Goal: Task Accomplishment & Management: Manage account settings

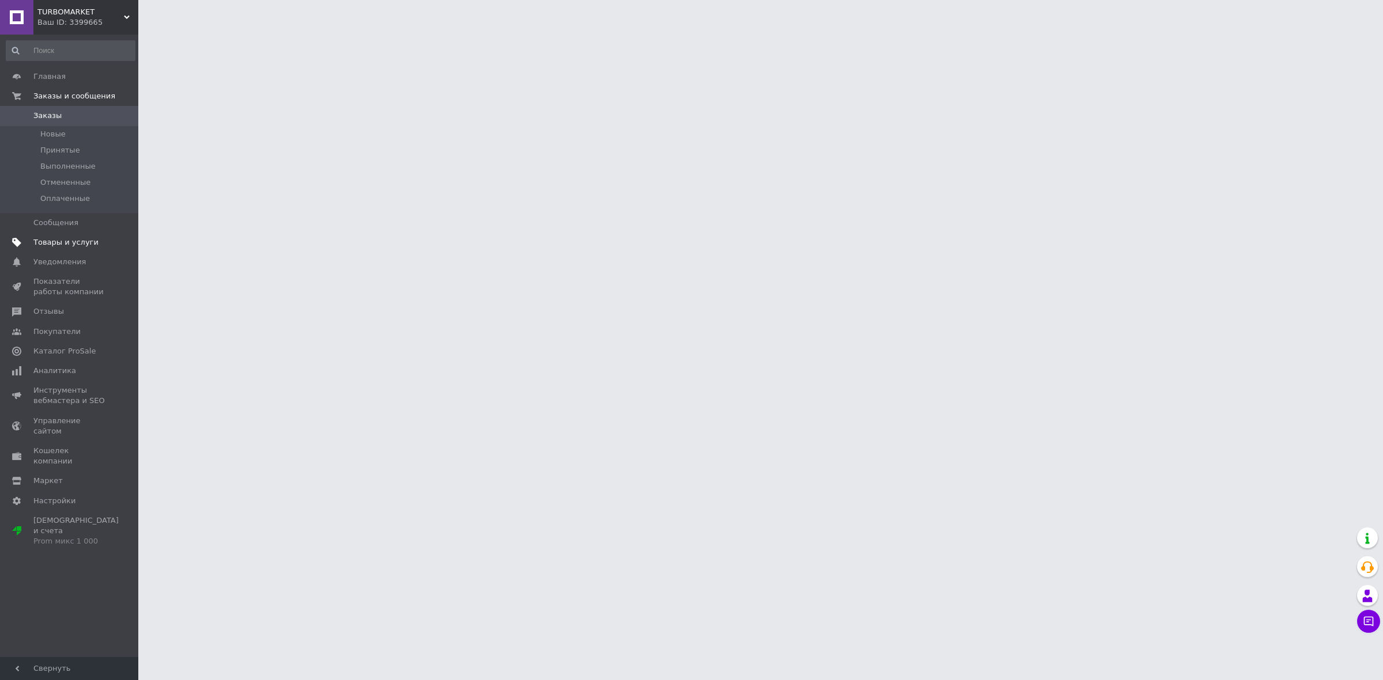
click at [87, 233] on link "Товары и услуги" at bounding box center [70, 243] width 141 height 20
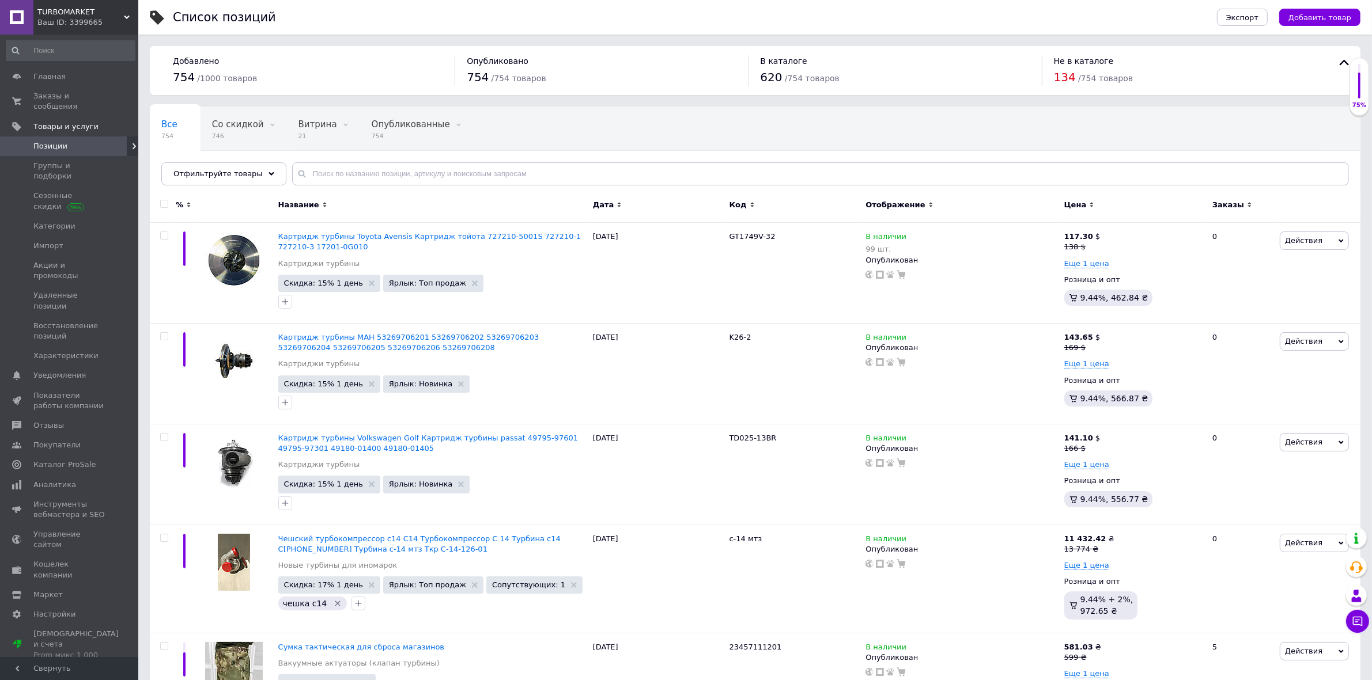
click at [252, 171] on div "Отфильтруйте товары" at bounding box center [223, 173] width 125 height 23
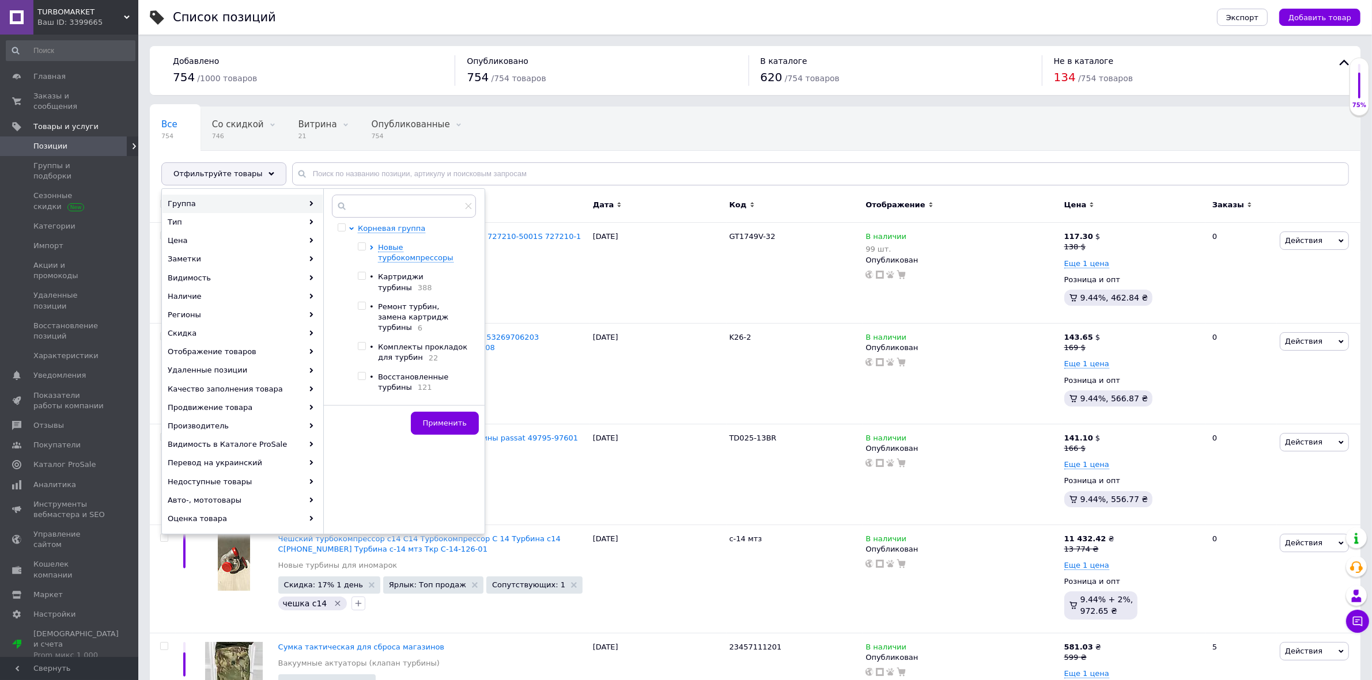
click at [363, 246] on input "checkbox" at bounding box center [361, 246] width 7 height 7
checkbox input "true"
click at [369, 247] on icon at bounding box center [371, 247] width 5 height 5
click at [381, 312] on div at bounding box center [384, 312] width 12 height 21
click at [384, 305] on input "checkbox" at bounding box center [381, 305] width 7 height 7
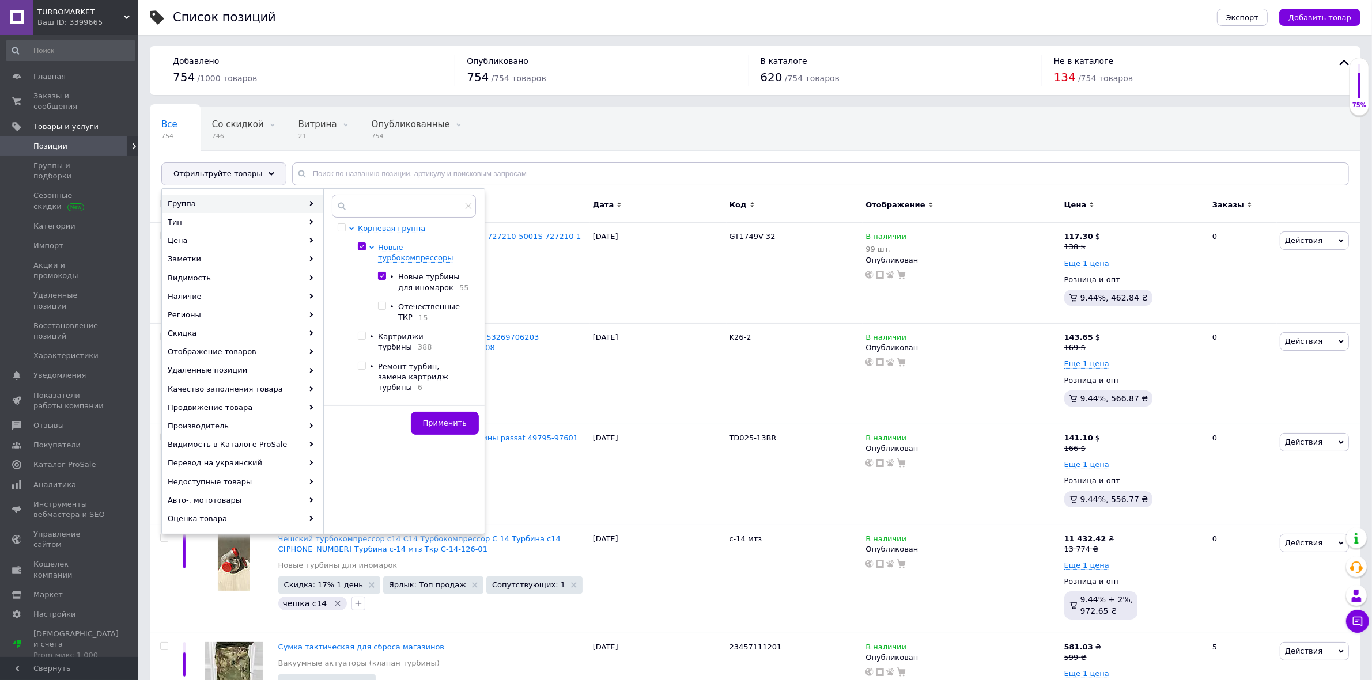
checkbox input "false"
click at [424, 422] on button "Применить" at bounding box center [445, 423] width 68 height 23
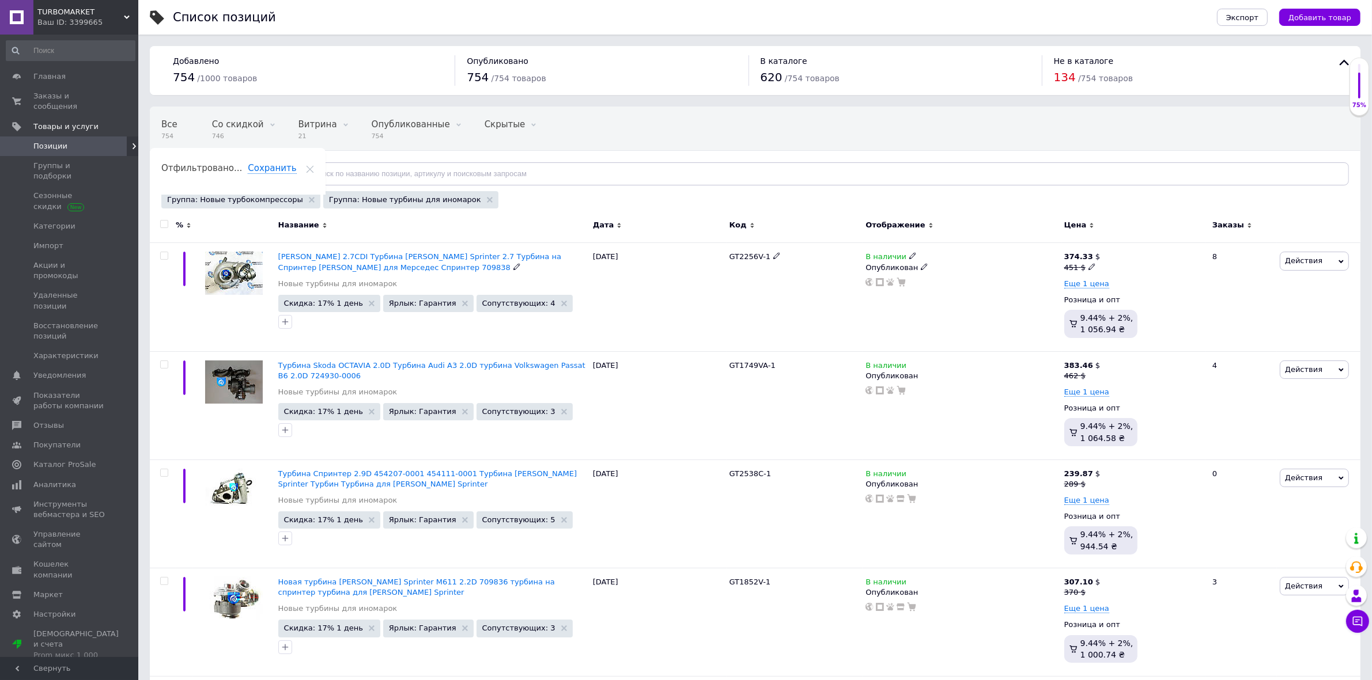
click at [318, 260] on span "[PERSON_NAME] 2.7CDI Турбина [PERSON_NAME] Sprinter 2.7 Турбина на Спринтер [PE…" at bounding box center [419, 261] width 283 height 19
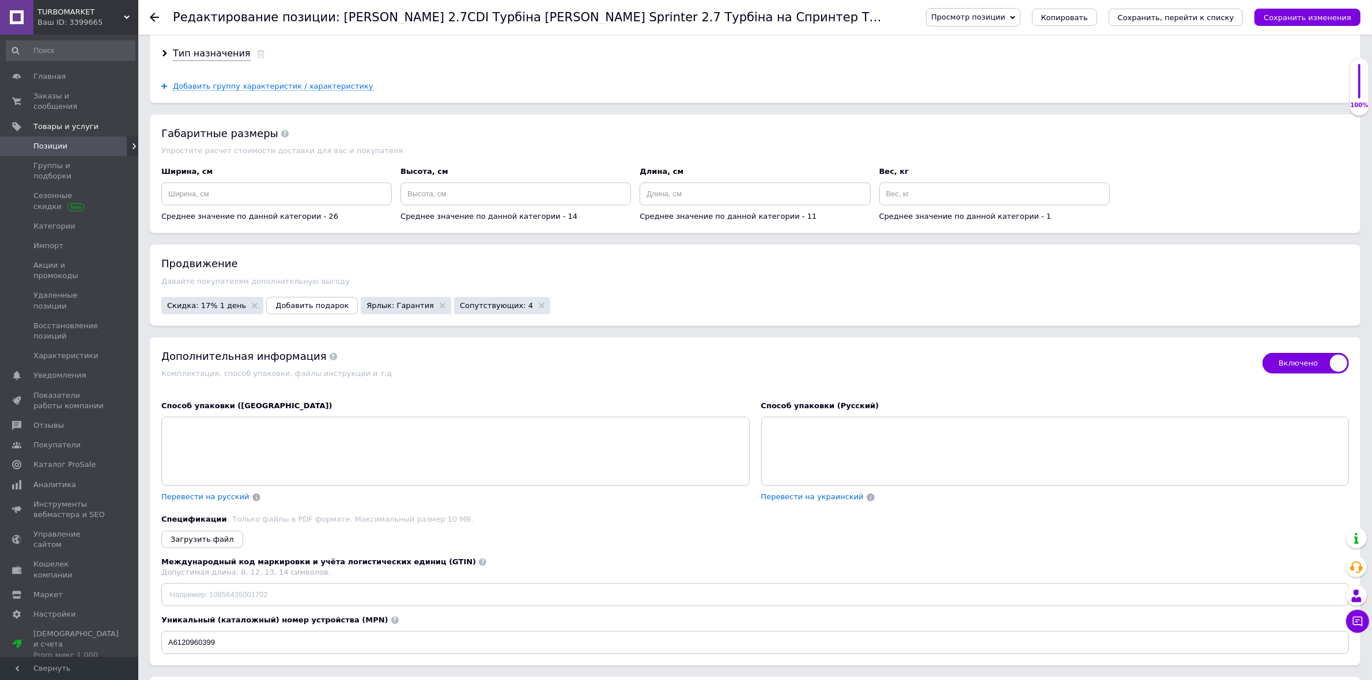
scroll to position [1517, 0]
click at [215, 322] on div "Продвижение Давайте покупателям дополнительную выгоду Скидка: 17% 1 день Добави…" at bounding box center [755, 281] width 1211 height 81
click at [215, 311] on span "Скидка: 17% 1 день" at bounding box center [212, 302] width 102 height 17
click at [216, 306] on span "Скидка: 17% 1 день" at bounding box center [206, 301] width 79 height 7
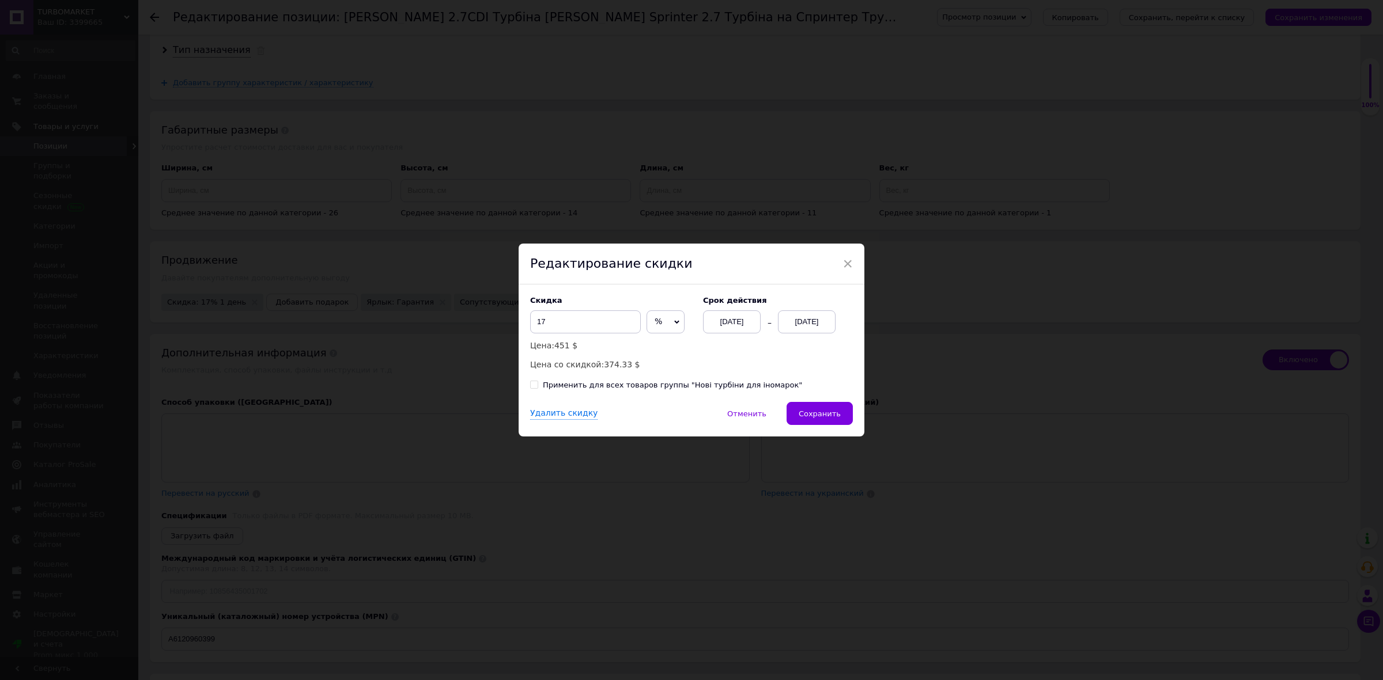
click at [827, 326] on div "[DATE]" at bounding box center [807, 322] width 58 height 23
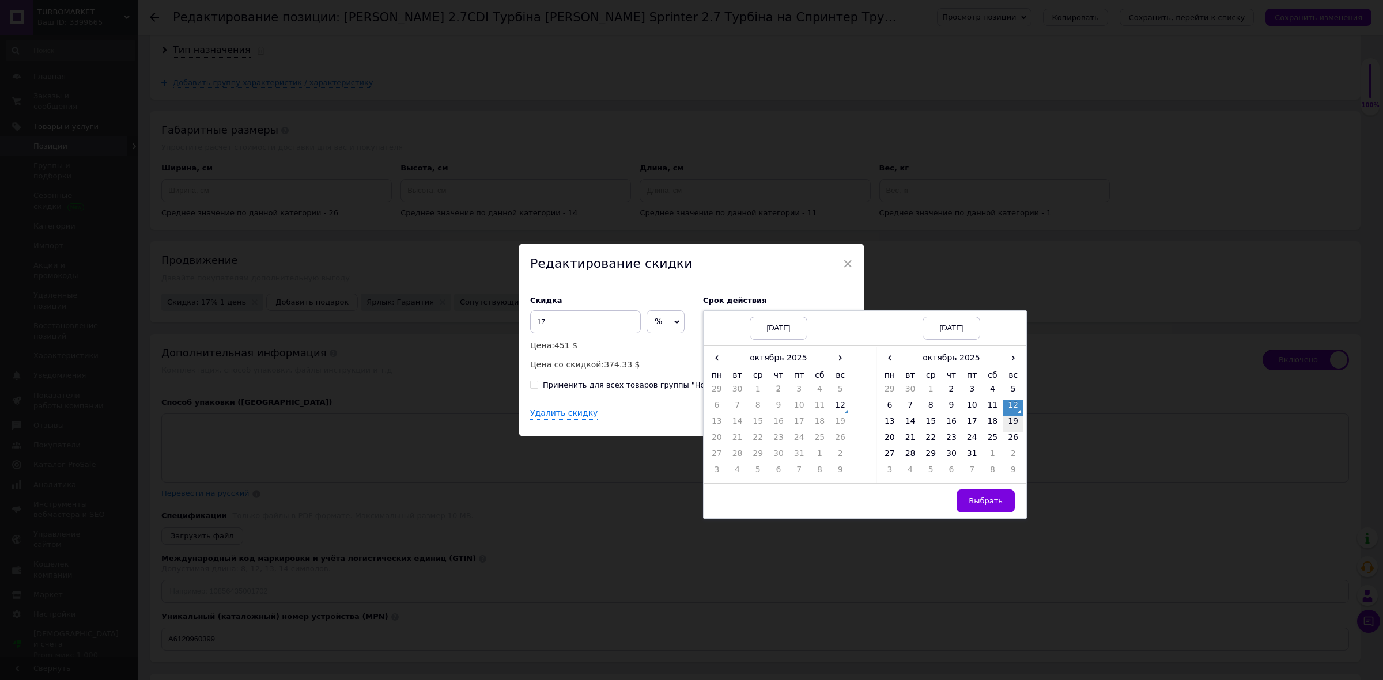
click at [1010, 425] on td "19" at bounding box center [1013, 424] width 21 height 16
click at [984, 505] on span "Выбрать" at bounding box center [986, 501] width 34 height 9
checkbox input "true"
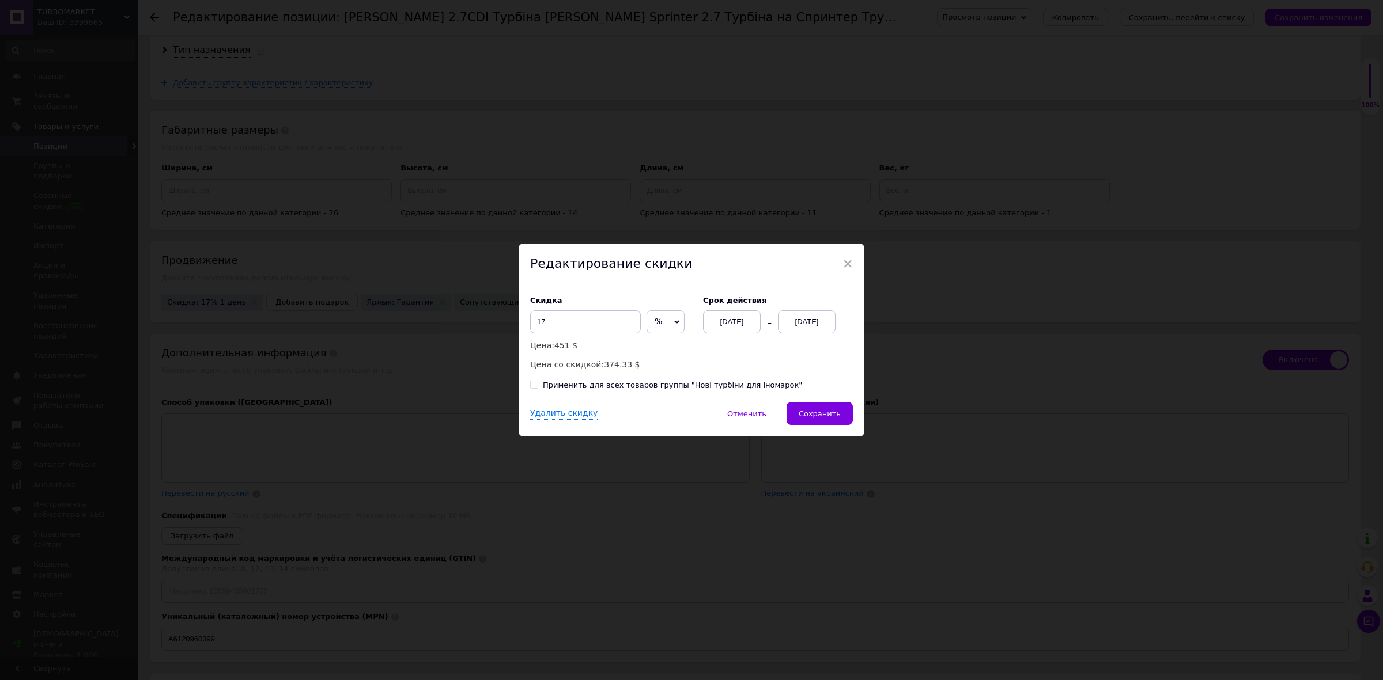
click at [582, 384] on div "Применить для всех товаров группы "Нові турбіни для іномарок"" at bounding box center [672, 385] width 259 height 10
click at [538, 384] on input "Применить для всех товаров группы "Нові турбіни для іномарок"" at bounding box center [533, 384] width 7 height 7
checkbox input "true"
click at [822, 408] on button "Сохранить" at bounding box center [819, 413] width 66 height 23
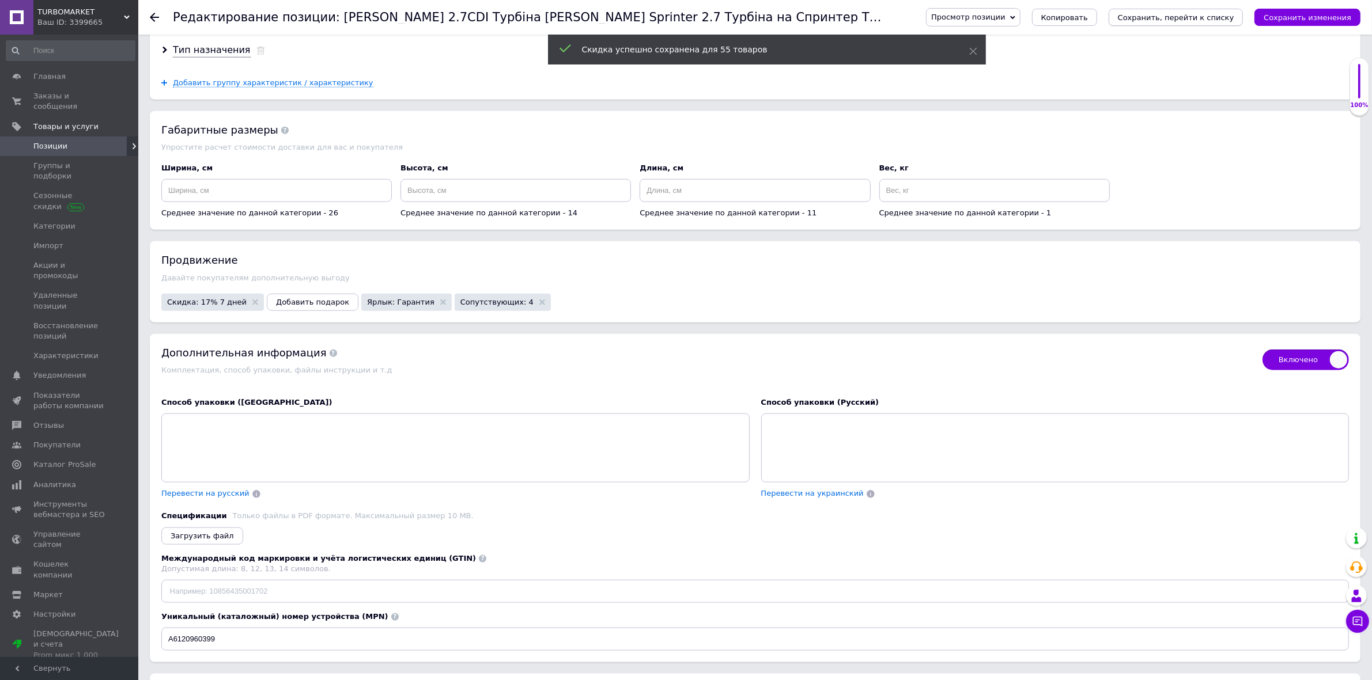
click at [1173, 19] on icon "Сохранить, перейти к списку" at bounding box center [1176, 17] width 116 height 9
checkbox input "true"
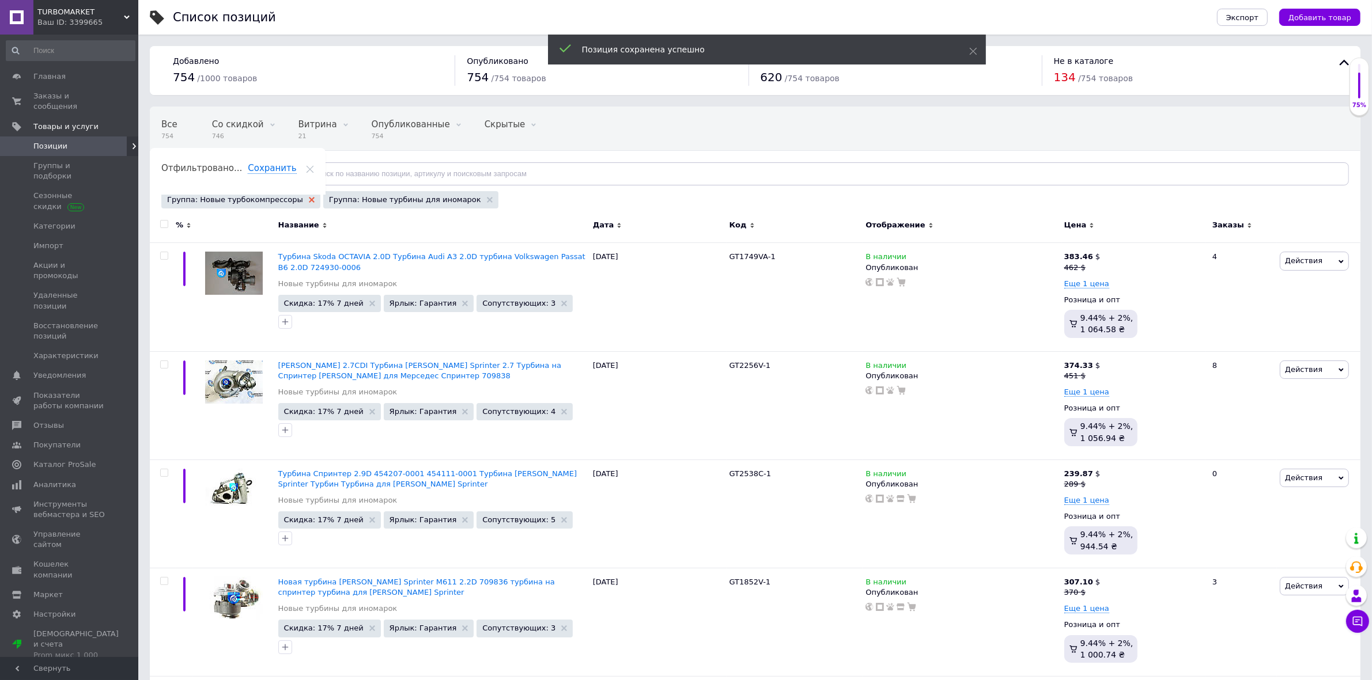
click at [309, 198] on use at bounding box center [312, 200] width 6 height 6
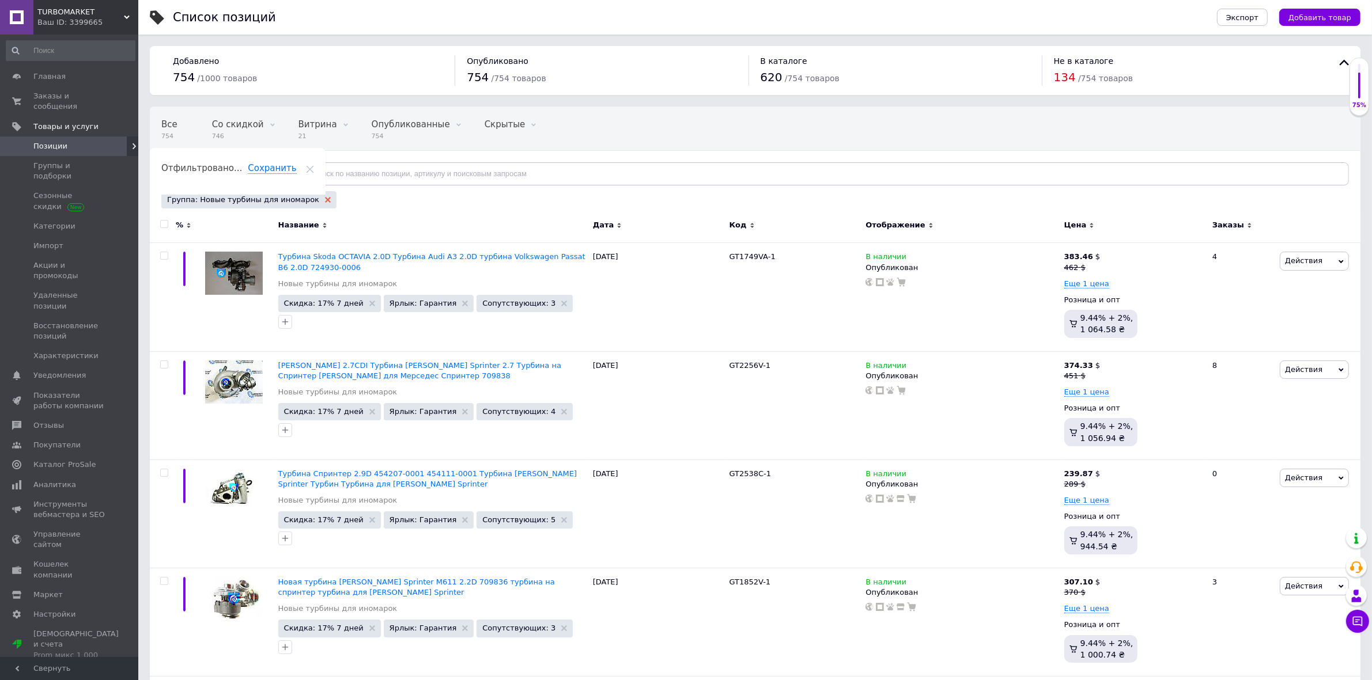
click at [325, 201] on use at bounding box center [328, 200] width 6 height 6
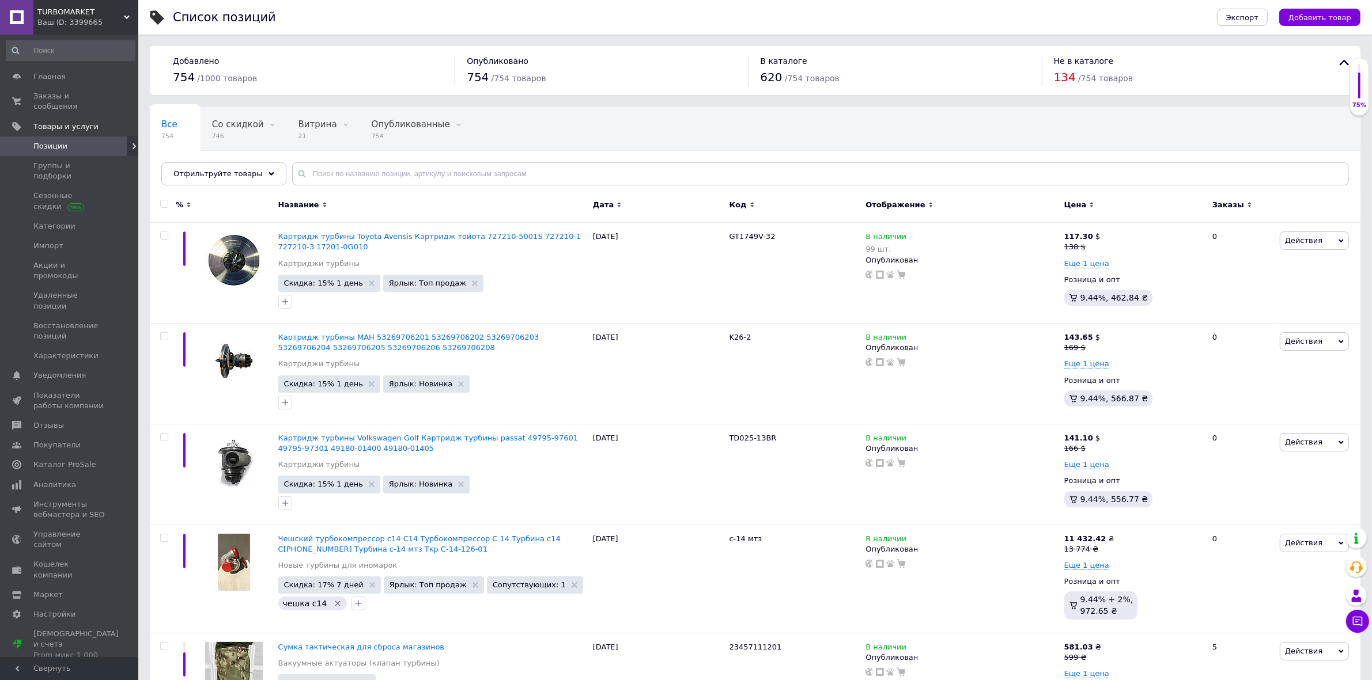
click at [269, 175] on use at bounding box center [272, 173] width 6 height 3
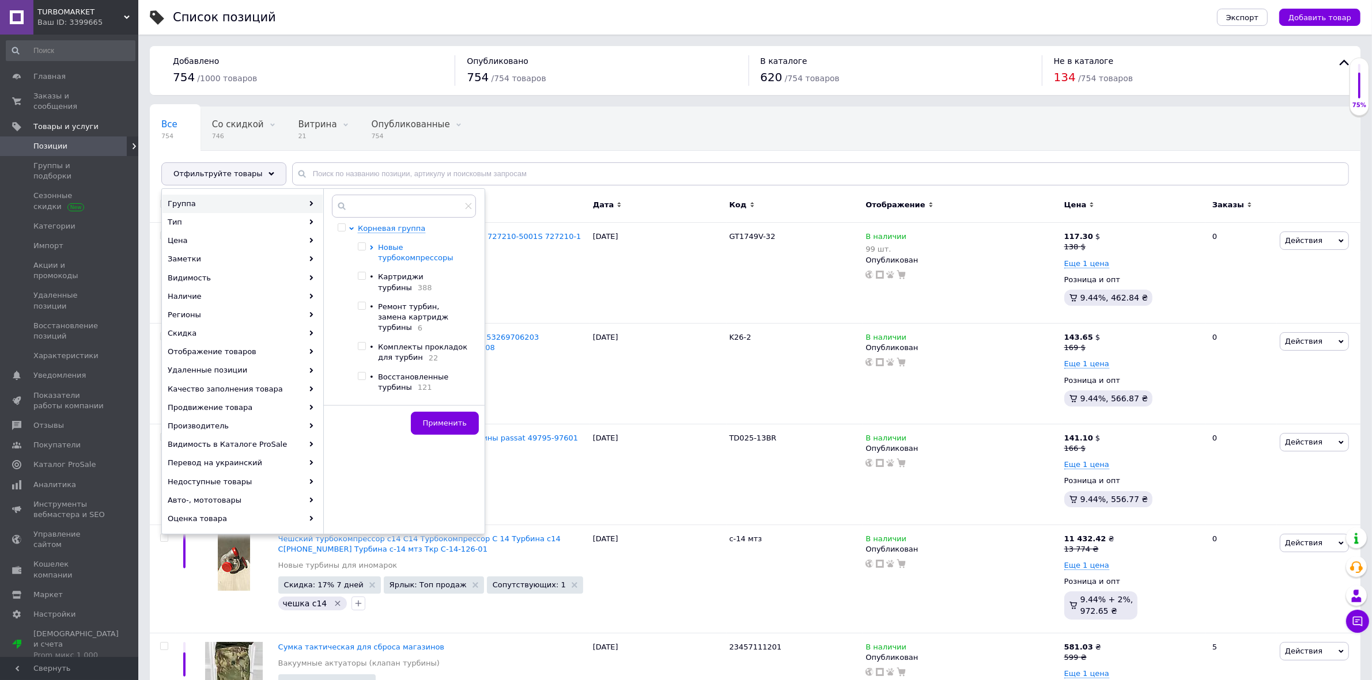
click at [372, 249] on icon at bounding box center [371, 247] width 5 height 5
click at [384, 302] on ul "• Новые турбины для иномарок 55 • Oтечественные ТКР 15" at bounding box center [424, 297] width 92 height 51
click at [384, 304] on input "checkbox" at bounding box center [381, 305] width 7 height 7
checkbox input "true"
click at [441, 424] on span "Применить" at bounding box center [445, 423] width 44 height 9
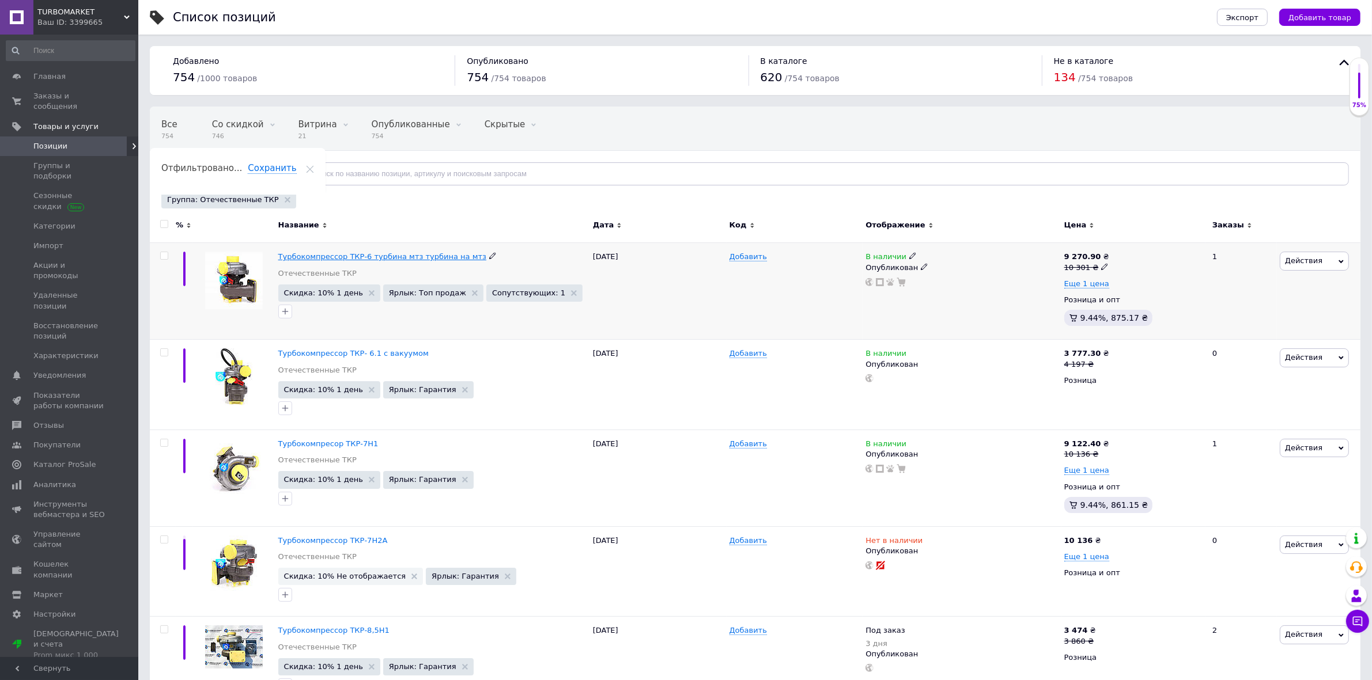
click at [307, 256] on span "Турбокомпрессор ТКР-6 турбина мтз турбина на мтз" at bounding box center [382, 256] width 208 height 9
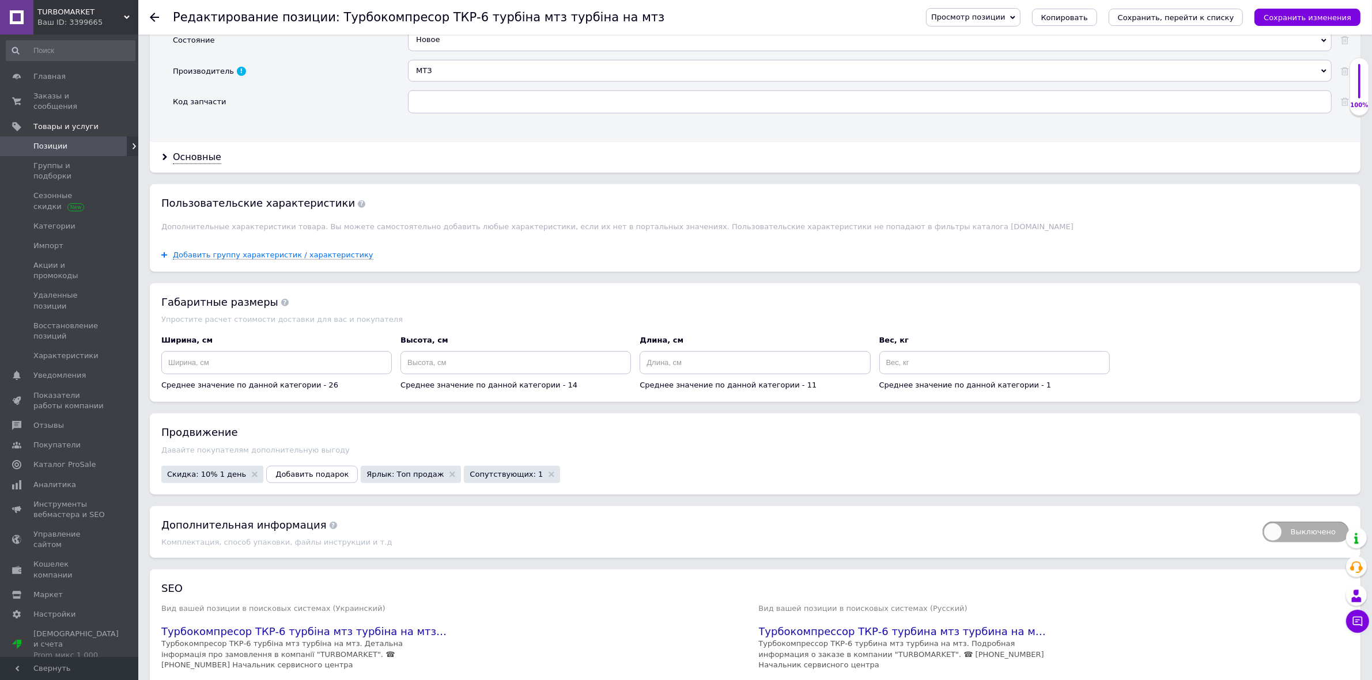
scroll to position [1368, 0]
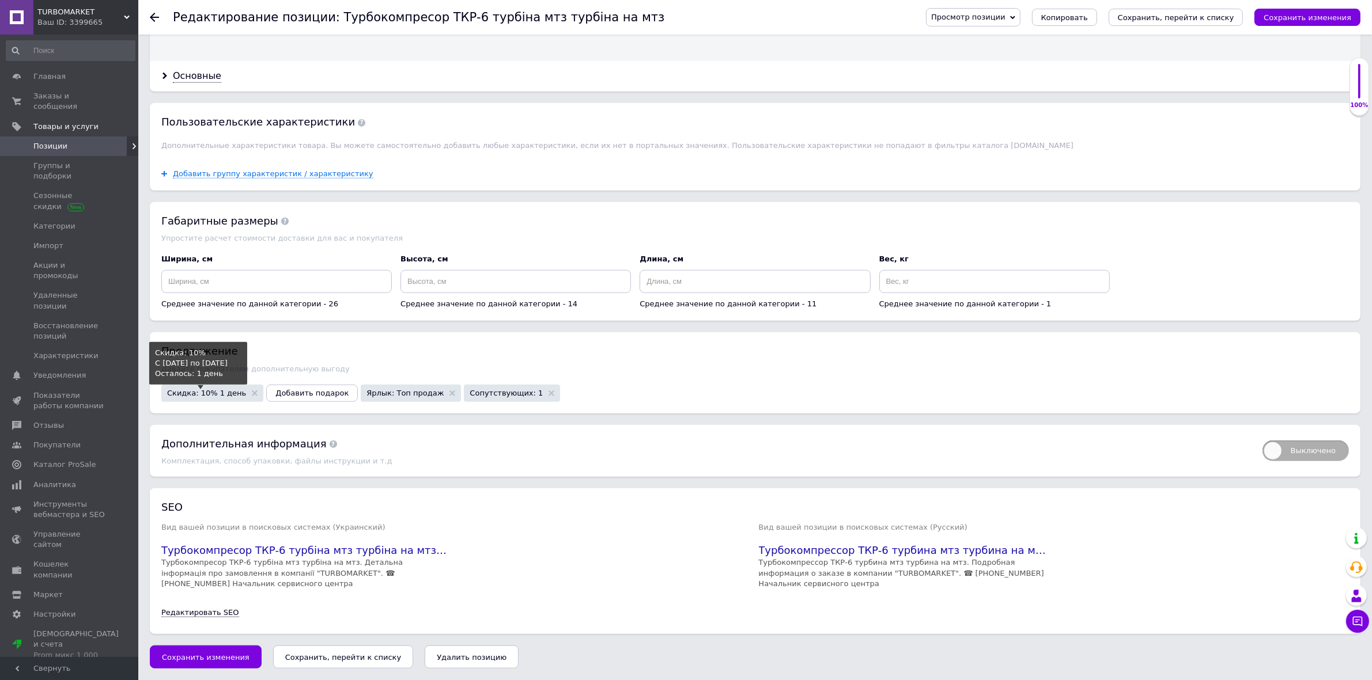
click at [211, 397] on span "Скидка: 10% 1 день" at bounding box center [206, 393] width 79 height 7
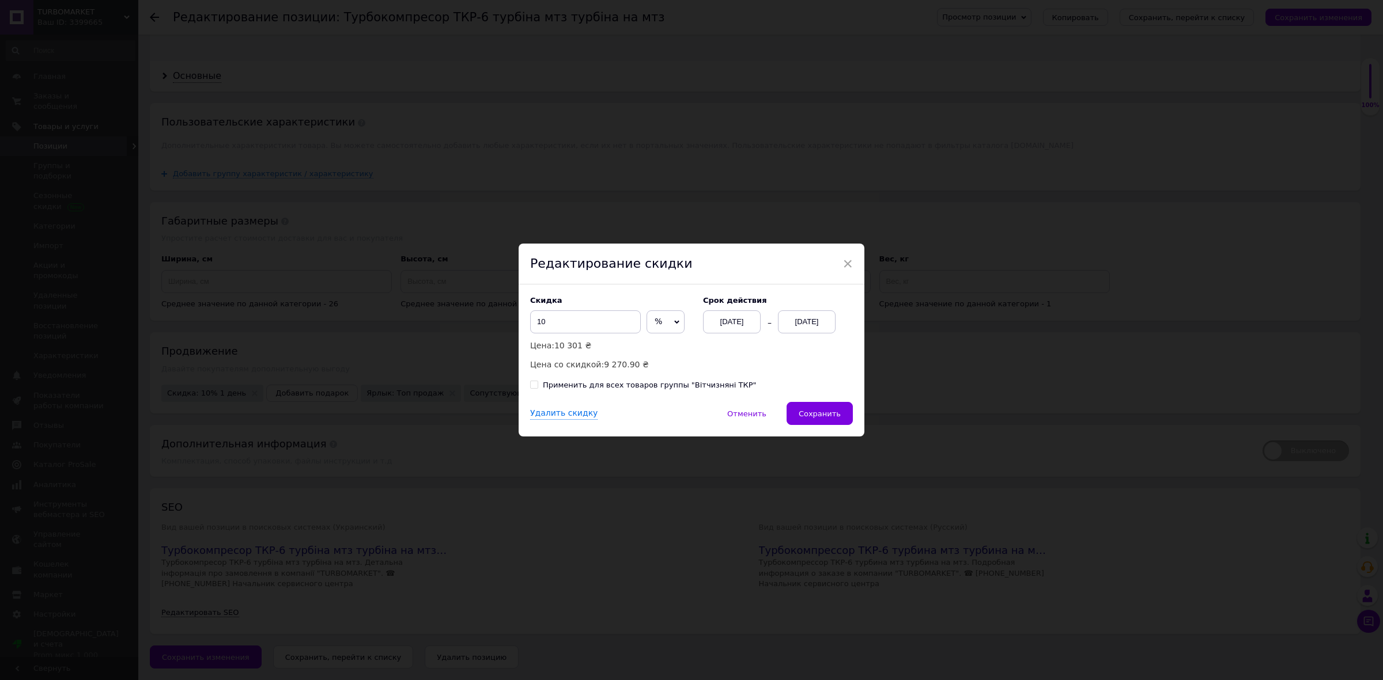
click at [810, 327] on div "[DATE]" at bounding box center [807, 322] width 58 height 23
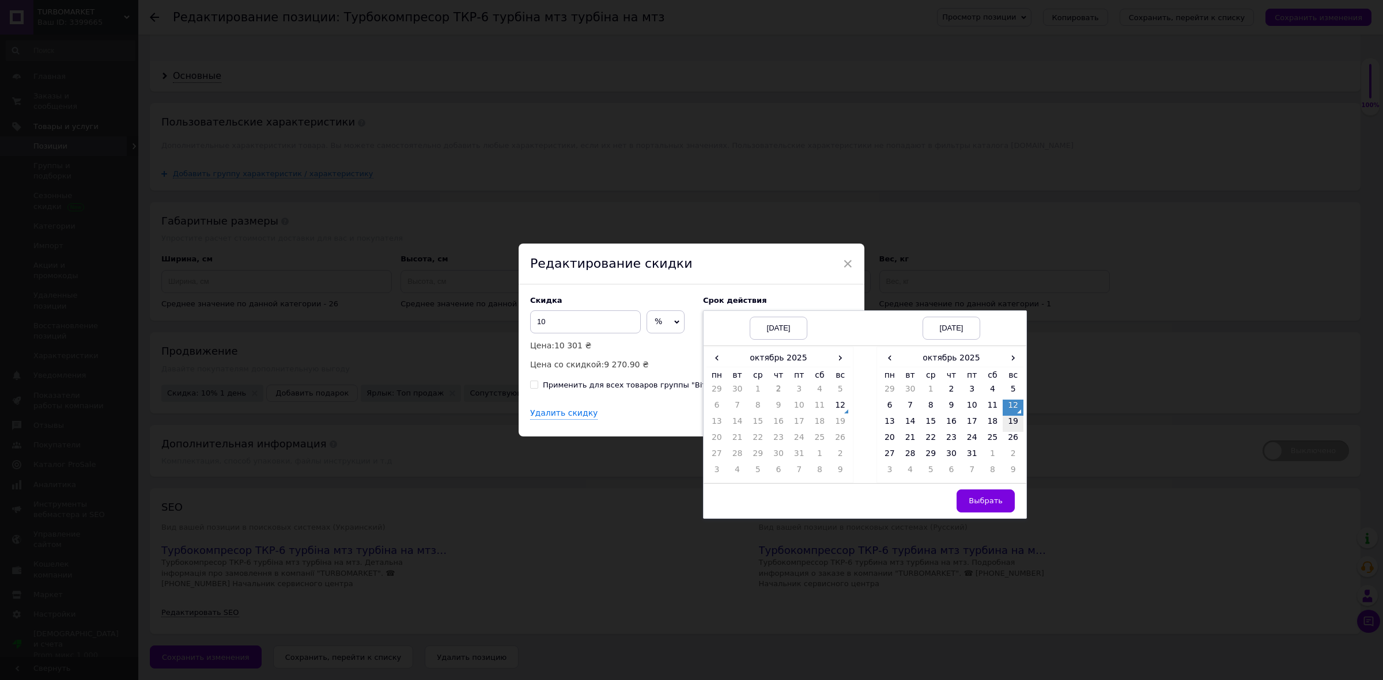
click at [1009, 425] on td "19" at bounding box center [1013, 424] width 21 height 16
click at [982, 496] on button "Выбрать" at bounding box center [985, 501] width 58 height 23
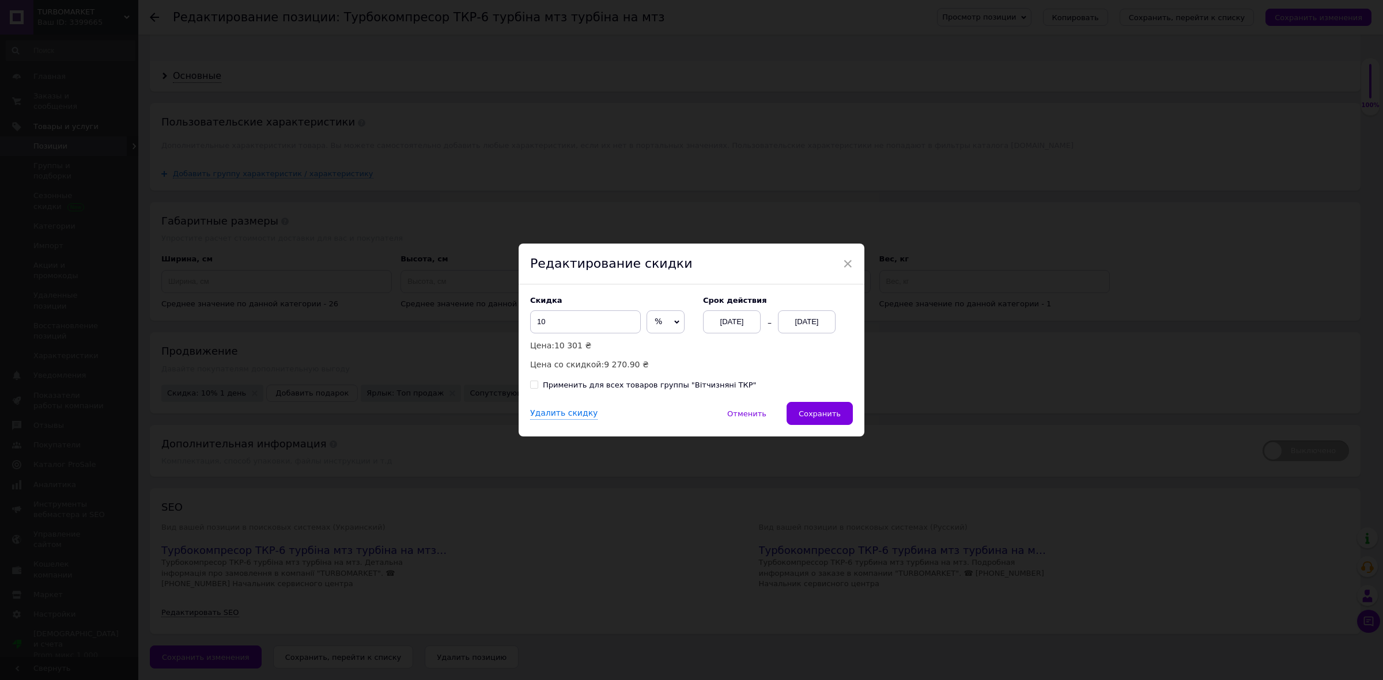
click at [647, 385] on div "Применить для всех товаров группы "Вітчизняні ТКР"" at bounding box center [649, 385] width 213 height 10
click at [538, 385] on input "Применить для всех товаров группы "Вітчизняні ТКР"" at bounding box center [533, 384] width 7 height 7
checkbox input "true"
click at [821, 407] on button "Сохранить" at bounding box center [819, 413] width 66 height 23
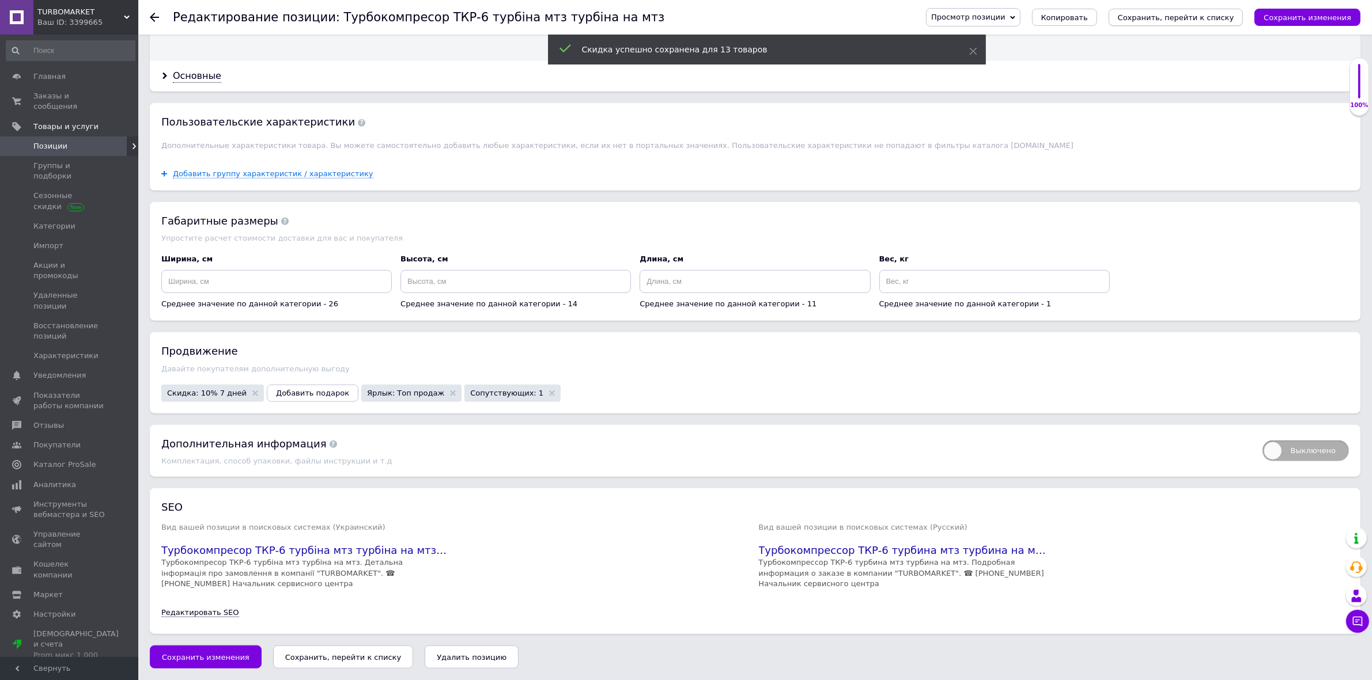
click at [1175, 13] on icon "Сохранить, перейти к списку" at bounding box center [1176, 17] width 116 height 9
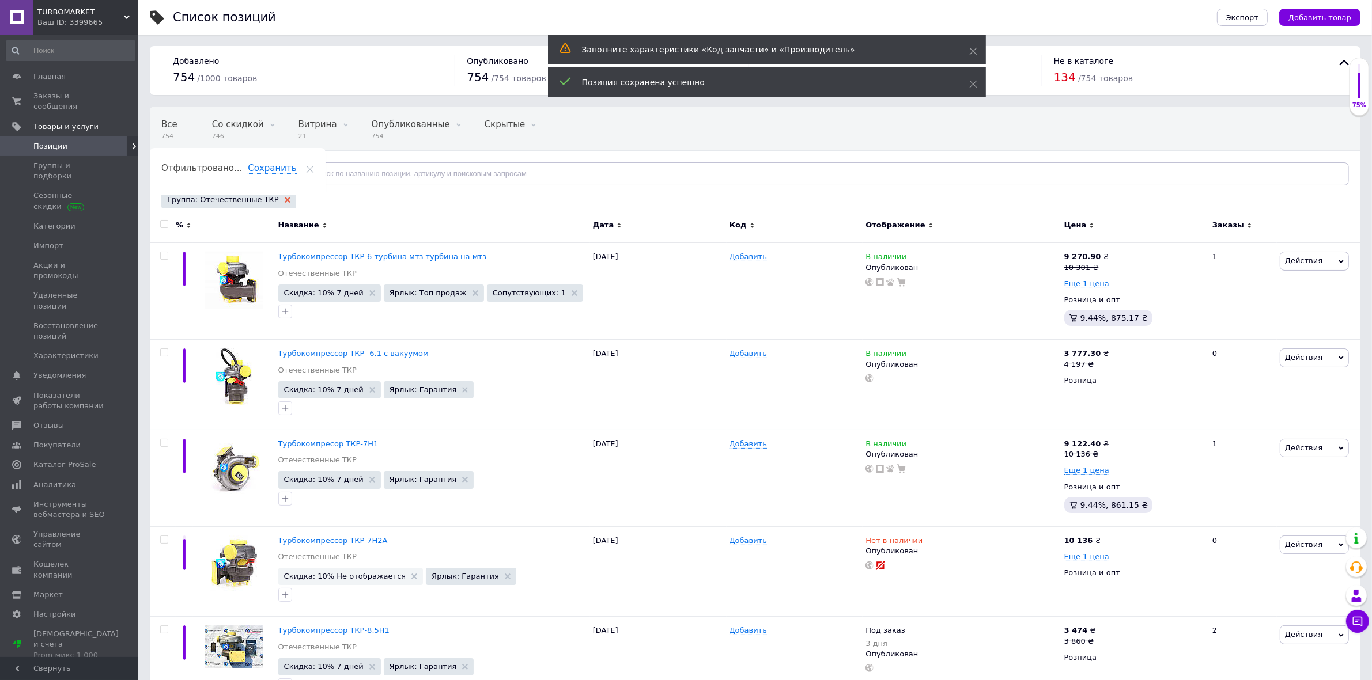
click at [285, 201] on icon at bounding box center [288, 200] width 6 height 6
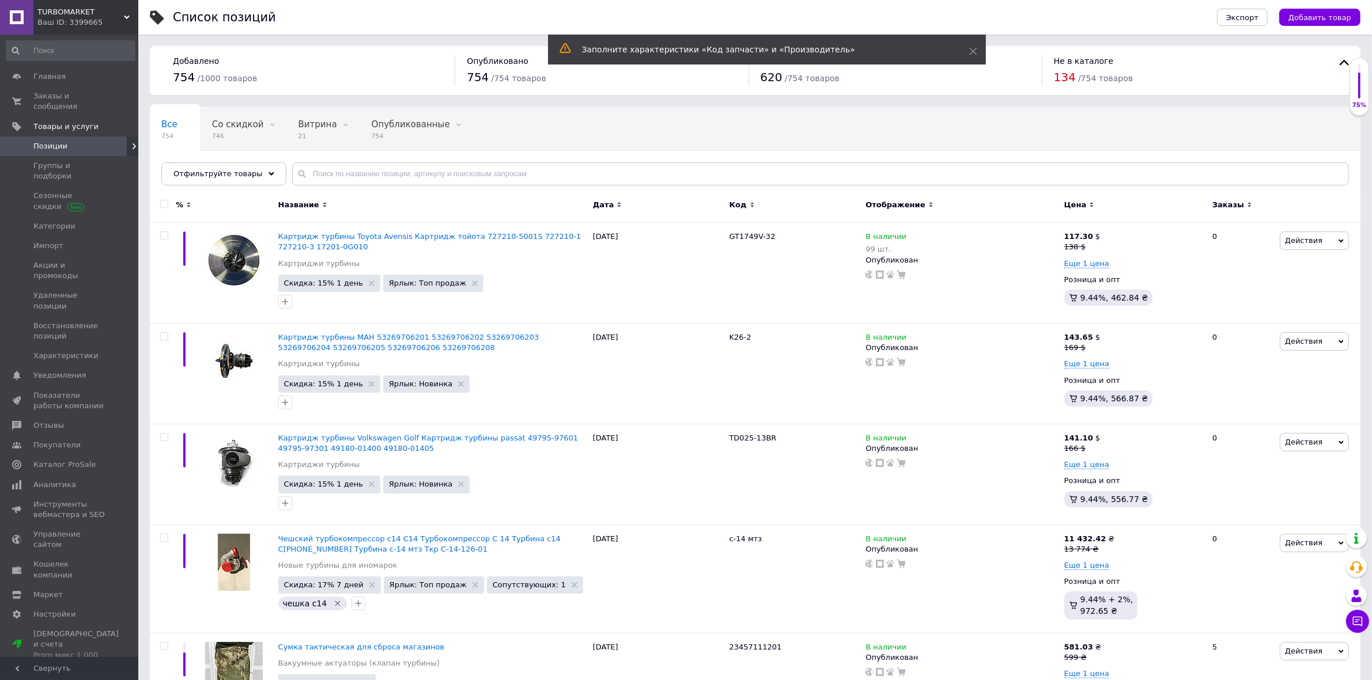
click at [269, 175] on use at bounding box center [272, 173] width 6 height 3
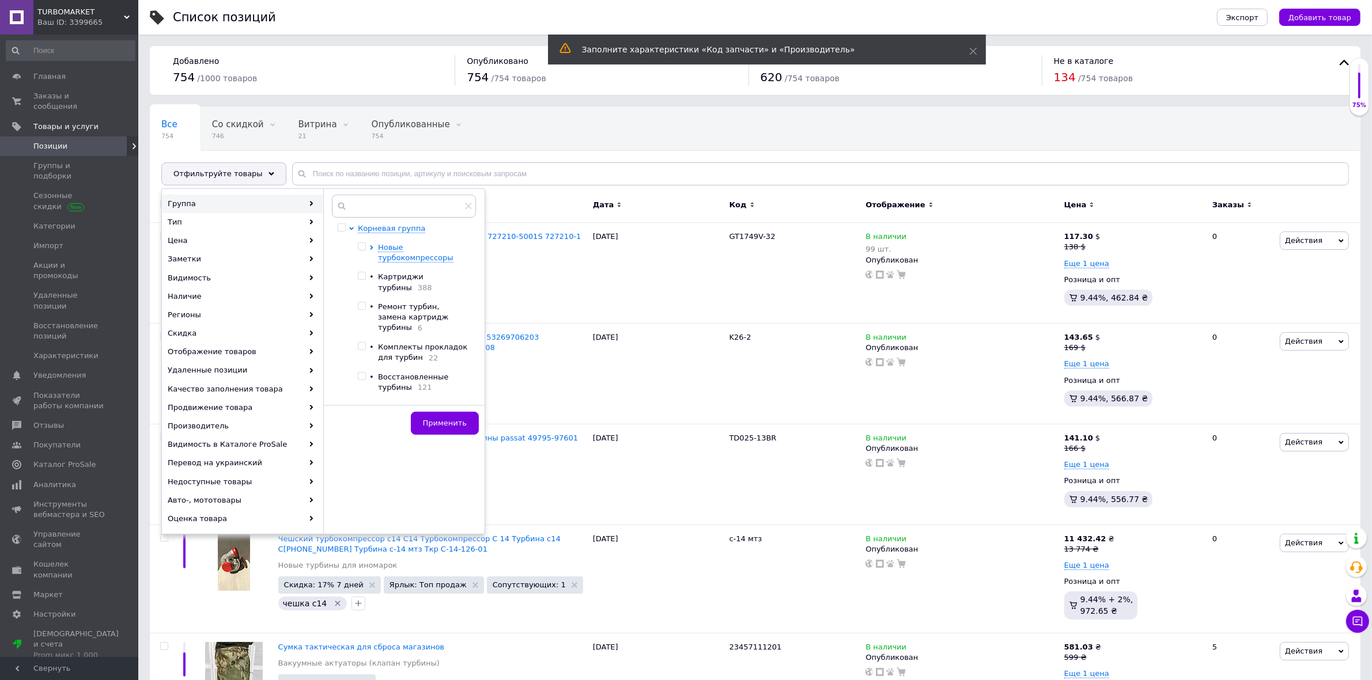
click at [363, 278] on input "checkbox" at bounding box center [361, 276] width 7 height 7
checkbox input "true"
click at [456, 421] on span "Применить" at bounding box center [445, 423] width 44 height 9
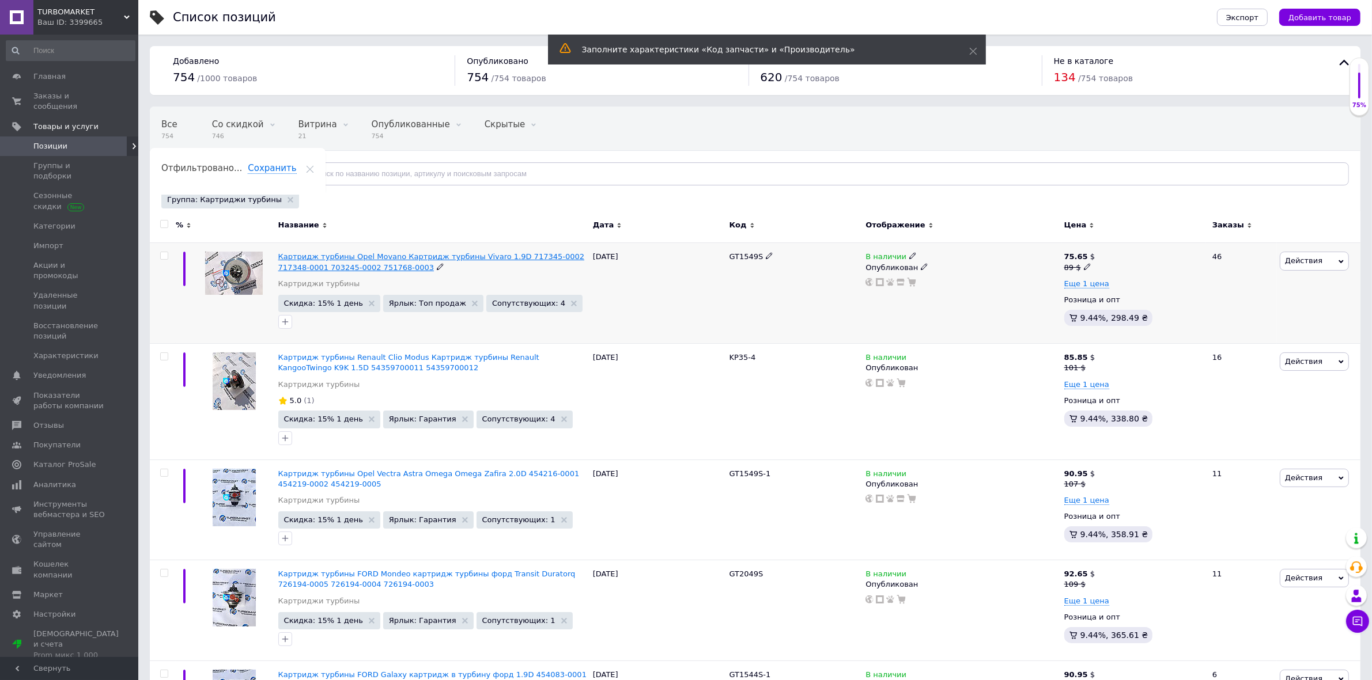
click at [300, 260] on span "Картридж турбины Opel Movano Картридж турбины Vivaro 1.9D 717345-0002 717348-00…" at bounding box center [431, 261] width 307 height 19
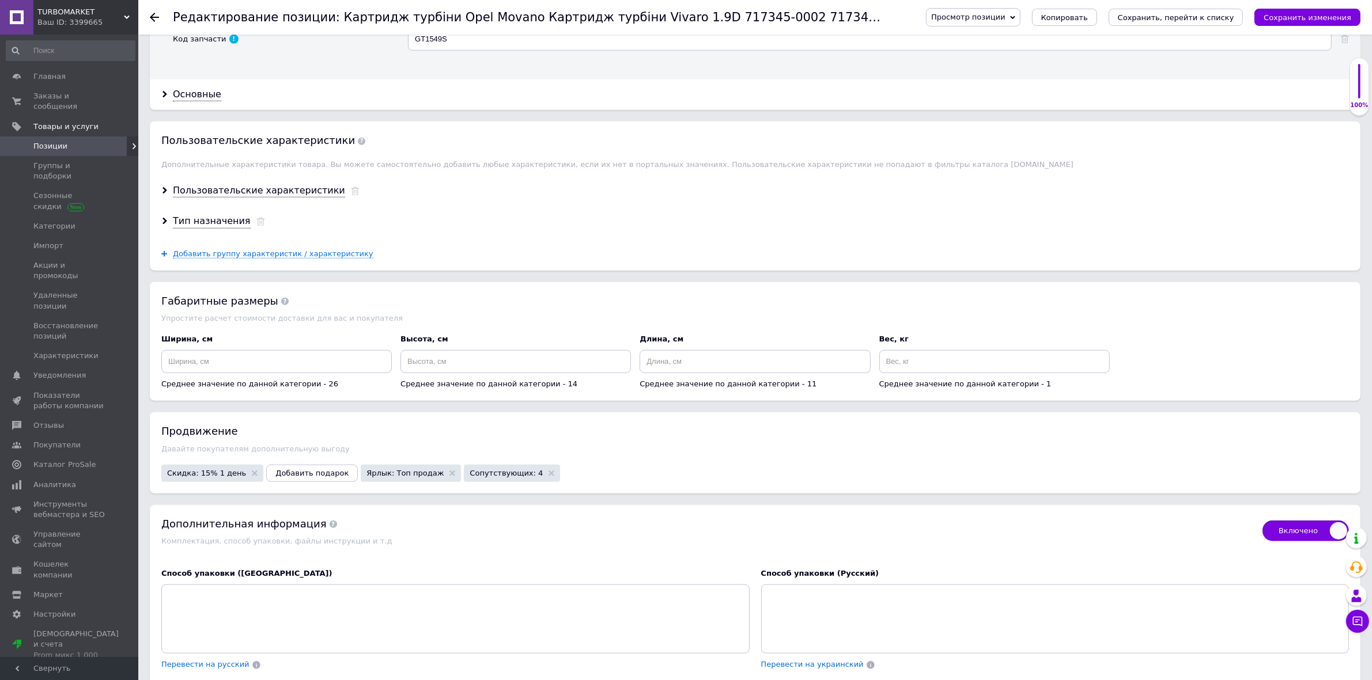
scroll to position [1440, 0]
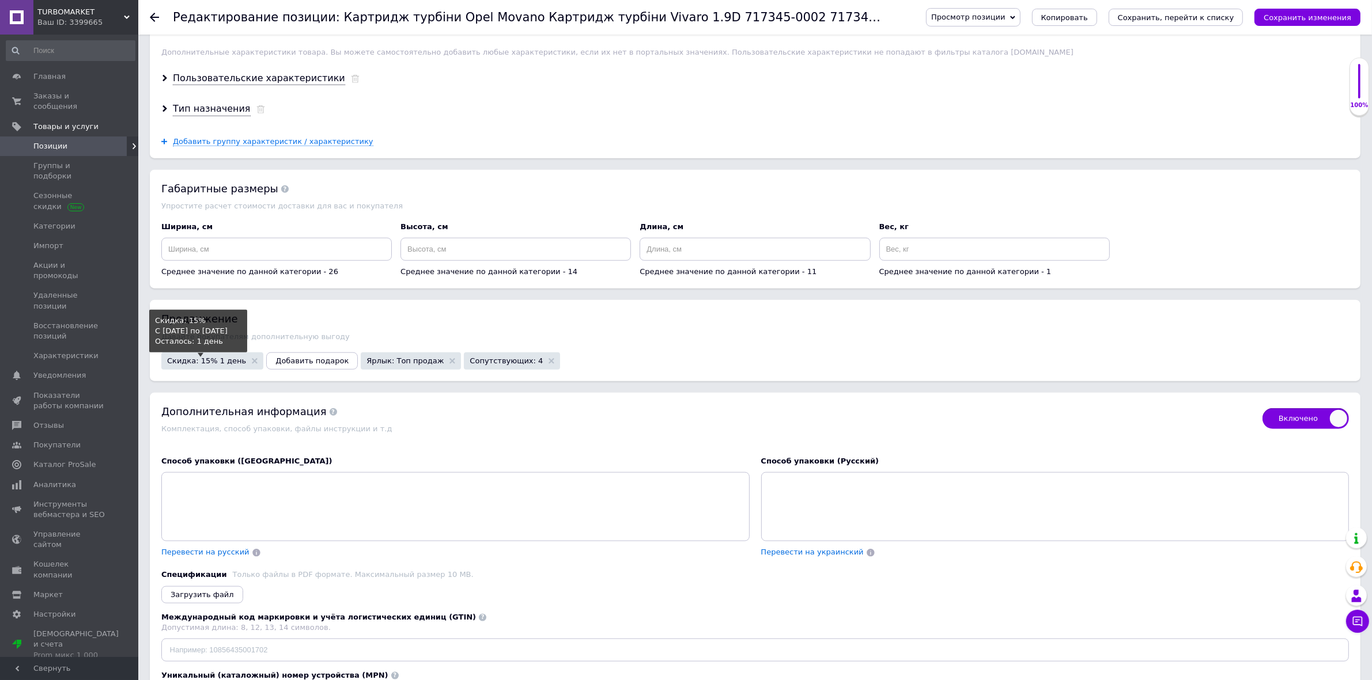
click at [218, 365] on span "Скидка: 15% 1 день" at bounding box center [206, 360] width 79 height 7
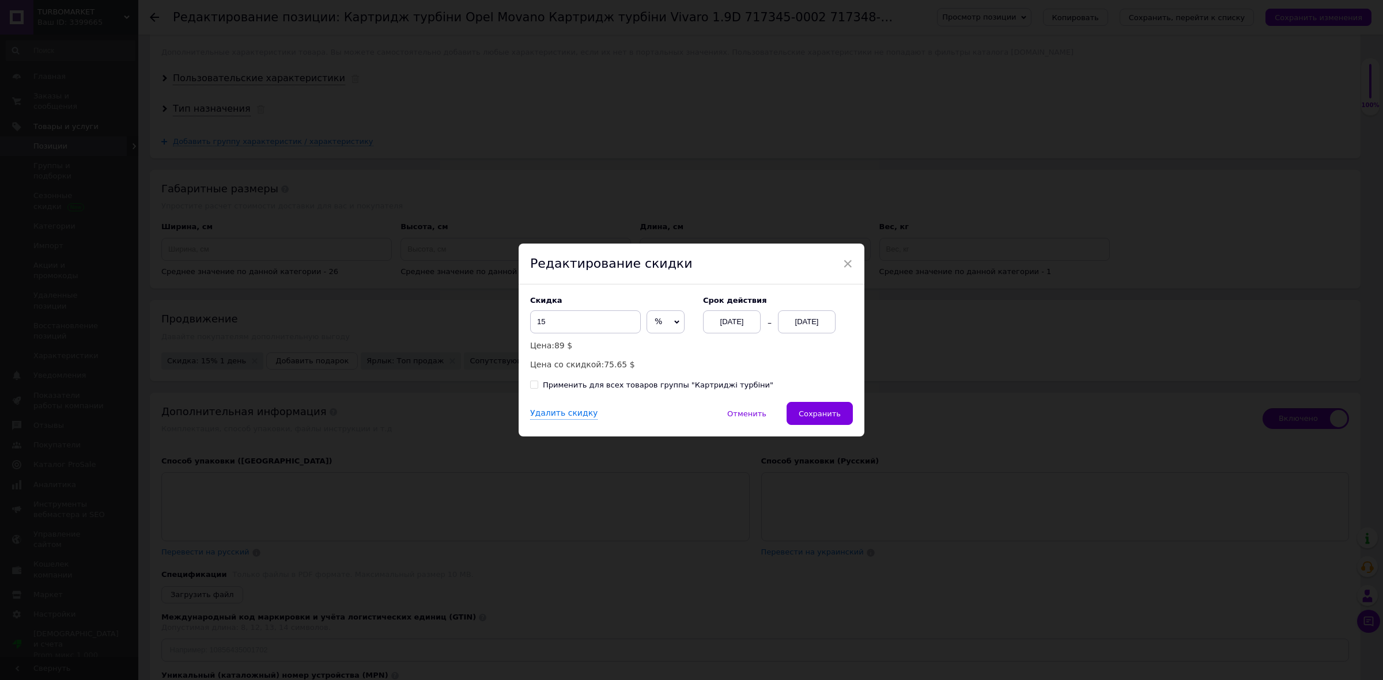
click at [793, 319] on div "[DATE]" at bounding box center [807, 322] width 58 height 23
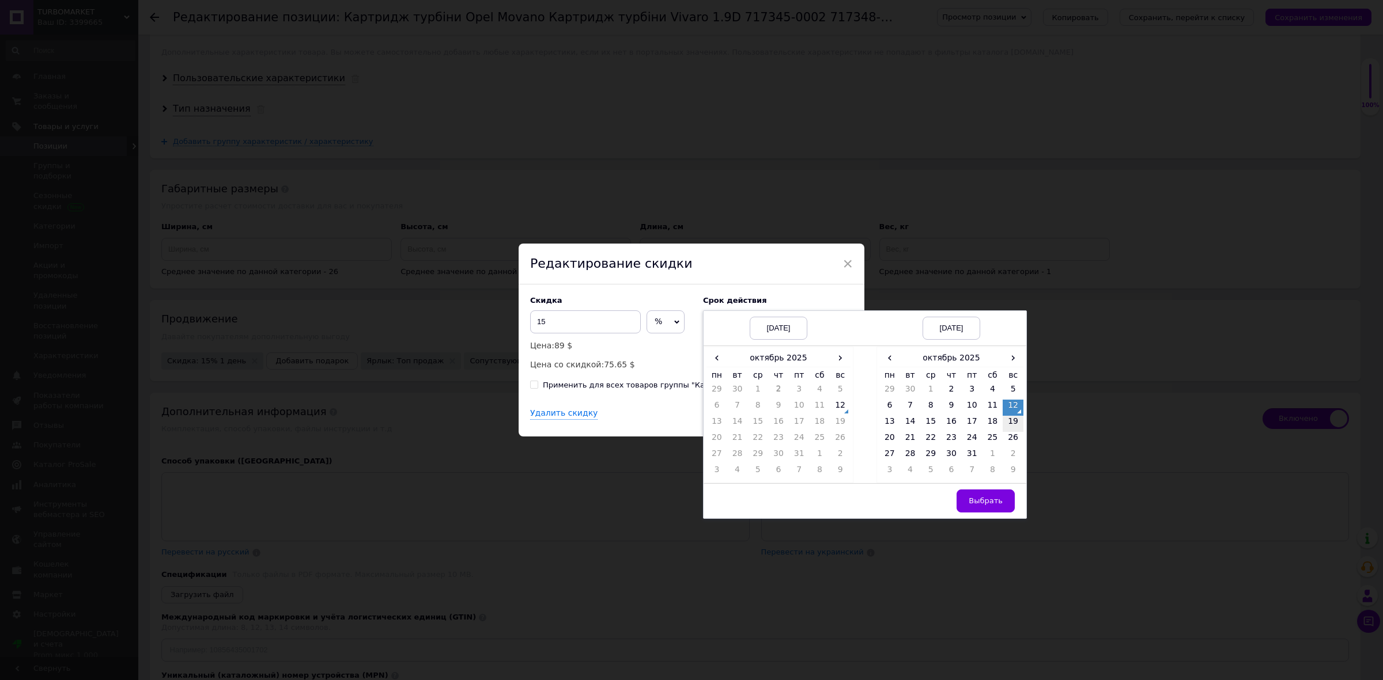
click at [1004, 423] on td "19" at bounding box center [1013, 424] width 21 height 16
click at [1004, 505] on button "Выбрать" at bounding box center [985, 501] width 58 height 23
checkbox input "true"
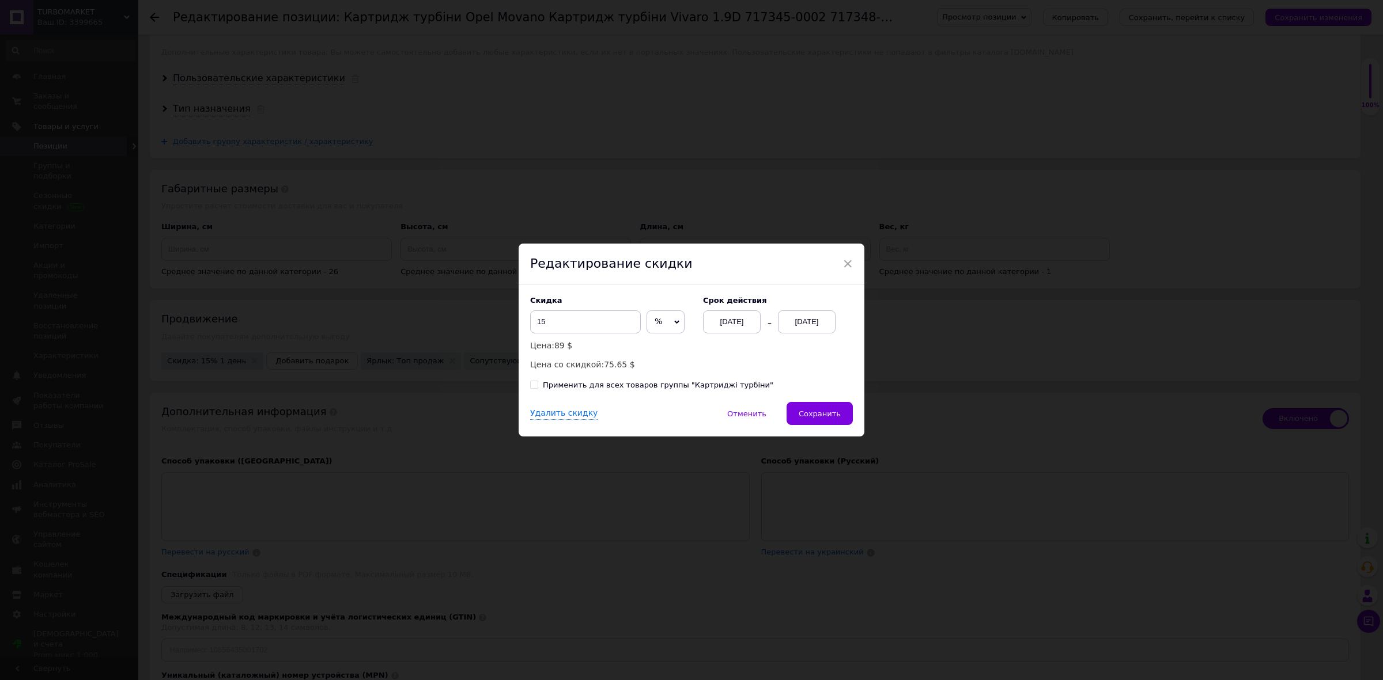
click at [615, 387] on div "Применить для всех товаров группы "Картриджі турбіни"" at bounding box center [658, 385] width 230 height 10
click at [538, 387] on input "Применить для всех товаров группы "Картриджі турбіни"" at bounding box center [533, 384] width 7 height 7
checkbox input "true"
click at [810, 410] on span "Сохранить" at bounding box center [820, 414] width 42 height 9
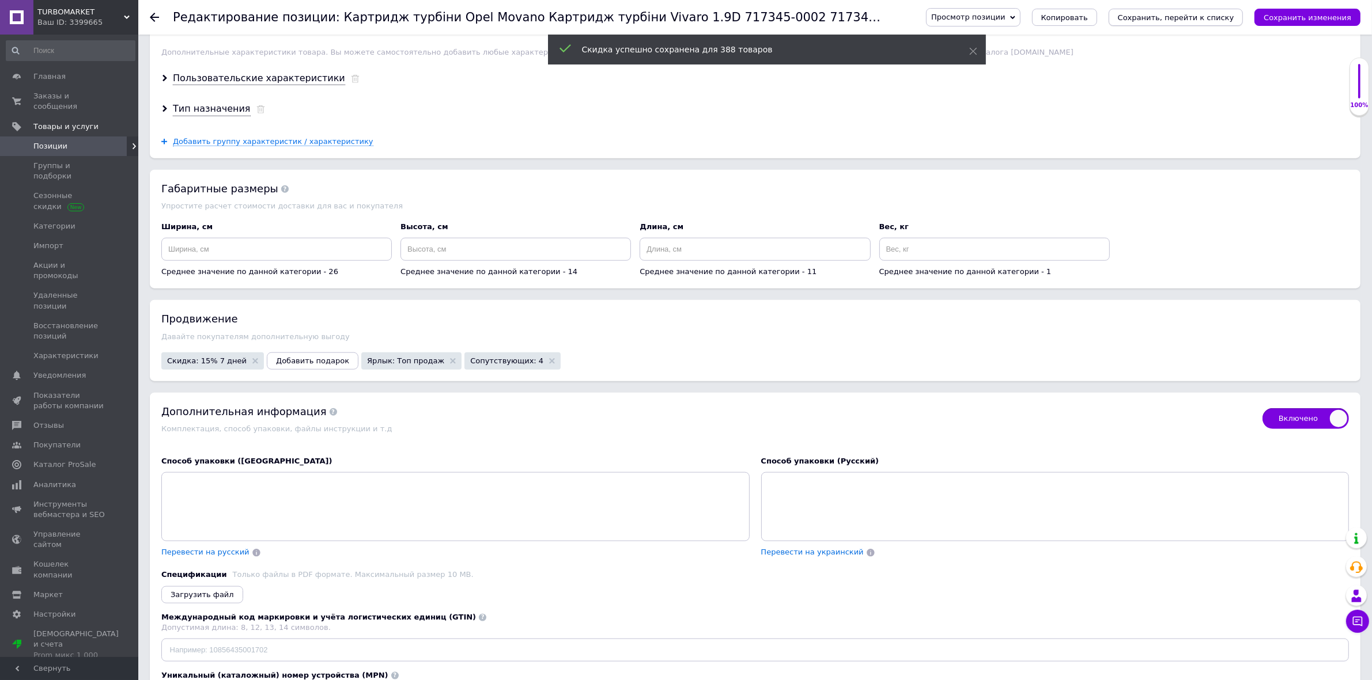
click at [1173, 16] on icon "Сохранить, перейти к списку" at bounding box center [1176, 17] width 116 height 9
checkbox input "true"
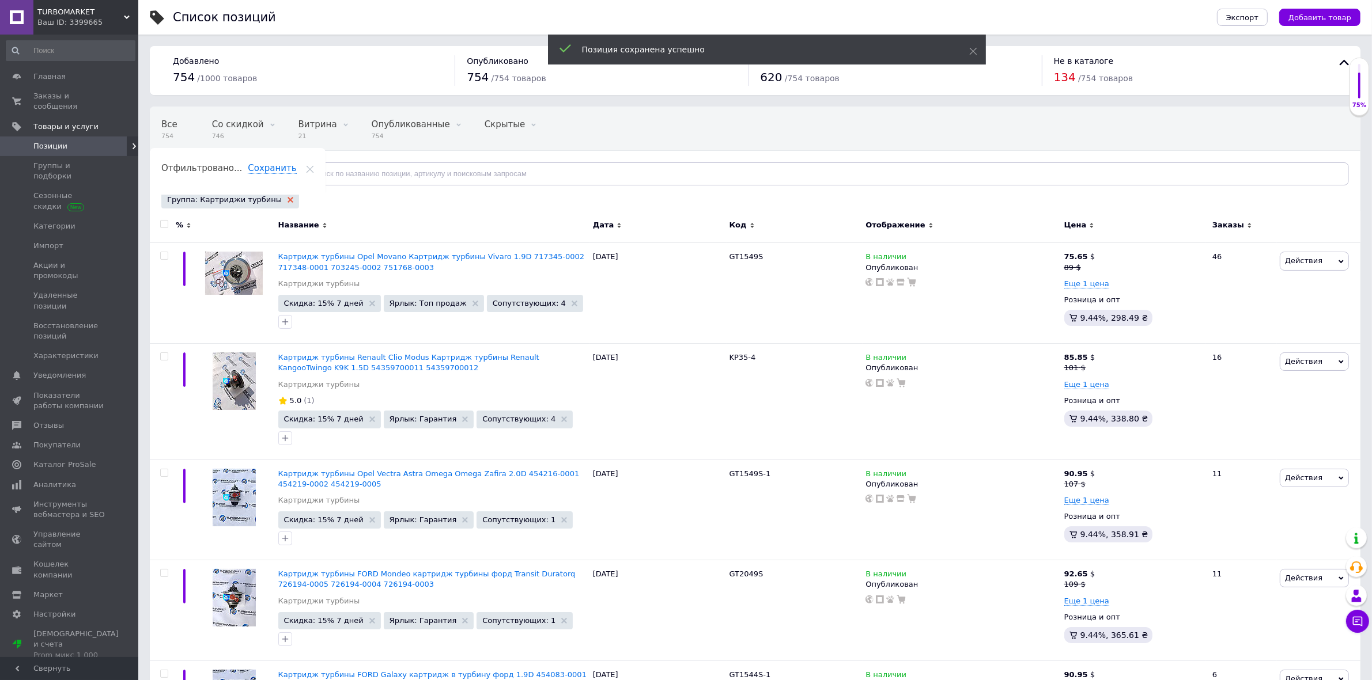
click at [288, 201] on use at bounding box center [291, 200] width 6 height 6
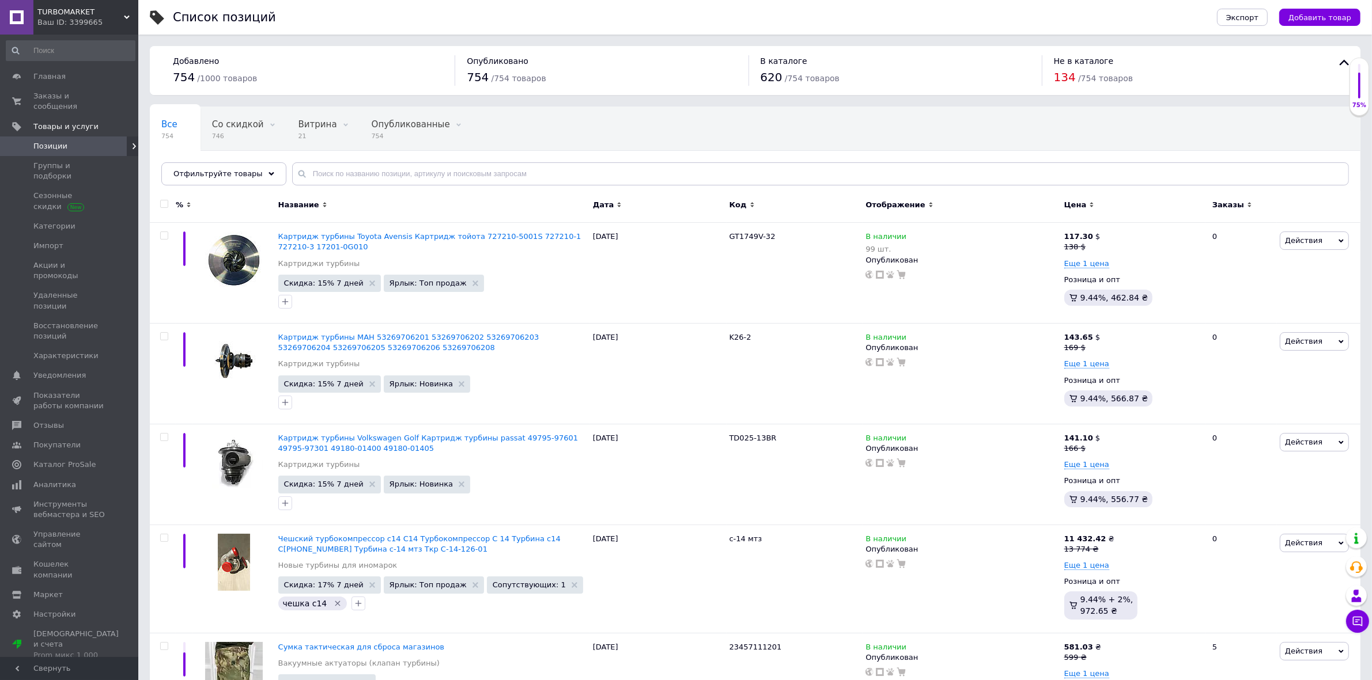
click at [269, 176] on icon at bounding box center [272, 174] width 6 height 6
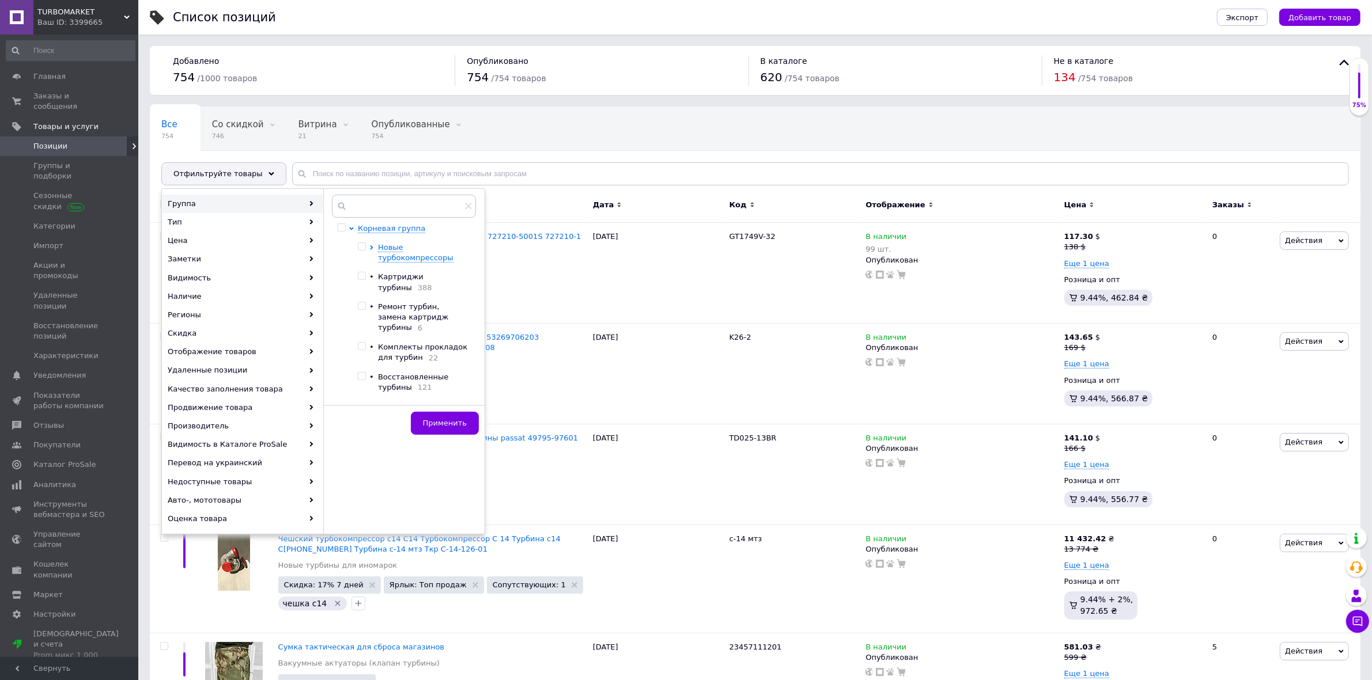
click at [363, 302] on input "checkbox" at bounding box center [361, 305] width 7 height 7
checkbox input "true"
click at [441, 421] on span "Применить" at bounding box center [445, 423] width 44 height 9
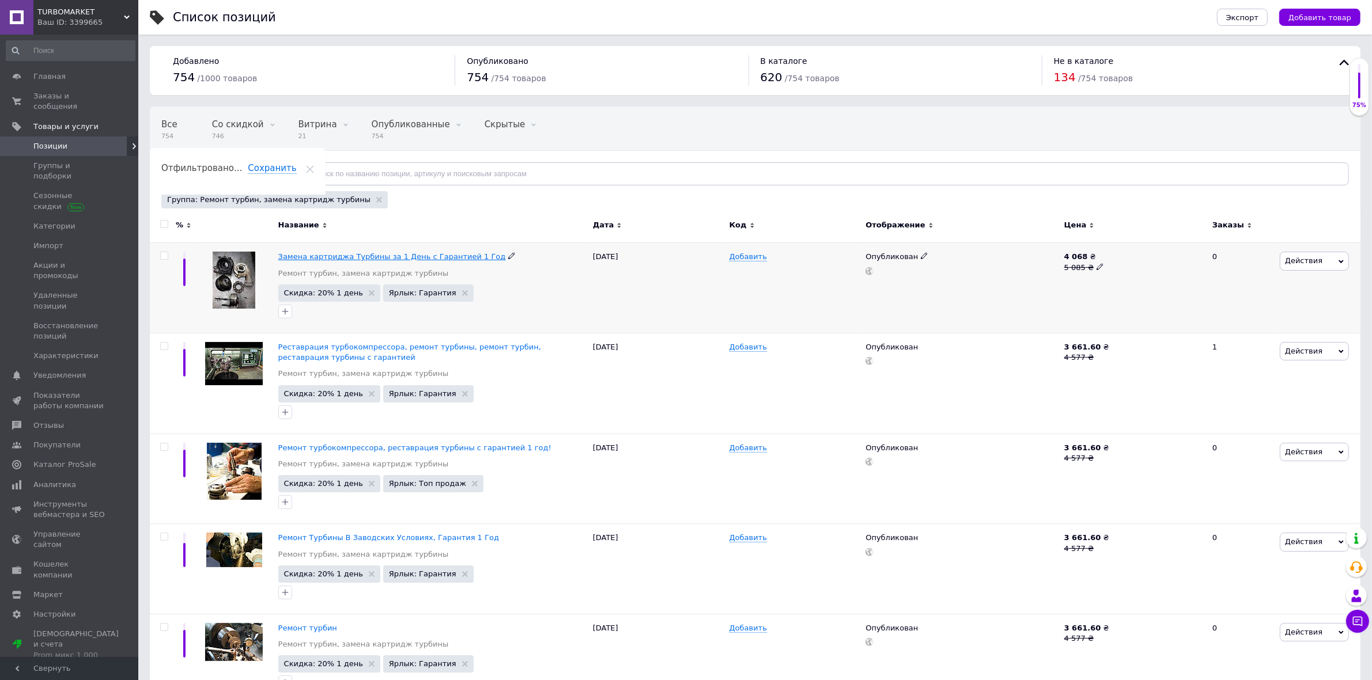
click at [301, 255] on span "Замена картриджа Турбины за 1 День с Гарантией 1 Год" at bounding box center [392, 256] width 228 height 9
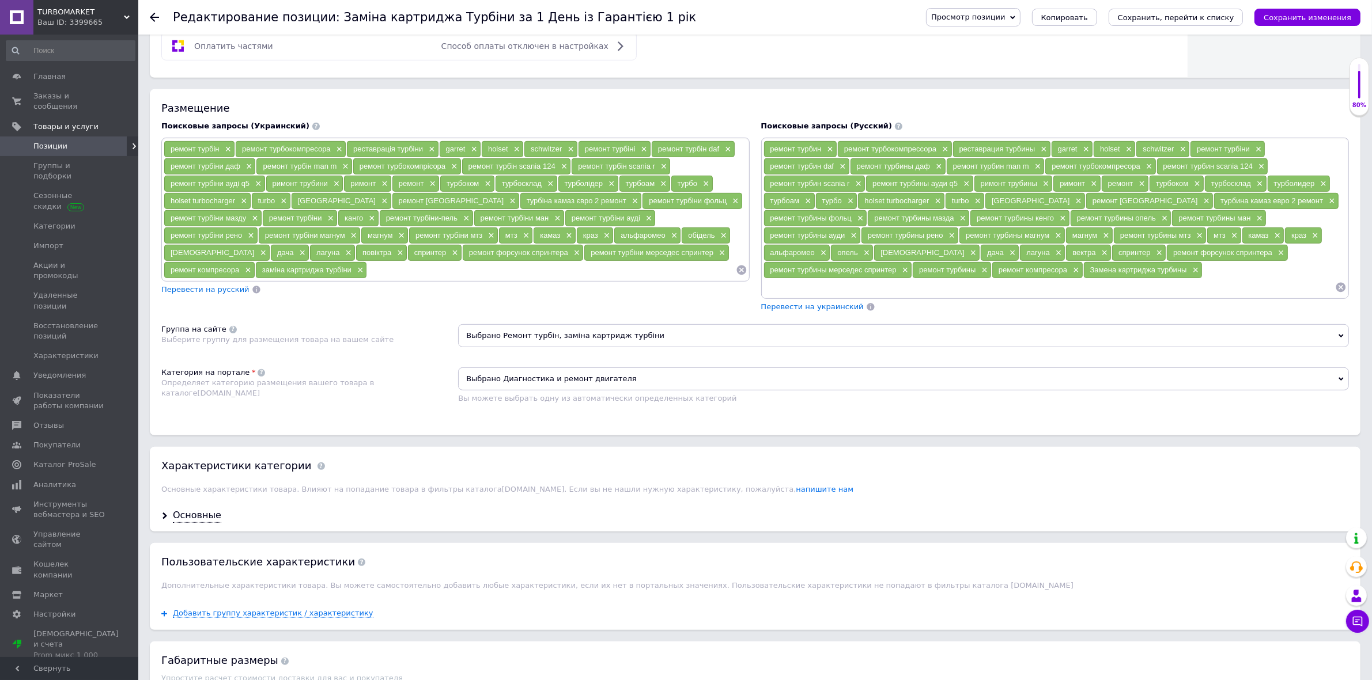
scroll to position [1083, 0]
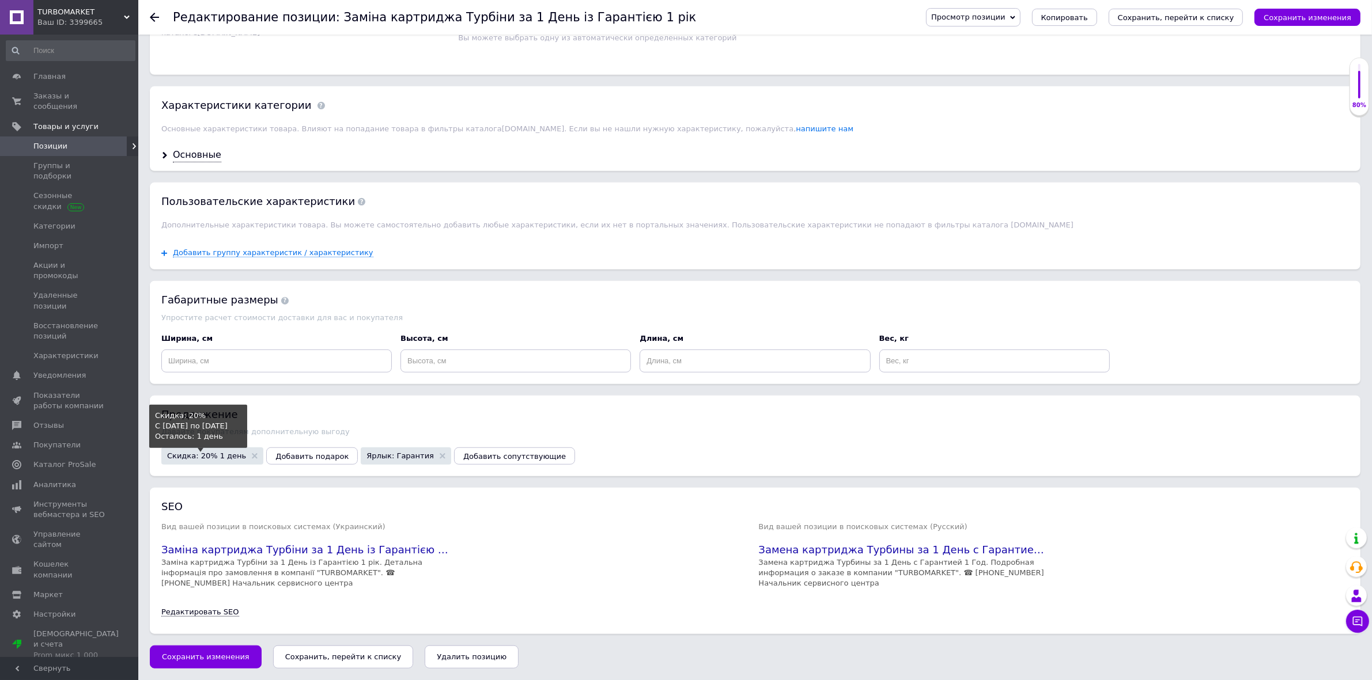
click at [219, 457] on span "Скидка: 20% 1 день" at bounding box center [206, 455] width 79 height 7
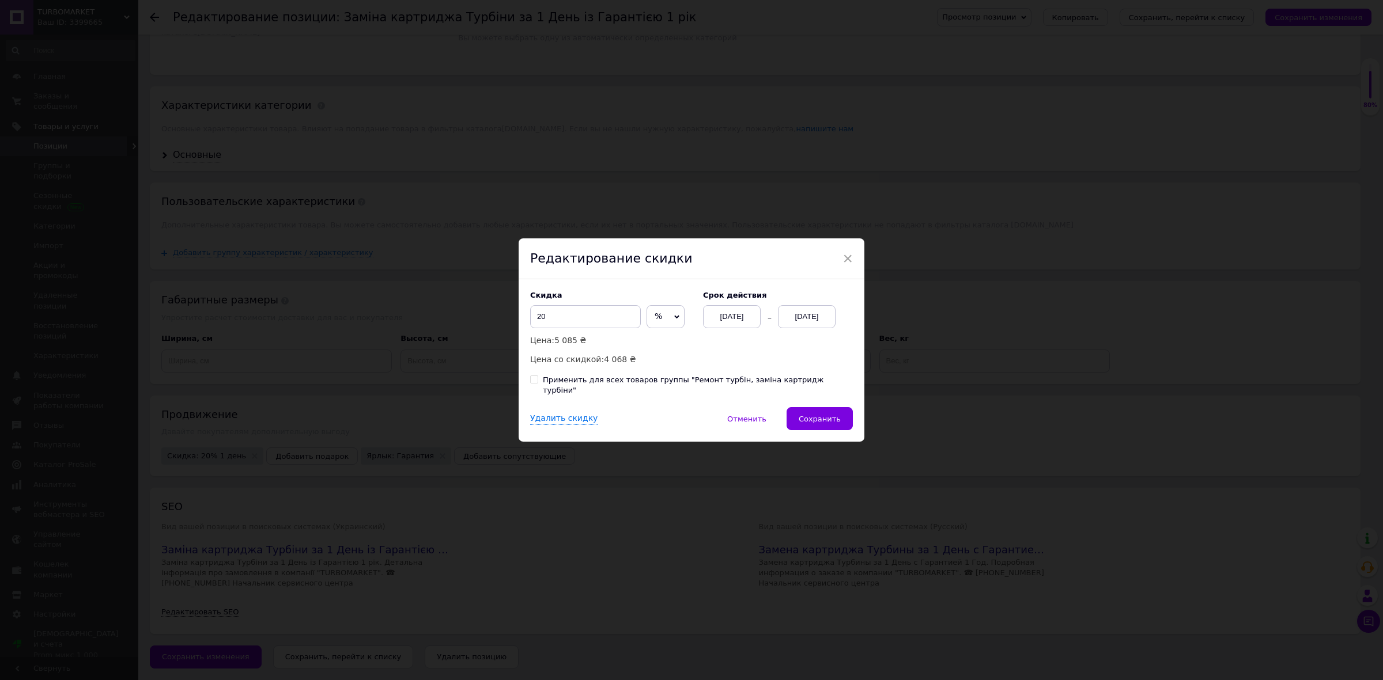
click at [817, 323] on div "[DATE]" at bounding box center [807, 316] width 58 height 23
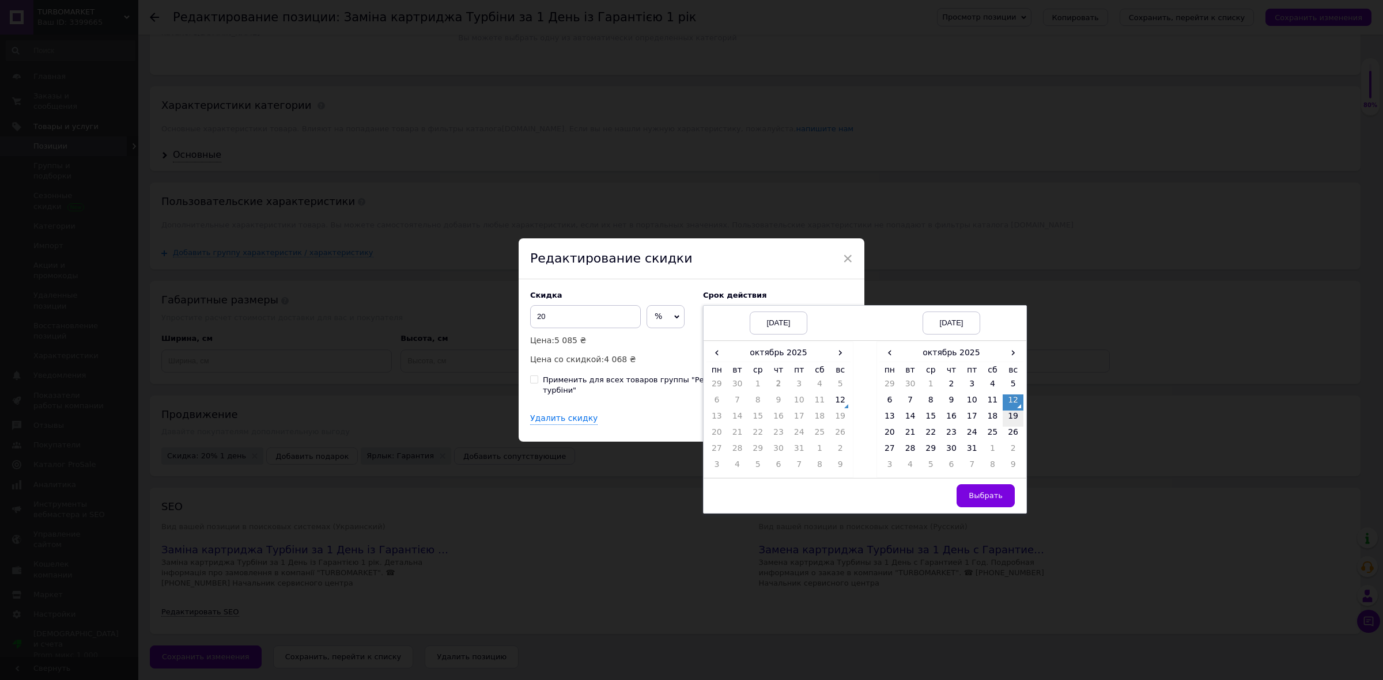
click at [1013, 427] on td "19" at bounding box center [1013, 419] width 21 height 16
click at [987, 500] on span "Выбрать" at bounding box center [986, 495] width 34 height 9
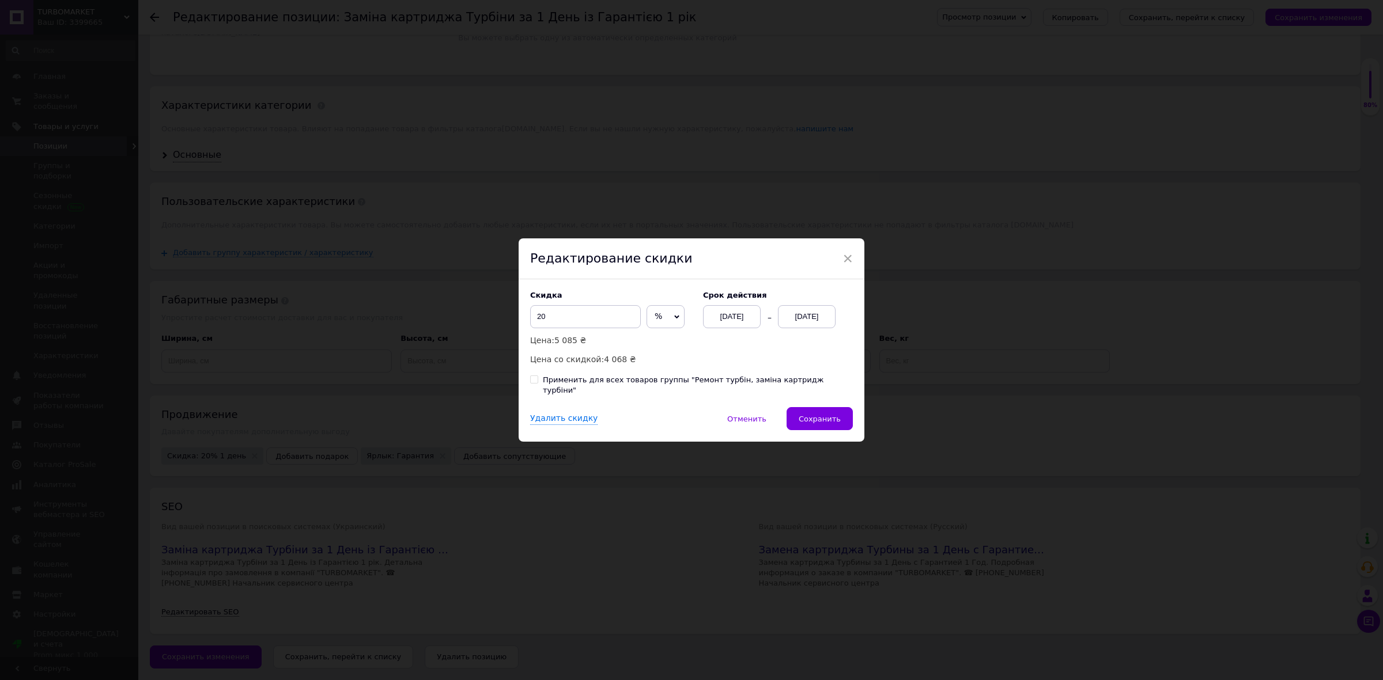
click at [603, 387] on div "Применить для всех товаров группы "Ремонт турбін, заміна картридж турбіни"" at bounding box center [698, 385] width 310 height 21
click at [538, 383] on input "Применить для всех товаров группы "Ремонт турбін, заміна картридж турбіни"" at bounding box center [533, 379] width 7 height 7
checkbox input "true"
click at [818, 415] on span "Сохранить" at bounding box center [820, 419] width 42 height 9
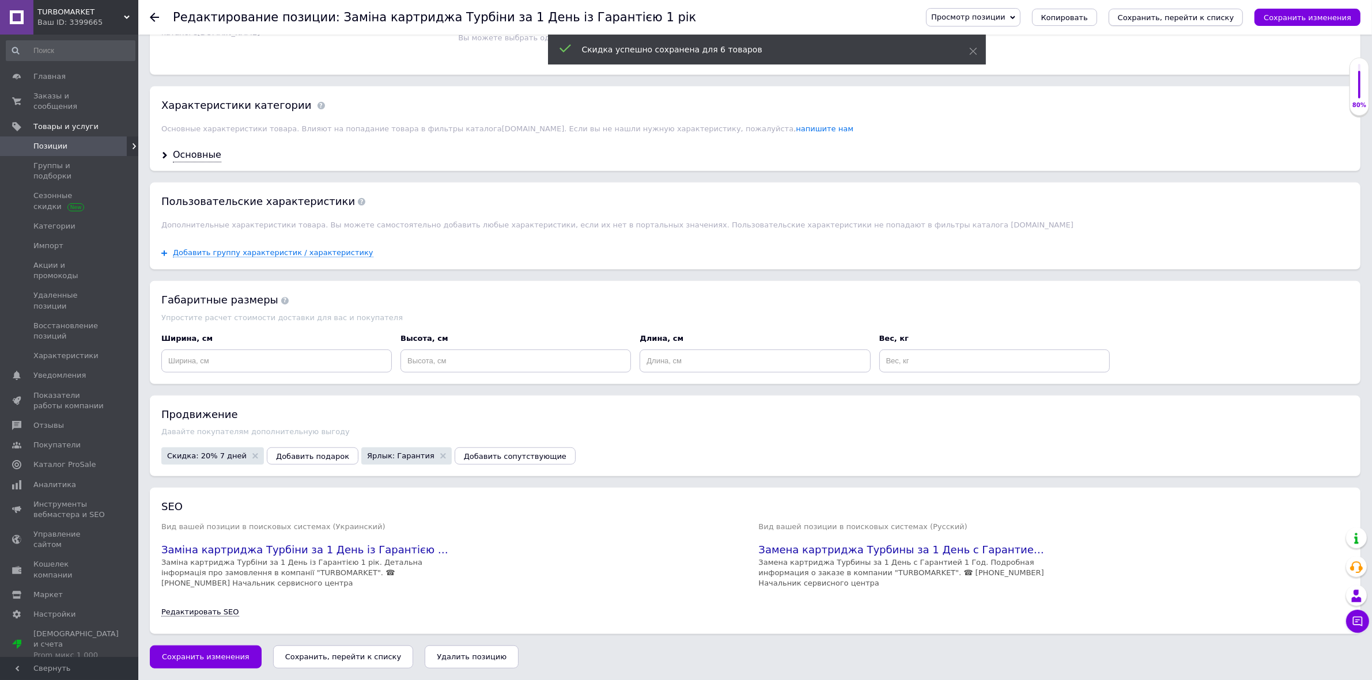
click at [1169, 14] on icon "Сохранить, перейти к списку" at bounding box center [1176, 17] width 116 height 9
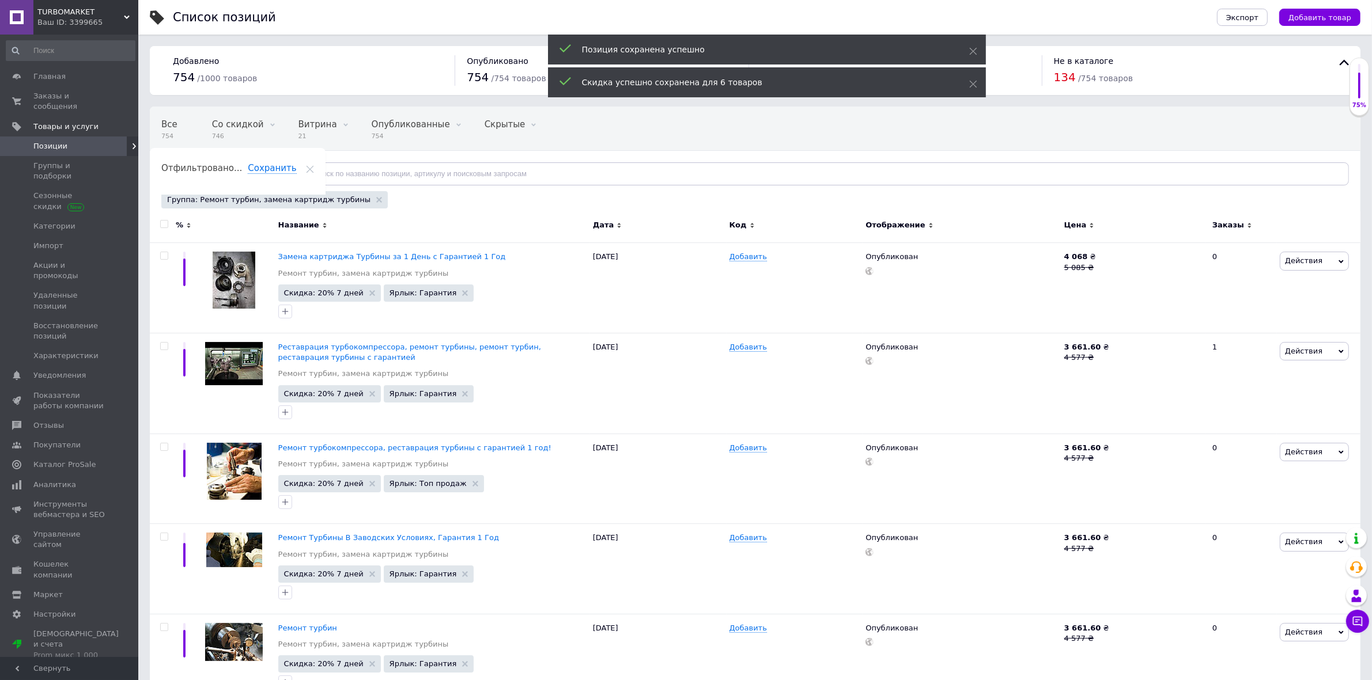
drag, startPoint x: 353, startPoint y: 199, endPoint x: 340, endPoint y: 195, distance: 13.3
click at [353, 198] on div "Группа: Ремонт турбин, замена картридж турбины" at bounding box center [274, 199] width 226 height 17
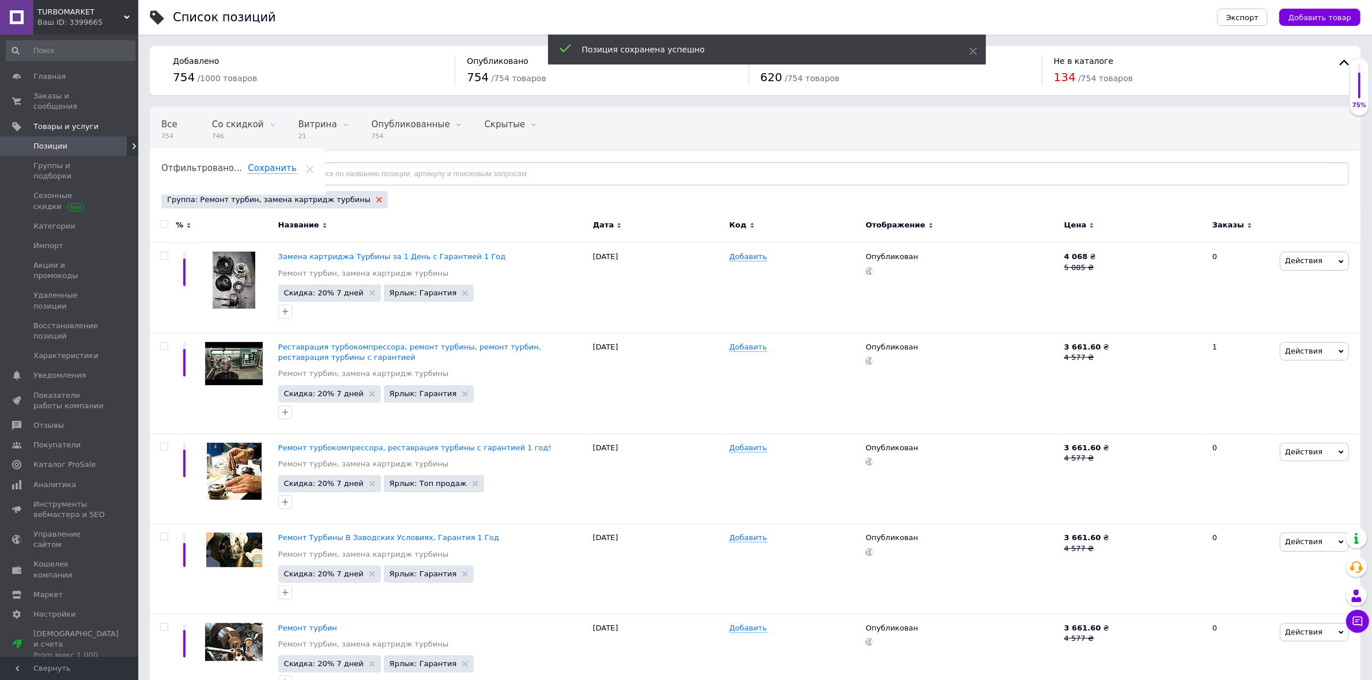
click at [376, 199] on use at bounding box center [379, 200] width 6 height 6
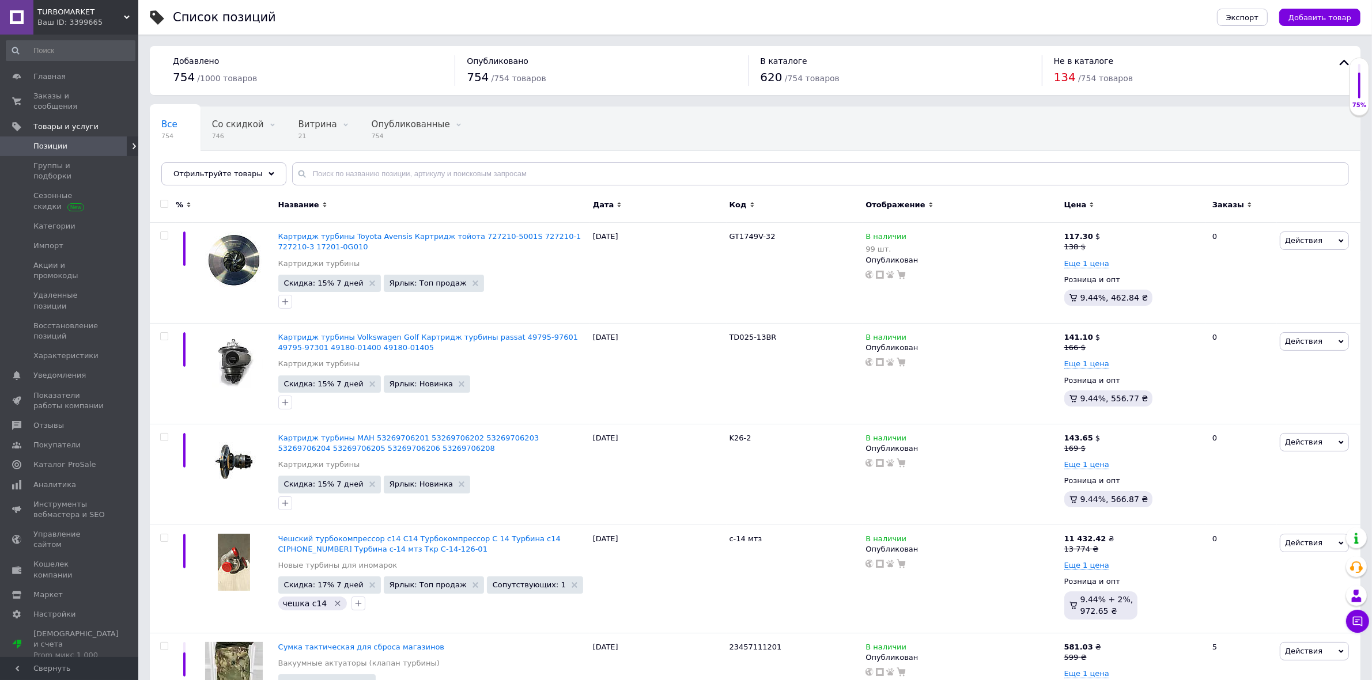
click at [269, 174] on use at bounding box center [272, 173] width 6 height 3
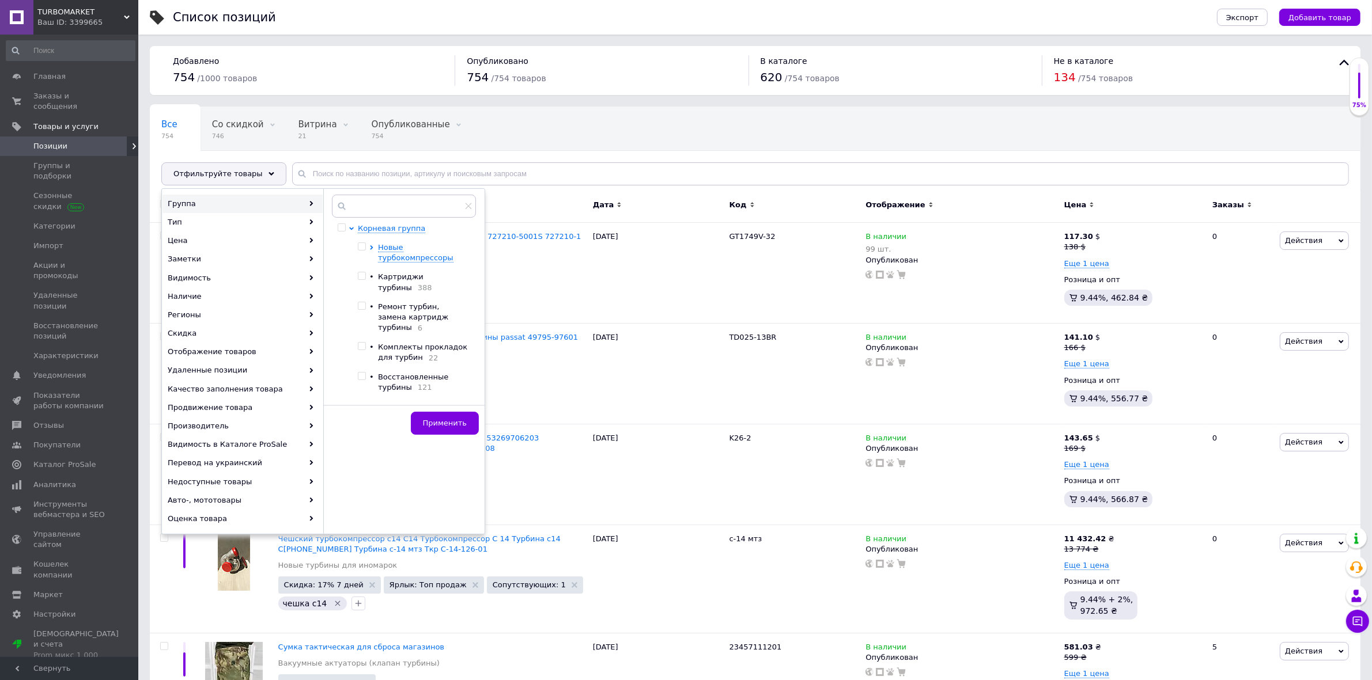
click at [366, 302] on div at bounding box center [364, 318] width 12 height 32
click at [362, 302] on input "checkbox" at bounding box center [361, 305] width 7 height 7
checkbox input "true"
click at [432, 419] on span "Применить" at bounding box center [445, 423] width 44 height 9
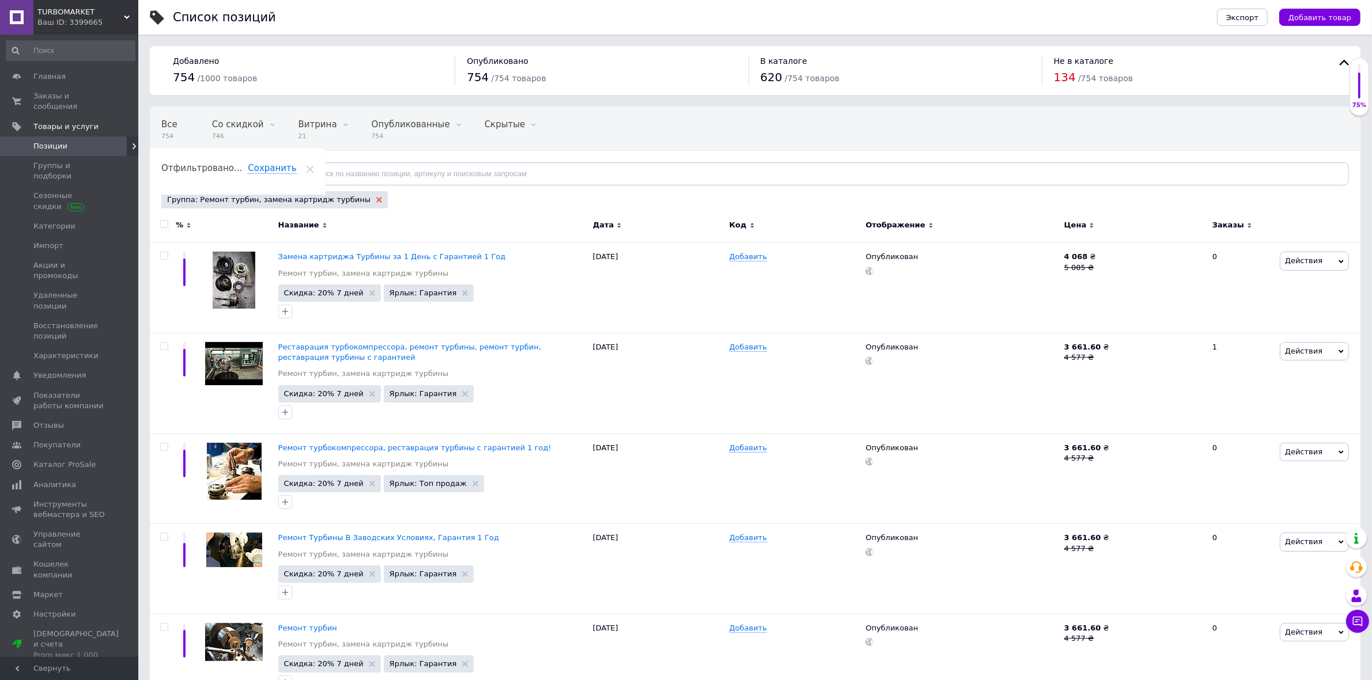
click at [376, 200] on icon at bounding box center [379, 200] width 6 height 6
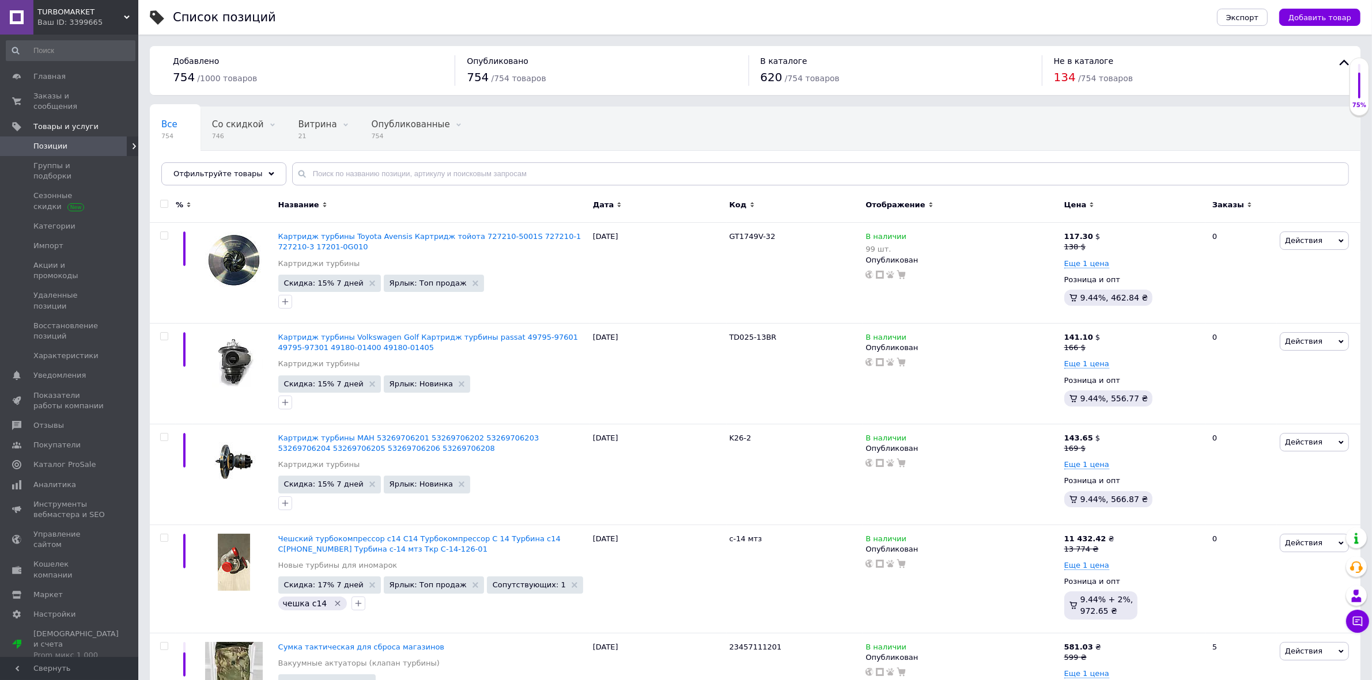
click at [266, 176] on div "Отфильтруйте товары" at bounding box center [223, 173] width 125 height 23
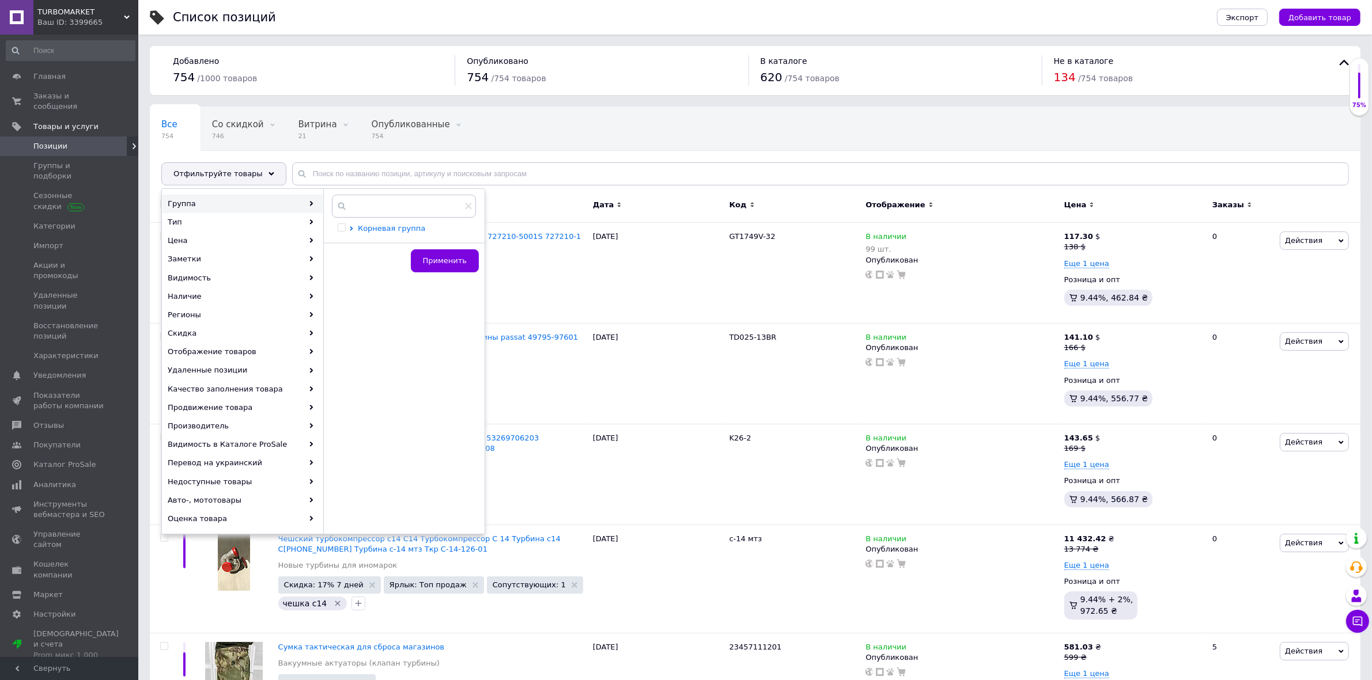
click at [353, 229] on icon at bounding box center [351, 228] width 5 height 5
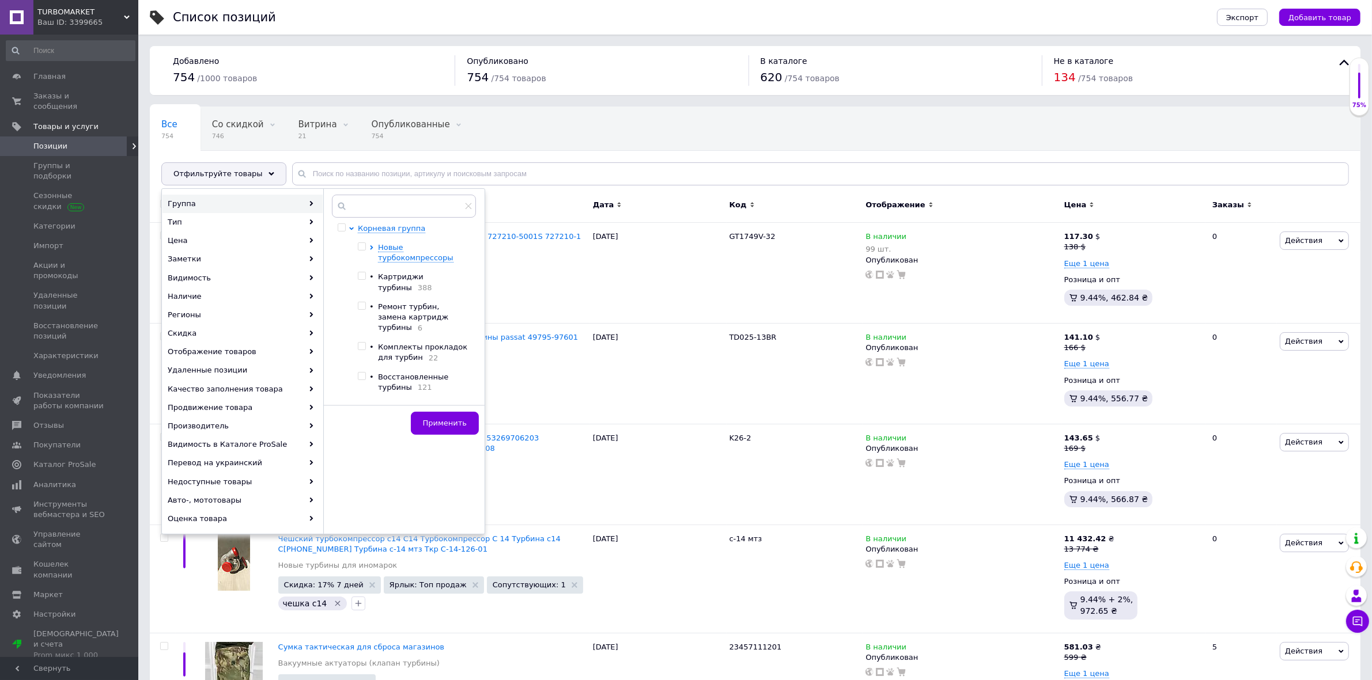
click at [363, 343] on input "checkbox" at bounding box center [361, 346] width 7 height 7
checkbox input "true"
click at [447, 422] on span "Применить" at bounding box center [445, 423] width 44 height 9
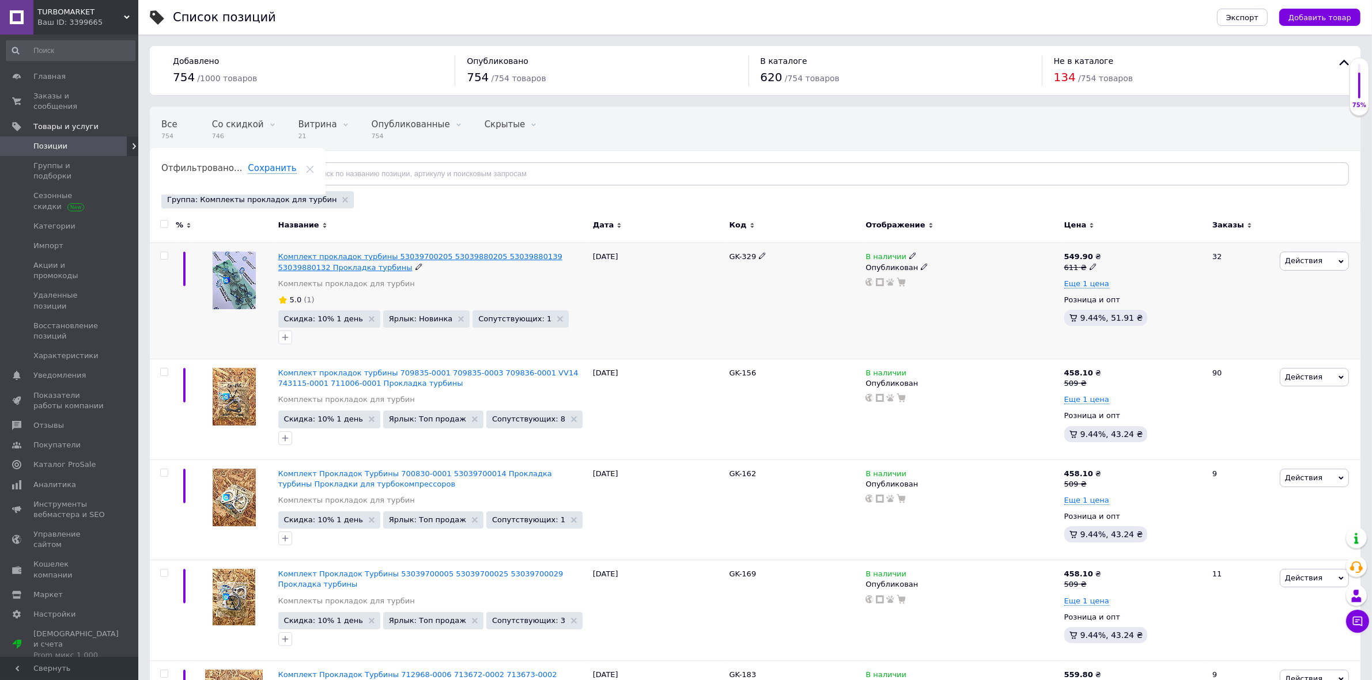
click at [301, 260] on span "Комплект прокладок турбины 53039700205 53039880205 53039880139 53039880132 Прок…" at bounding box center [420, 261] width 284 height 19
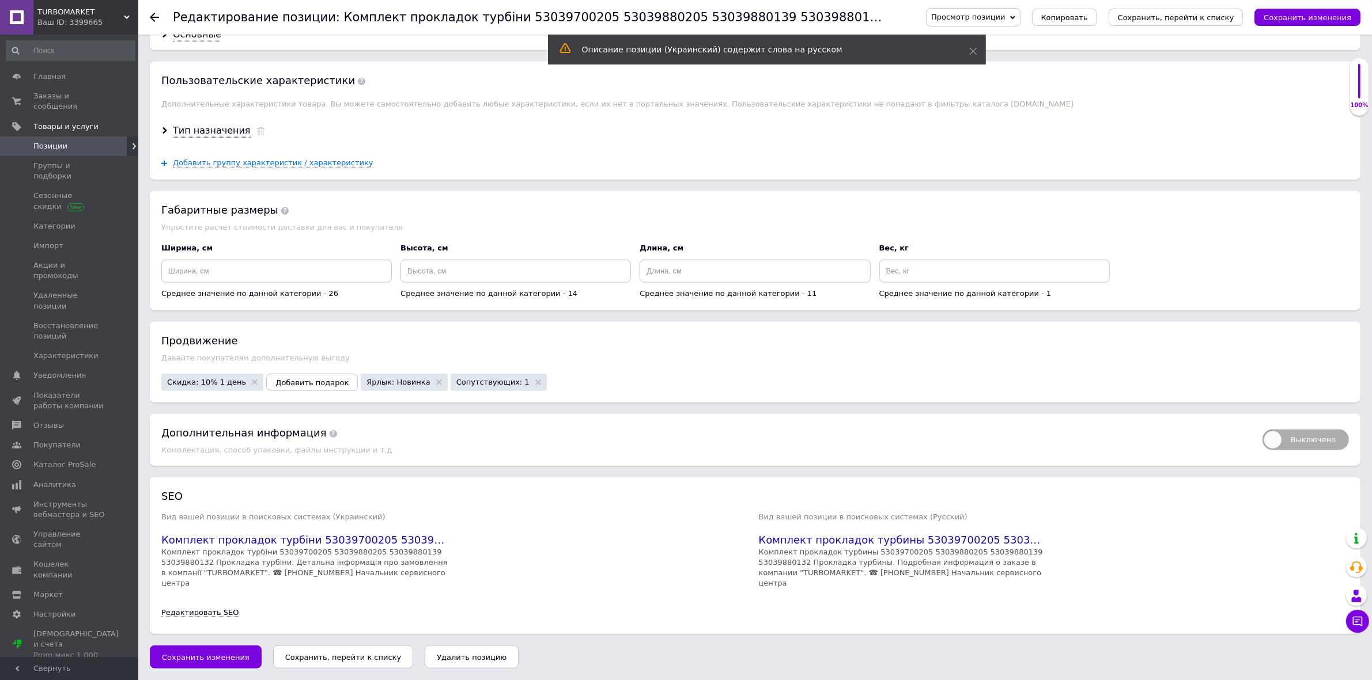
scroll to position [1397, 0]
click at [214, 386] on span "Скидка: 10% 1 день" at bounding box center [206, 382] width 79 height 7
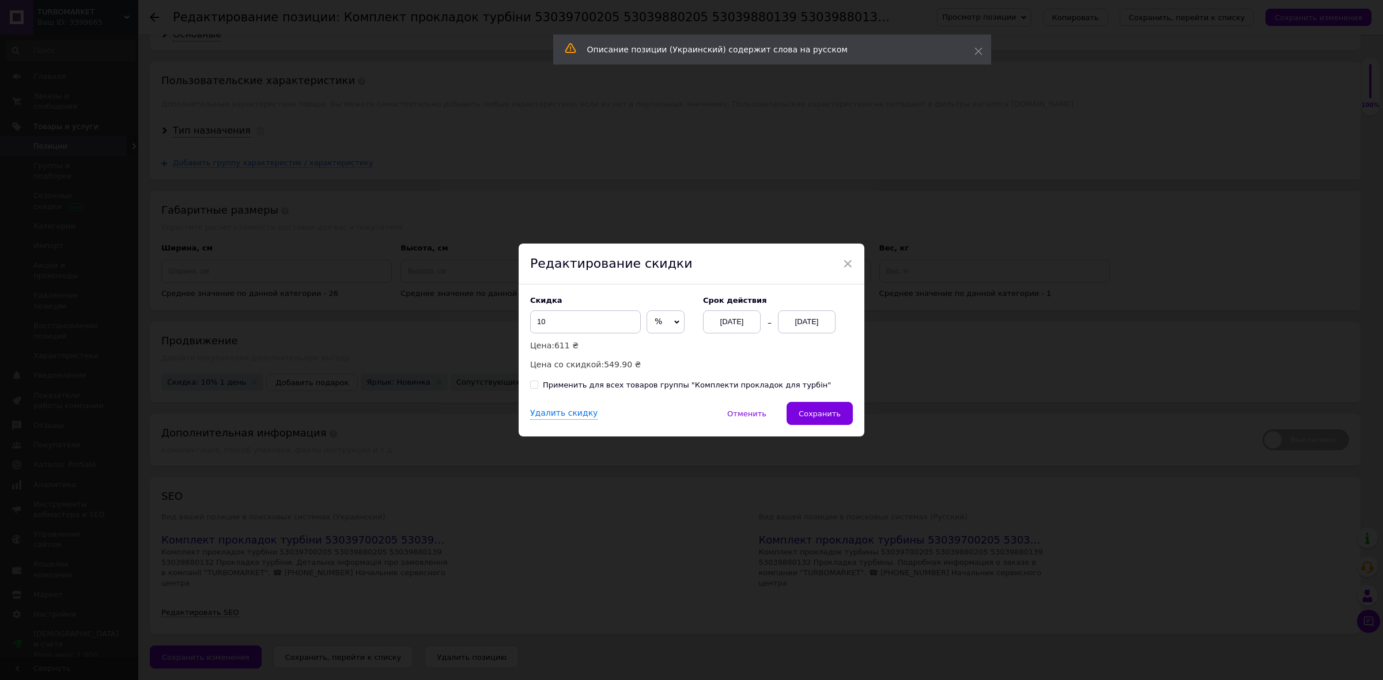
click at [815, 324] on div "[DATE]" at bounding box center [807, 322] width 58 height 23
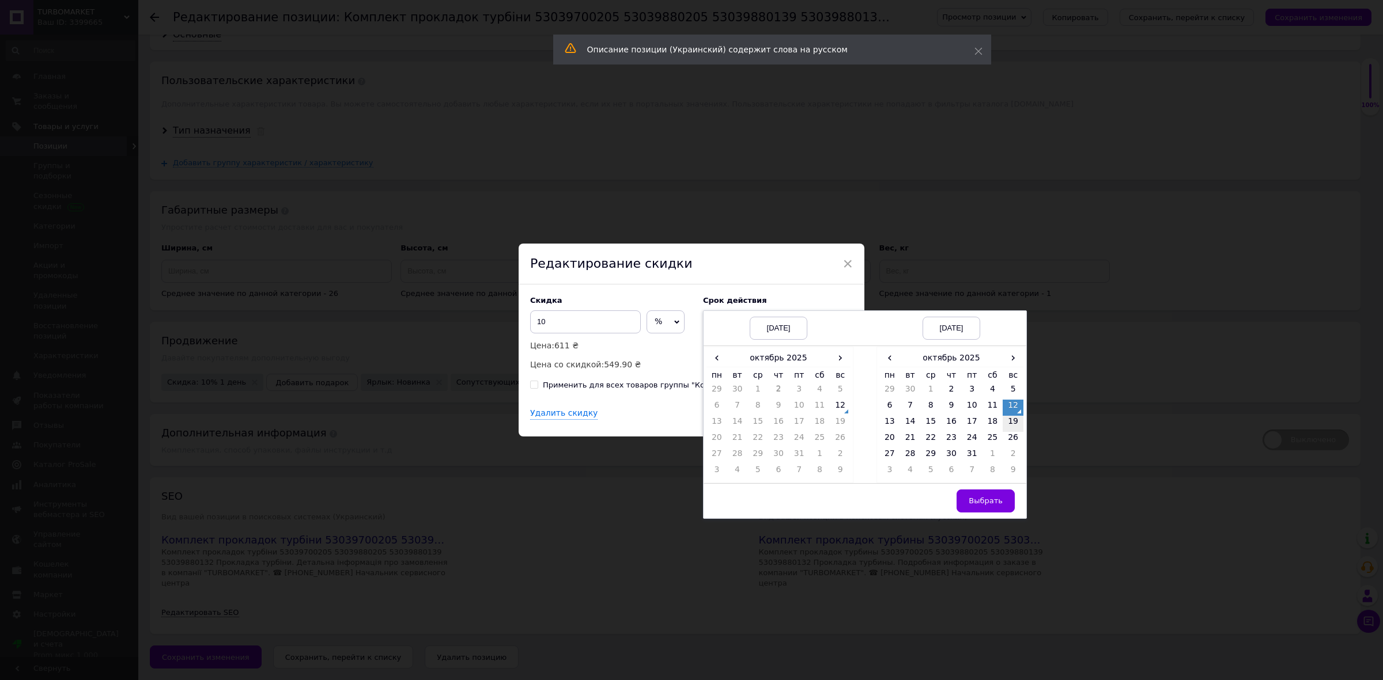
click at [1013, 422] on td "19" at bounding box center [1013, 424] width 21 height 16
click at [981, 505] on span "Выбрать" at bounding box center [986, 501] width 34 height 9
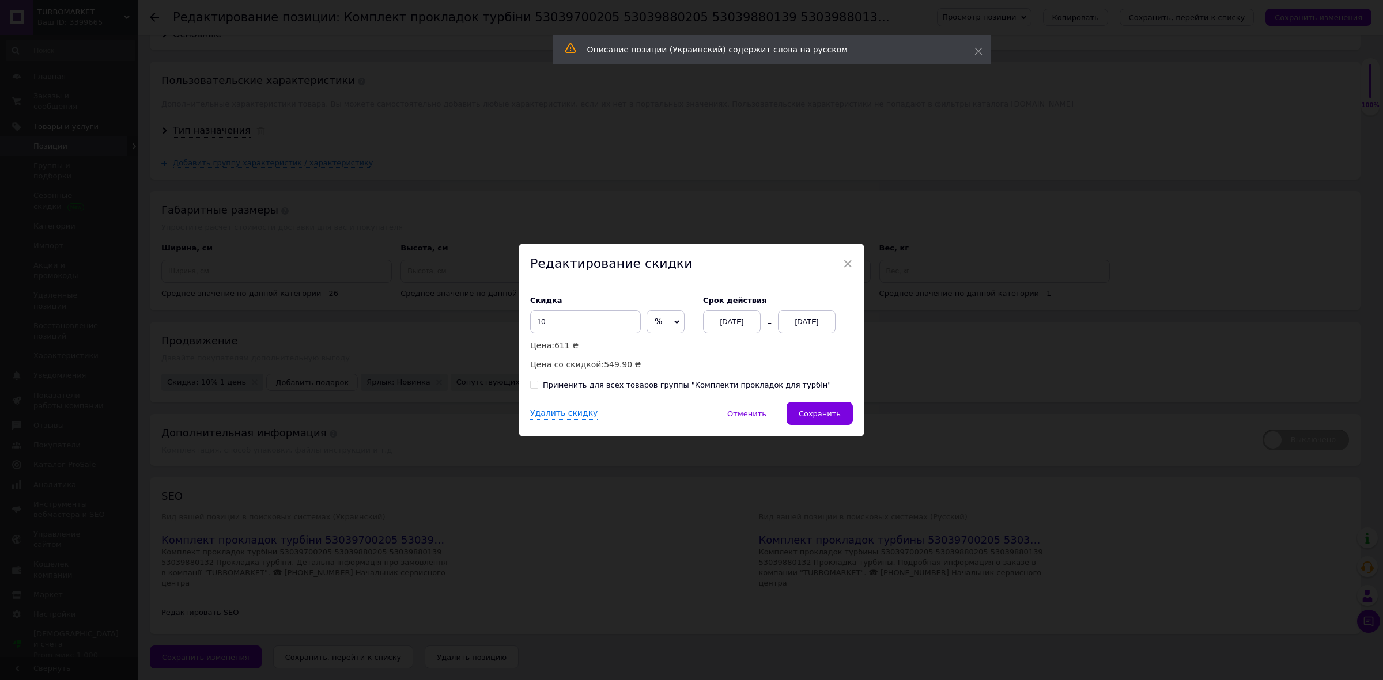
click at [570, 387] on div "Применить для всех товаров группы "Комплекти прокладок для турбін"" at bounding box center [687, 385] width 288 height 10
click at [538, 387] on input "Применить для всех товаров группы "Комплекти прокладок для турбін"" at bounding box center [533, 384] width 7 height 7
checkbox input "true"
click at [808, 418] on span "Сохранить" at bounding box center [820, 414] width 42 height 9
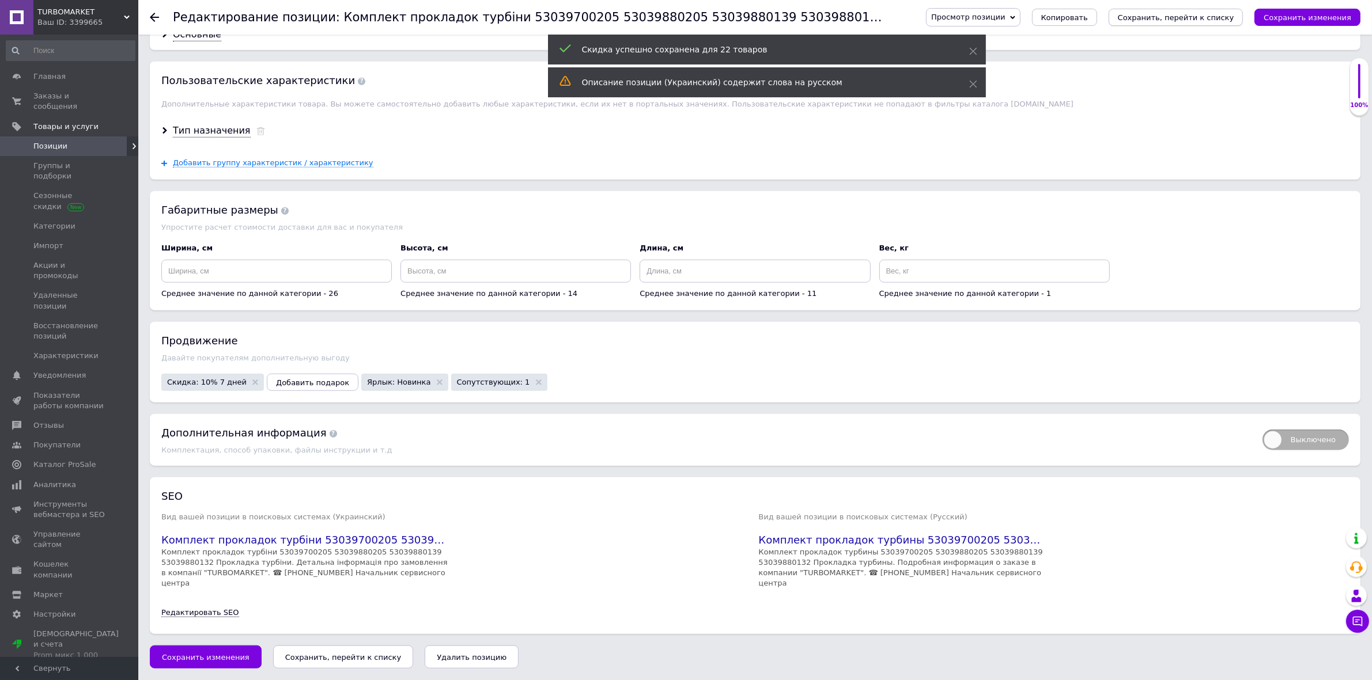
click at [1196, 16] on icon "Сохранить, перейти к списку" at bounding box center [1176, 17] width 116 height 9
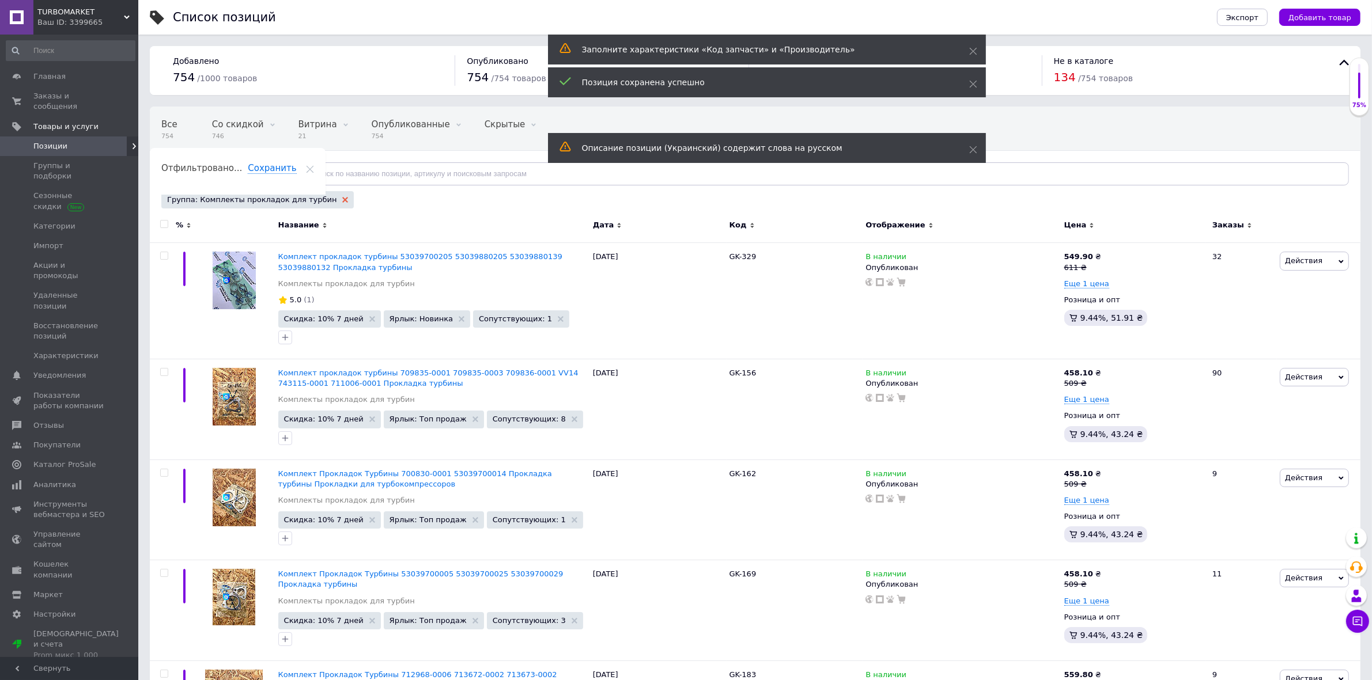
click at [342, 200] on icon at bounding box center [345, 200] width 6 height 6
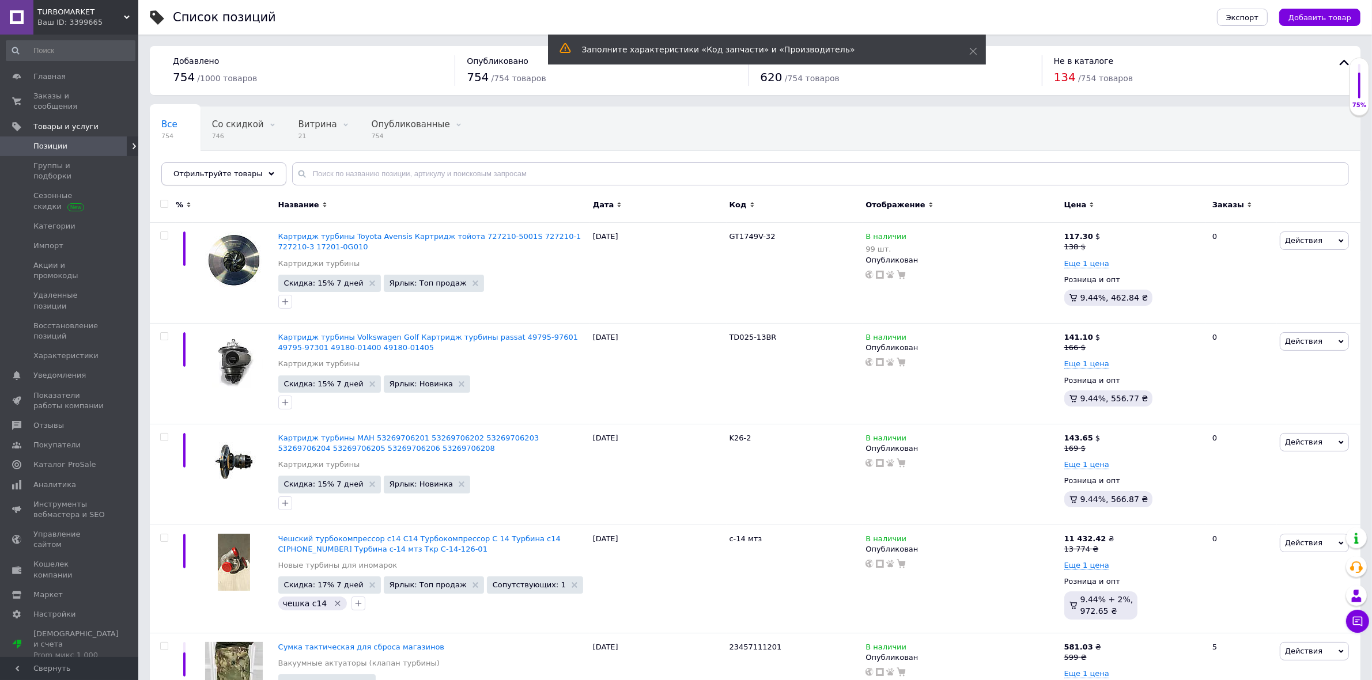
click at [269, 175] on icon at bounding box center [272, 174] width 6 height 6
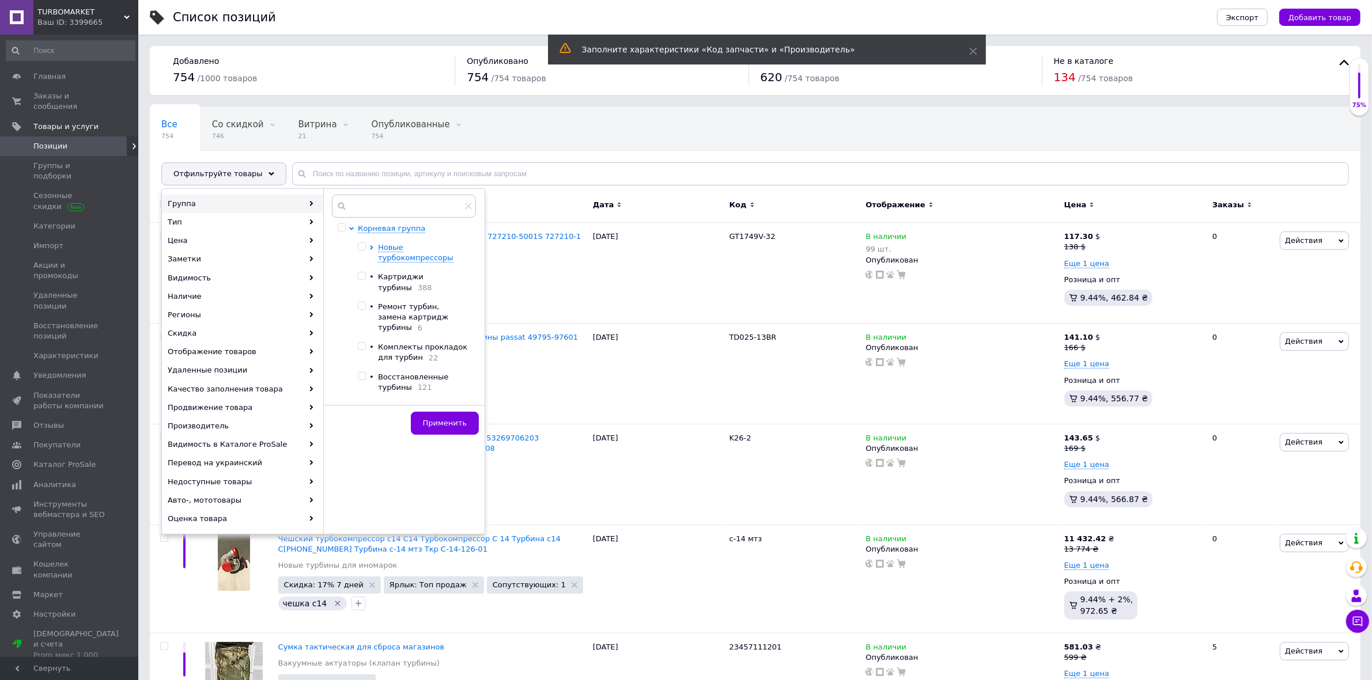
click at [361, 343] on input "checkbox" at bounding box center [361, 346] width 7 height 7
checkbox input "true"
click at [440, 422] on span "Применить" at bounding box center [445, 423] width 44 height 9
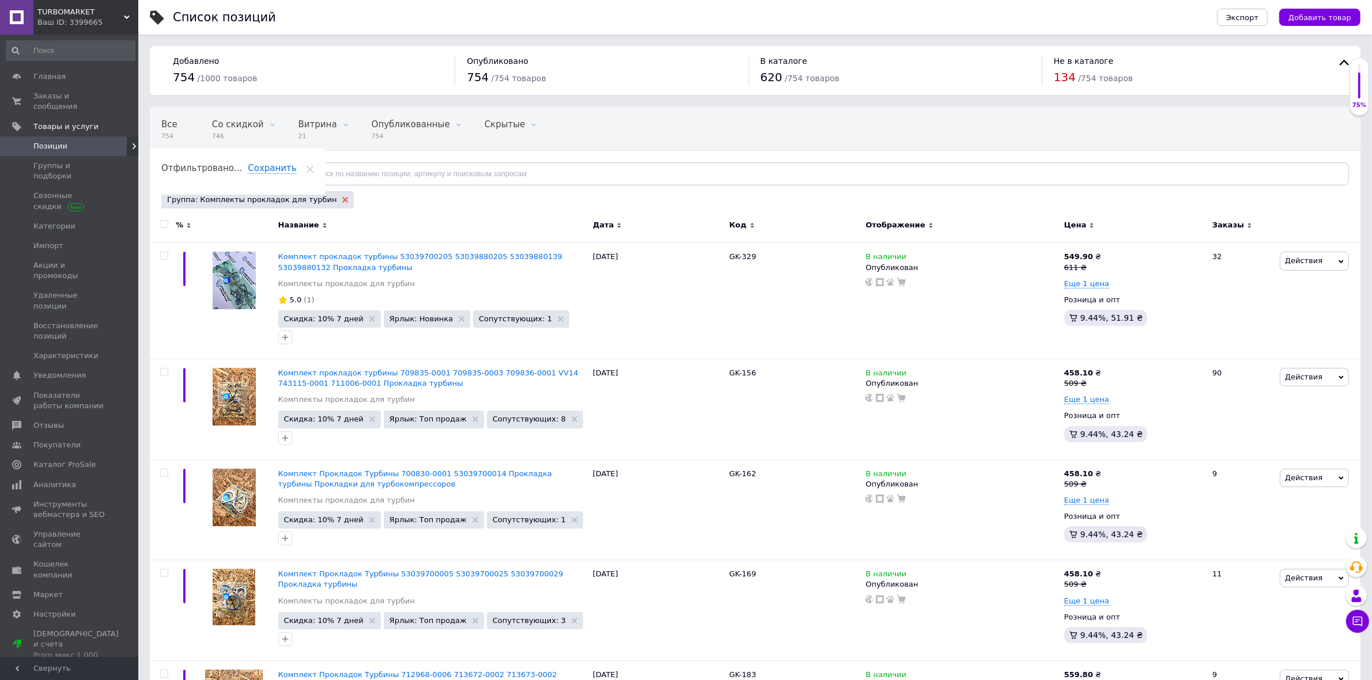
click at [342, 199] on icon at bounding box center [345, 200] width 6 height 6
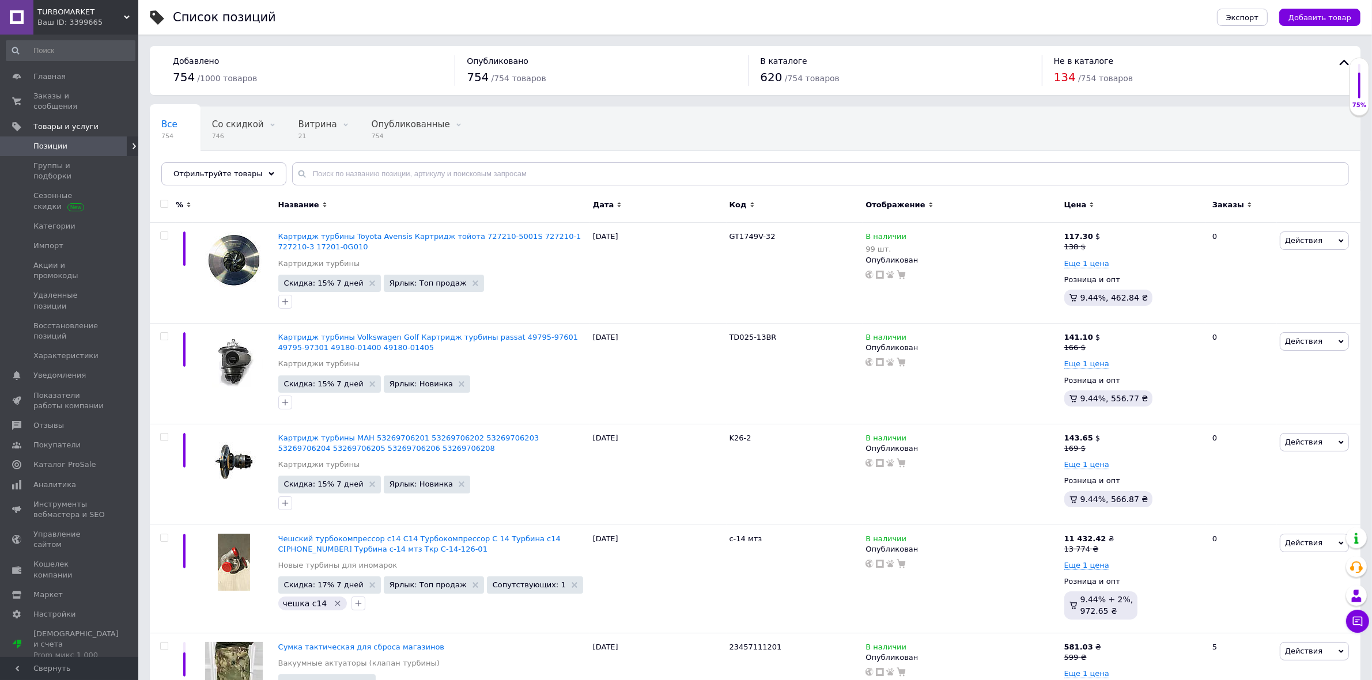
click at [260, 177] on div "Отфильтруйте товары" at bounding box center [223, 173] width 125 height 23
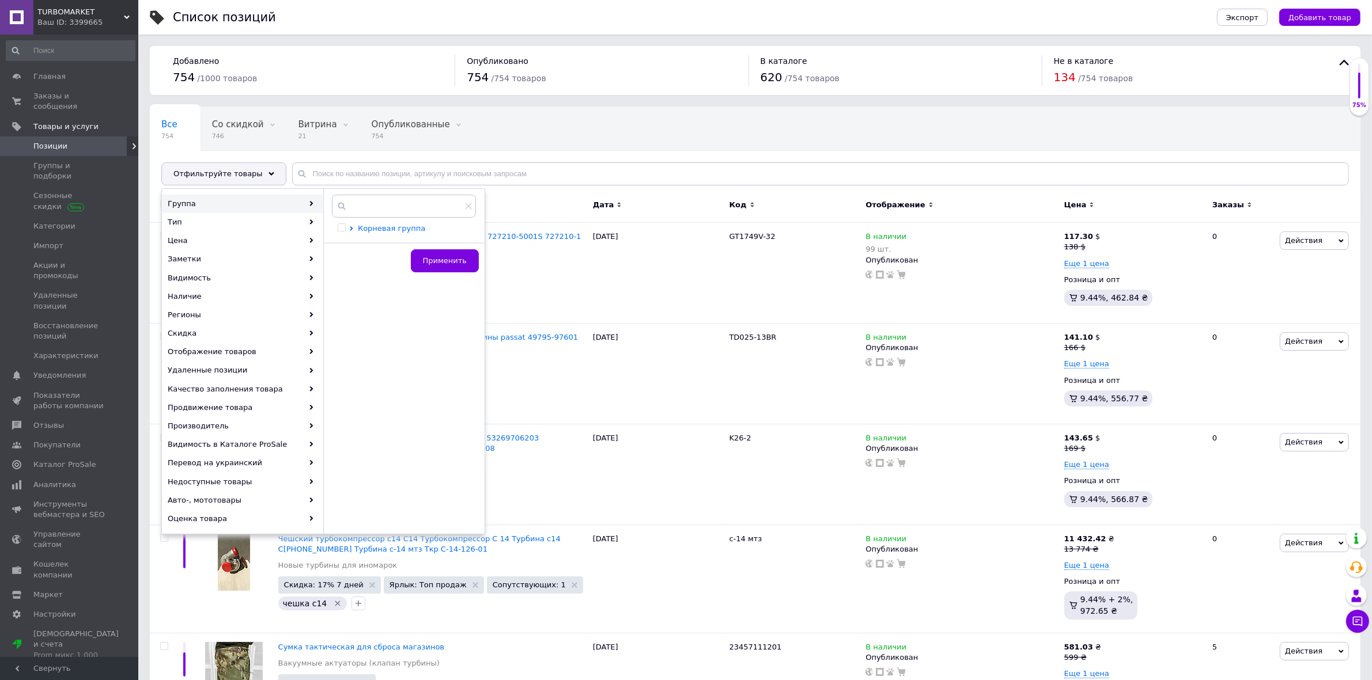
click at [350, 229] on icon at bounding box center [351, 228] width 5 height 5
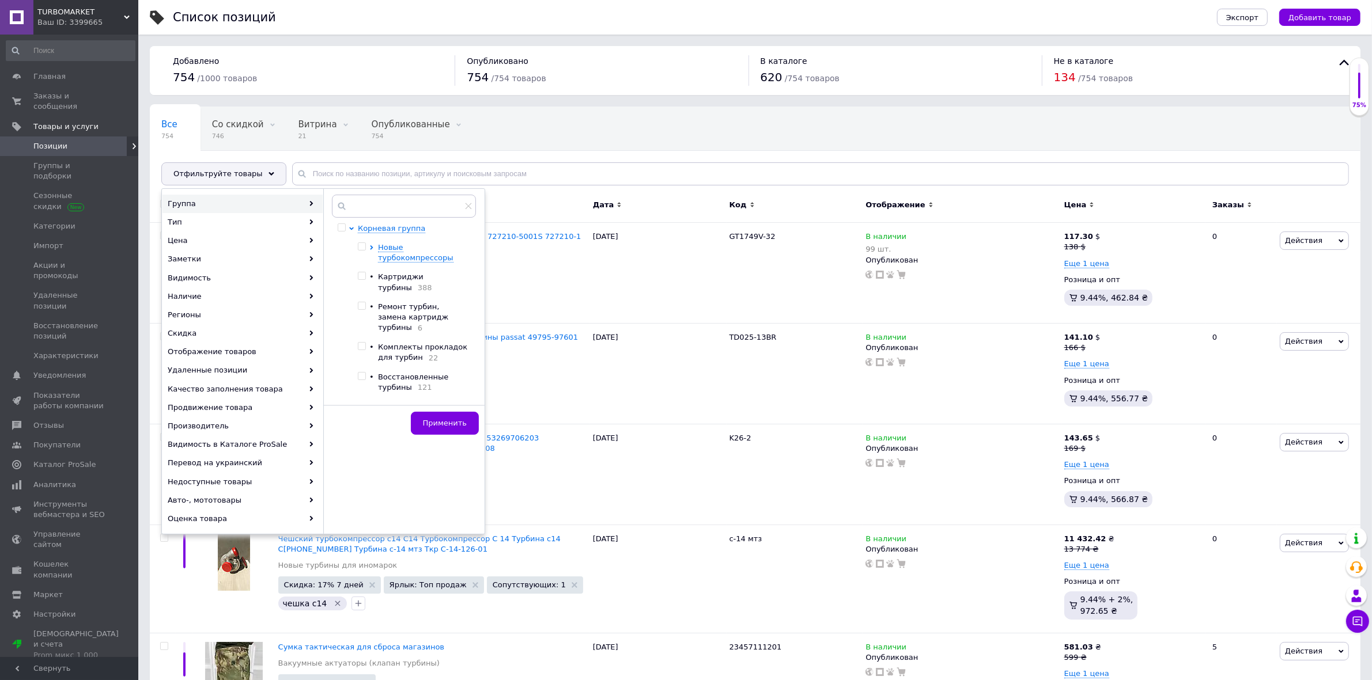
click at [362, 373] on input "checkbox" at bounding box center [361, 376] width 7 height 7
checkbox input "true"
click at [472, 418] on button "Применить" at bounding box center [445, 423] width 68 height 23
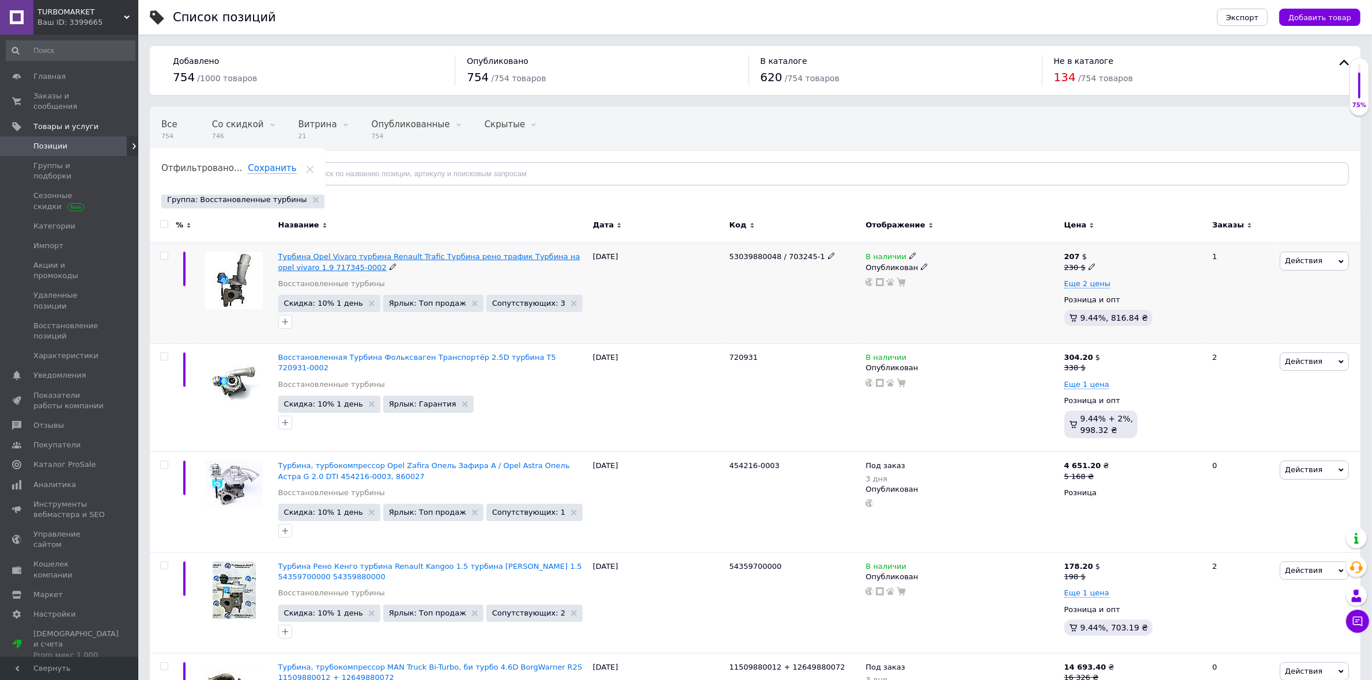
click at [330, 259] on span "Турбина Opel Vivaro турбина Renault Trafic Турбина рено трафик Турбина на opel …" at bounding box center [429, 261] width 302 height 19
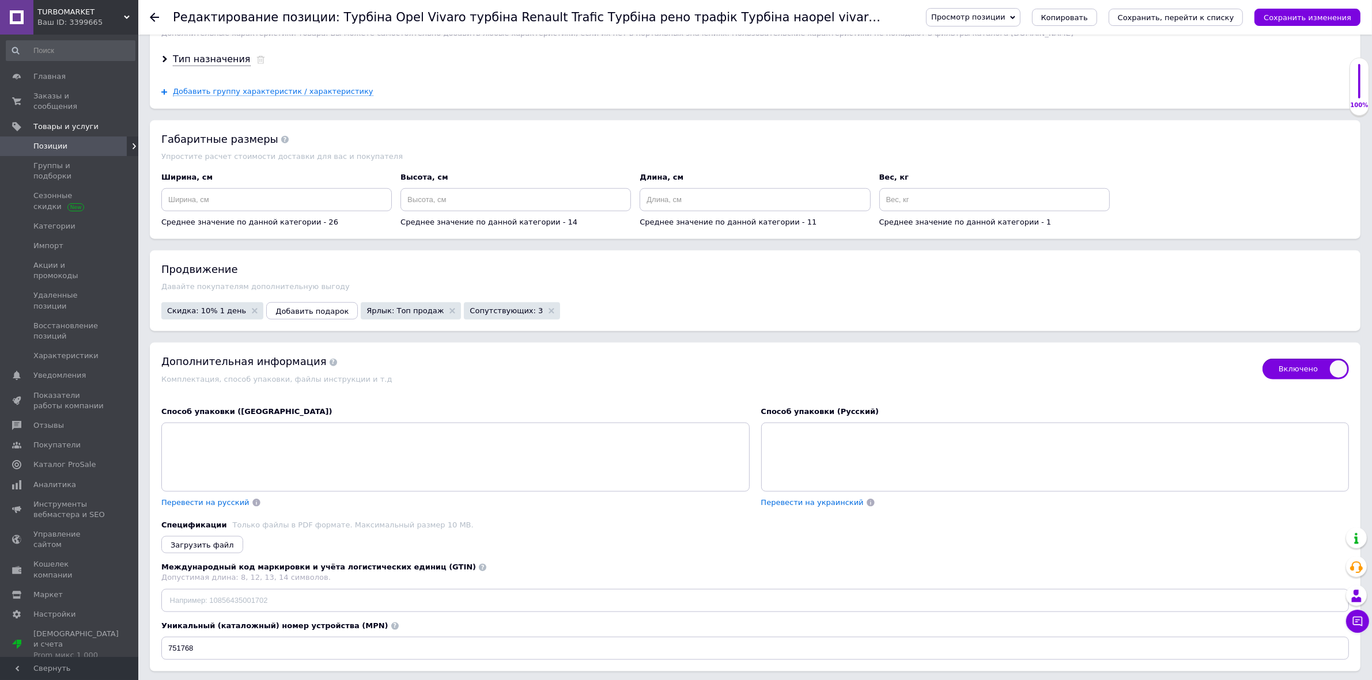
scroll to position [1512, 0]
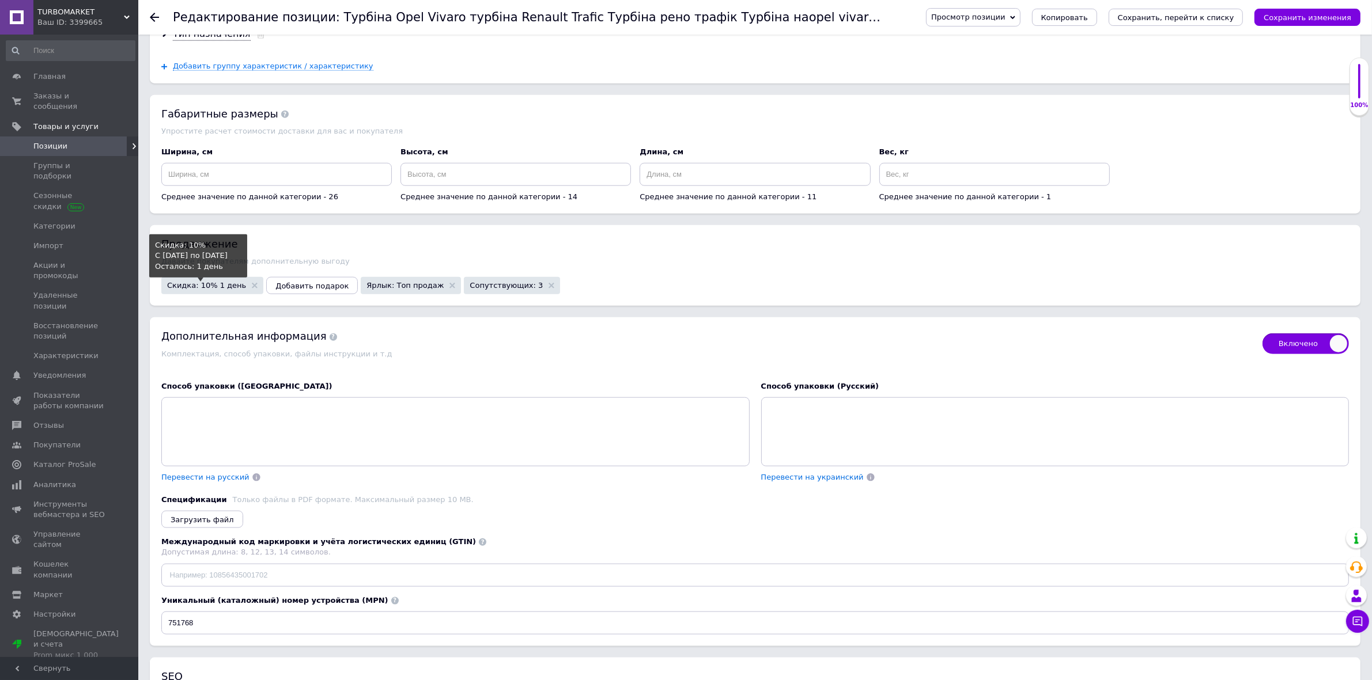
click at [217, 289] on span "Скидка: 10% 1 день" at bounding box center [206, 285] width 79 height 7
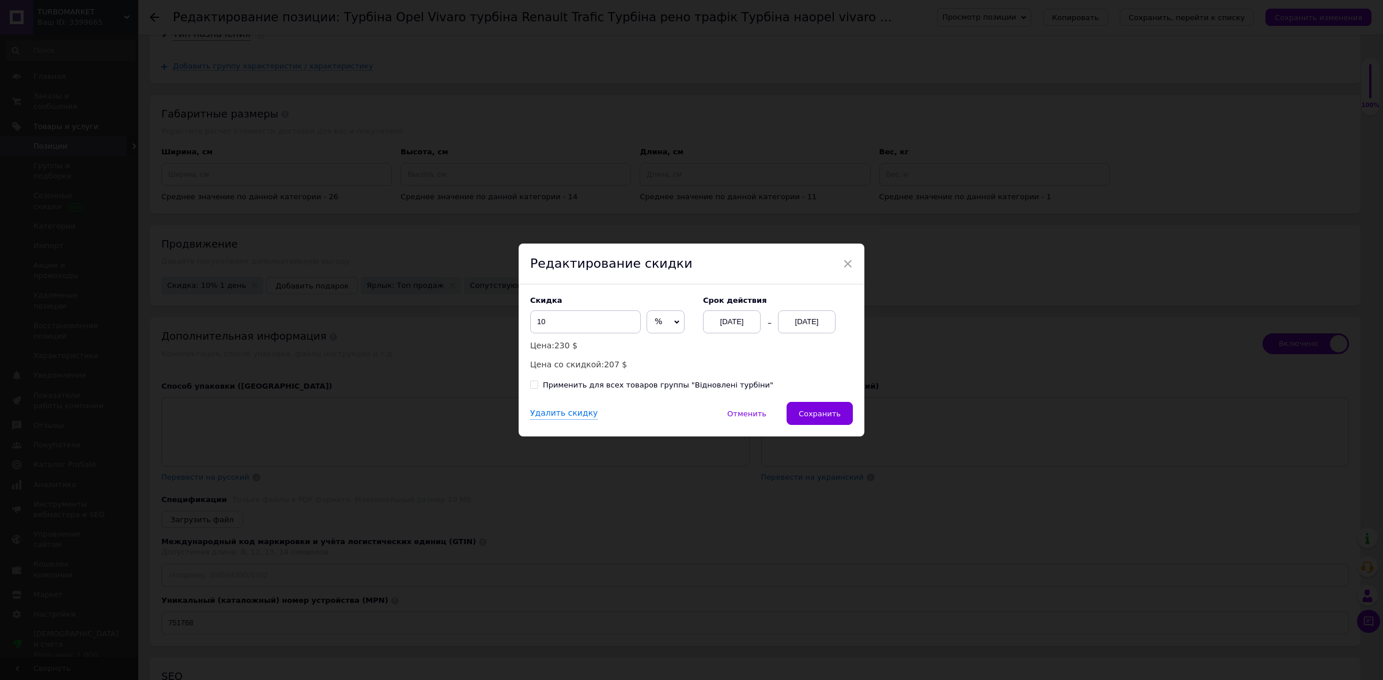
click at [807, 322] on div "[DATE]" at bounding box center [807, 322] width 58 height 23
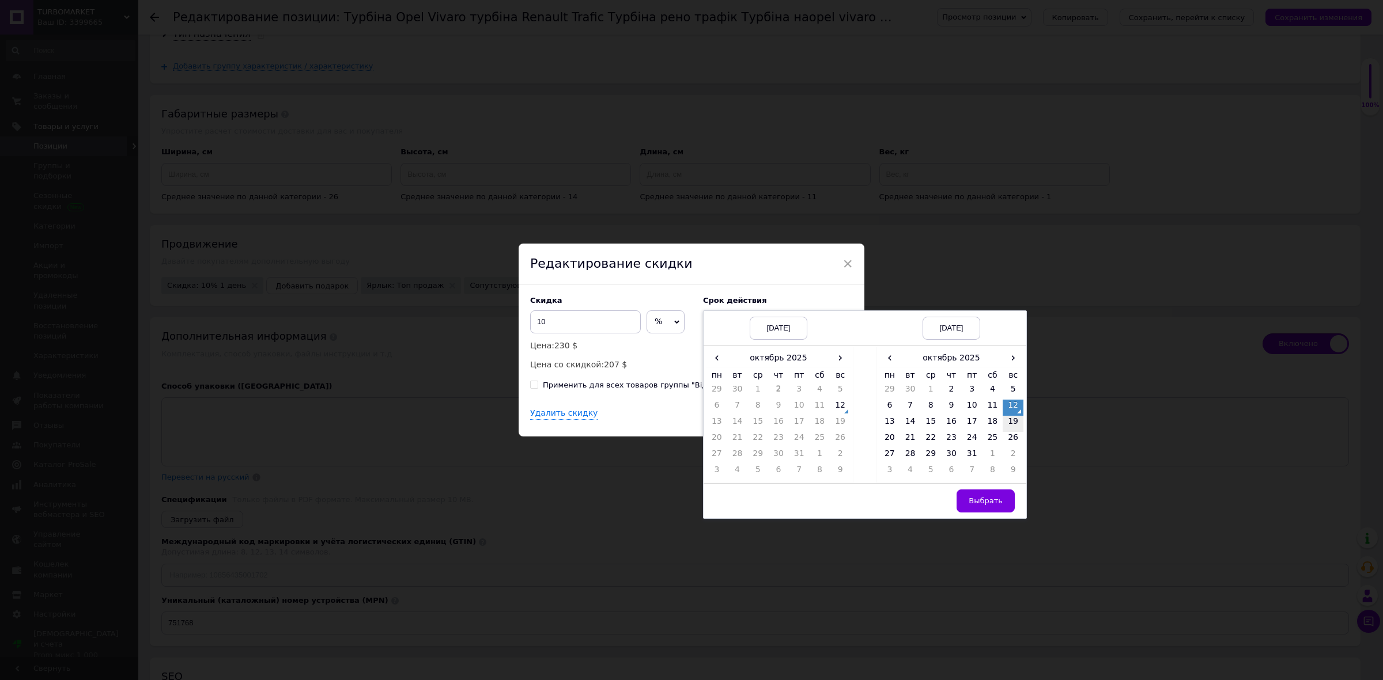
click at [1005, 422] on td "19" at bounding box center [1013, 424] width 21 height 16
click at [992, 505] on span "Выбрать" at bounding box center [986, 501] width 34 height 9
checkbox input "true"
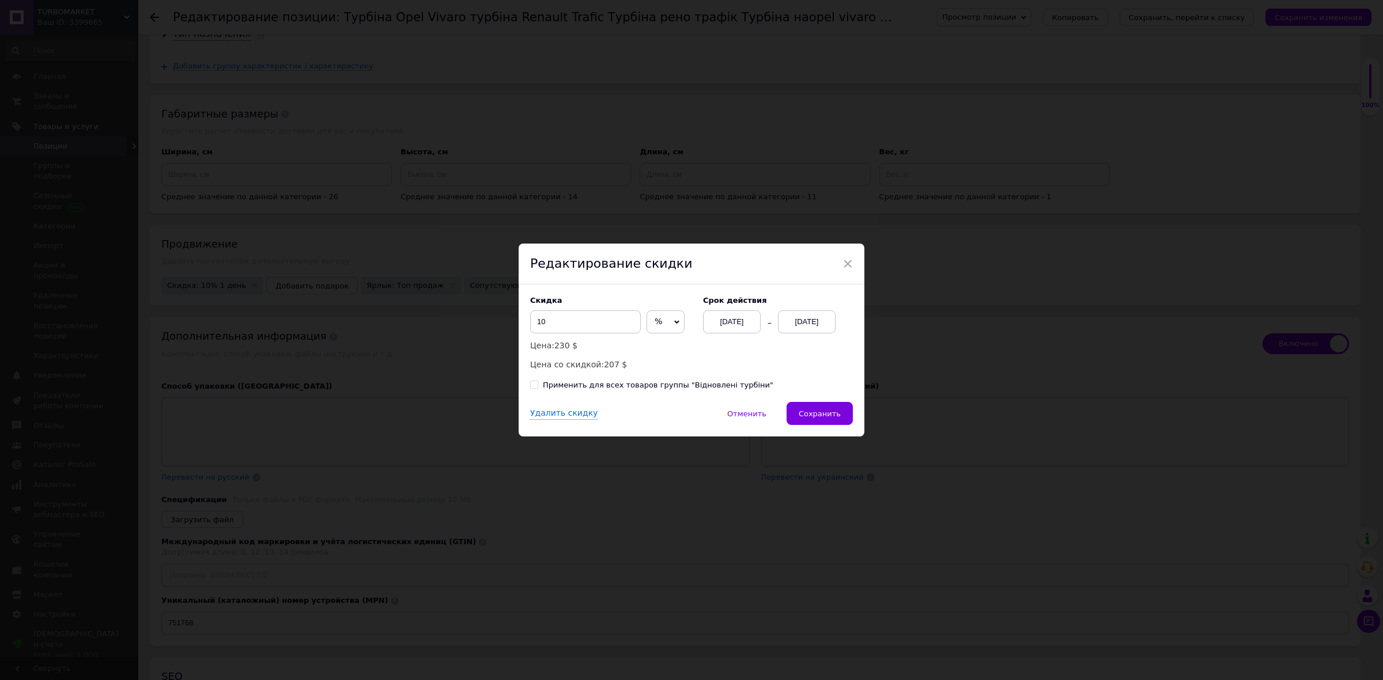
click at [562, 390] on div "Применить для всех товаров группы "Відновлені турбіни"" at bounding box center [658, 385] width 230 height 10
click at [538, 388] on input "Применить для всех товаров группы "Відновлені турбіни"" at bounding box center [533, 384] width 7 height 7
checkbox input "true"
click at [836, 414] on span "Сохранить" at bounding box center [820, 414] width 42 height 9
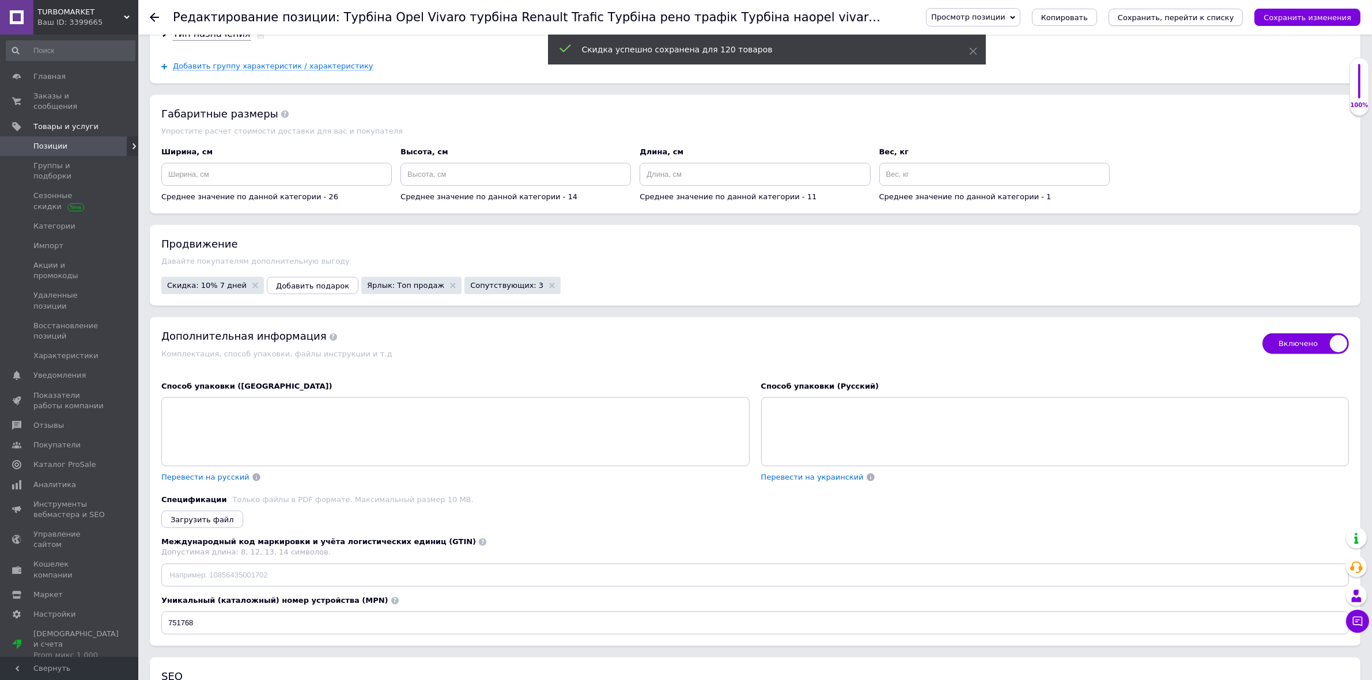
click at [1182, 24] on button "Сохранить, перейти к списку" at bounding box center [1176, 17] width 135 height 17
checkbox input "true"
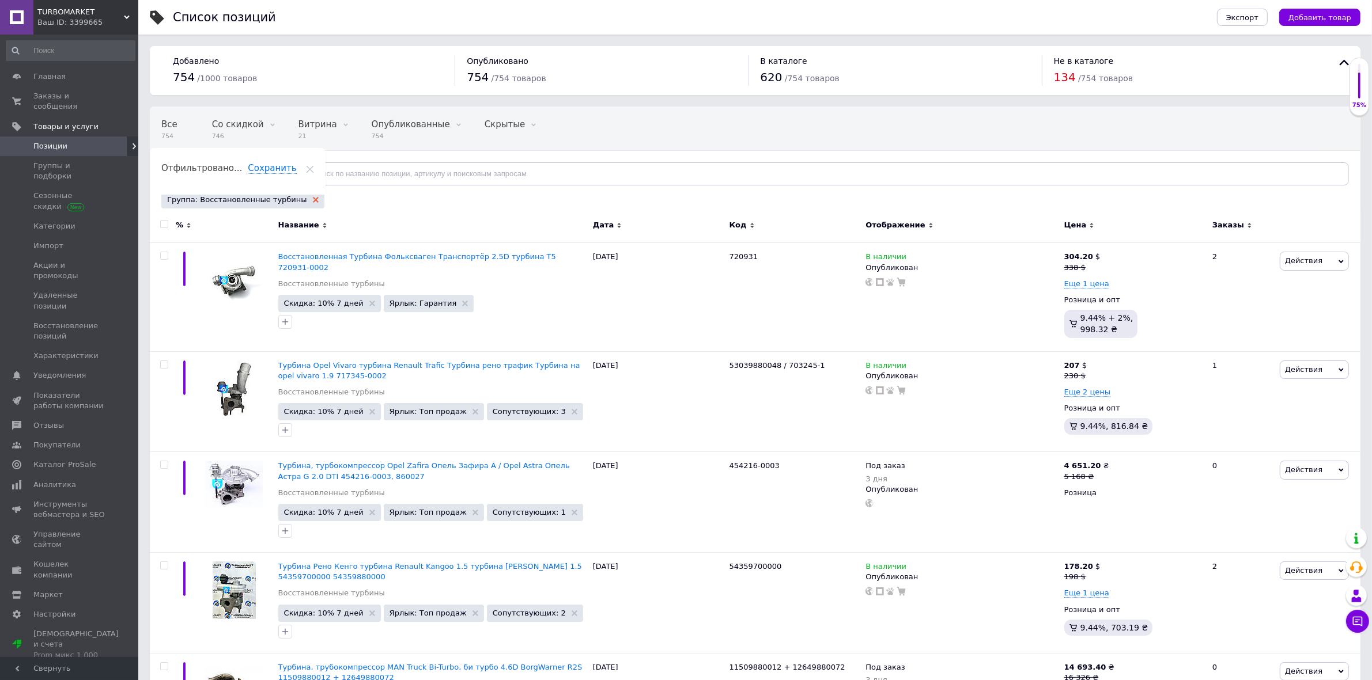
click at [313, 199] on icon at bounding box center [316, 200] width 6 height 6
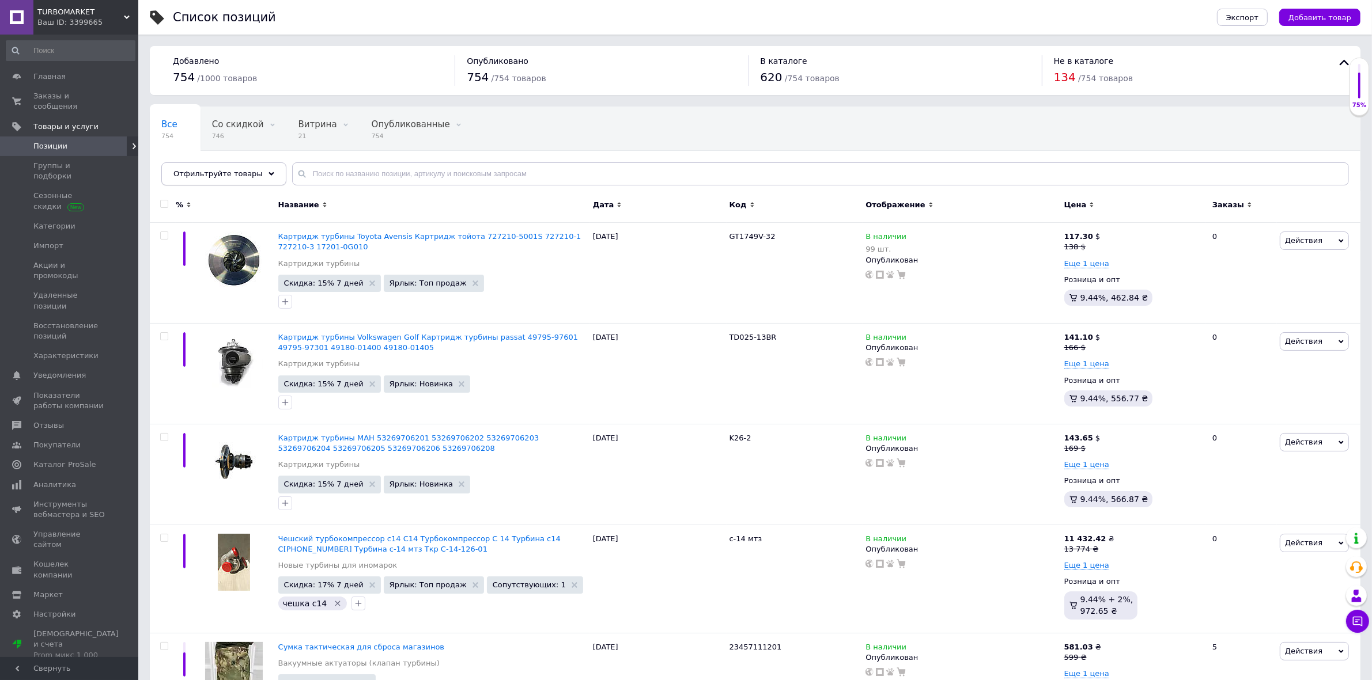
click at [269, 171] on icon at bounding box center [272, 174] width 6 height 6
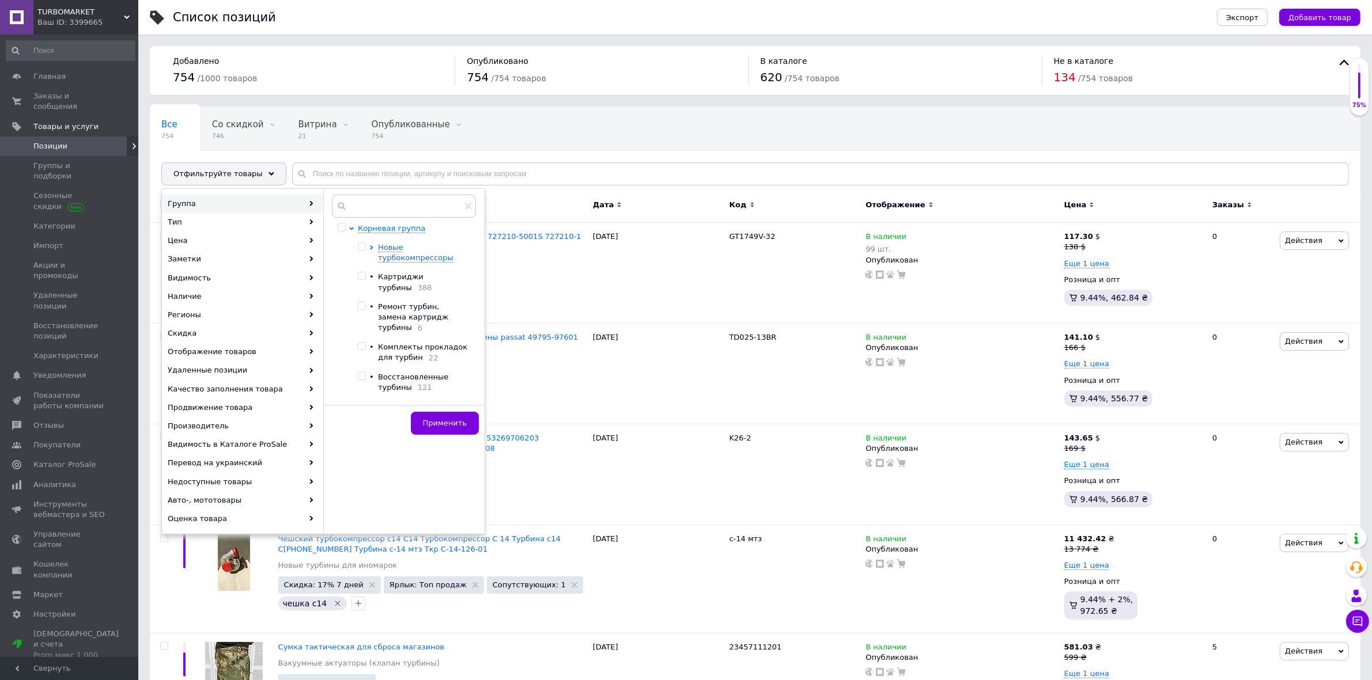
click at [359, 373] on input "checkbox" at bounding box center [361, 376] width 7 height 7
checkbox input "true"
click at [425, 421] on button "Применить" at bounding box center [445, 423] width 68 height 23
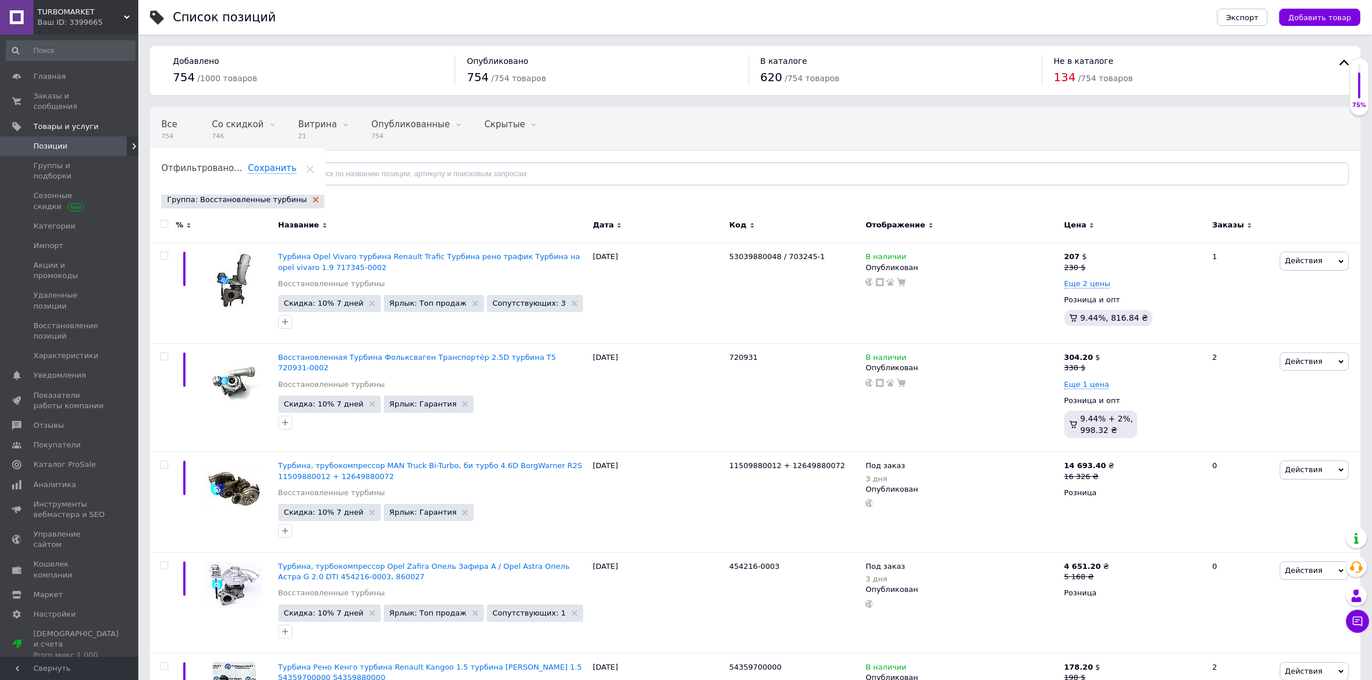
click at [313, 200] on use at bounding box center [316, 200] width 6 height 6
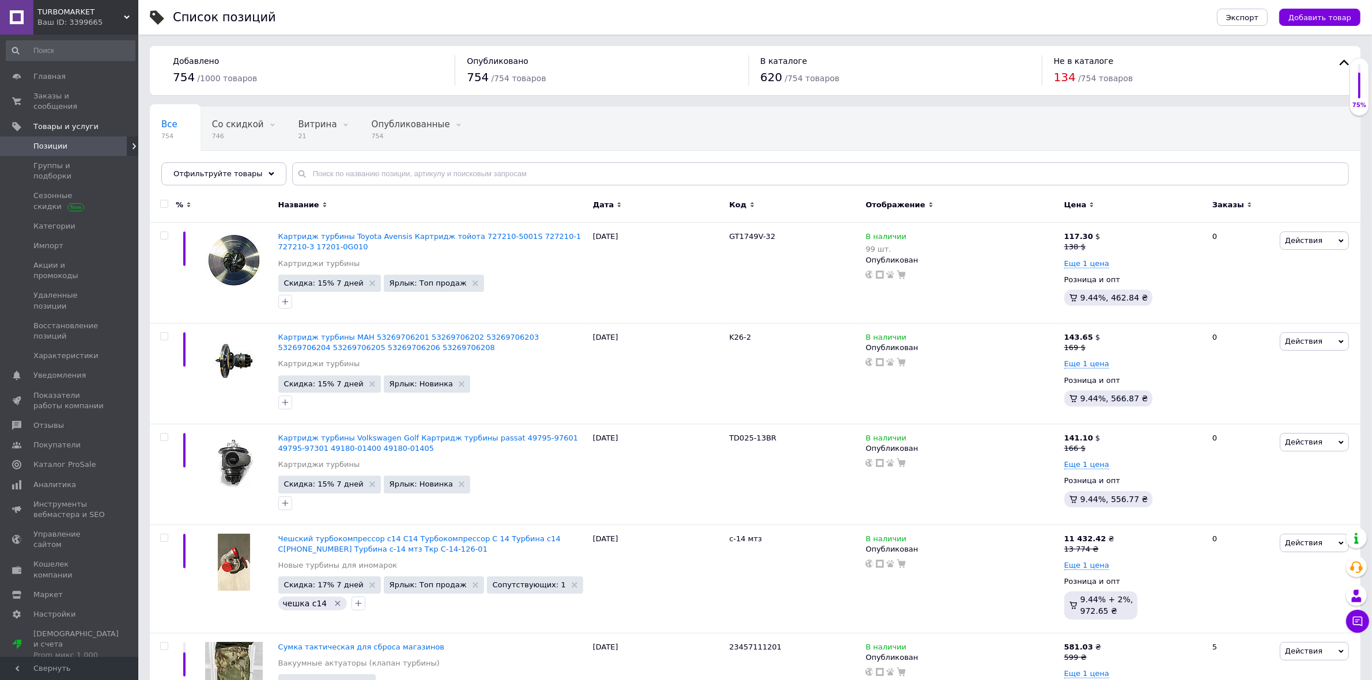
click at [269, 176] on icon at bounding box center [272, 174] width 6 height 6
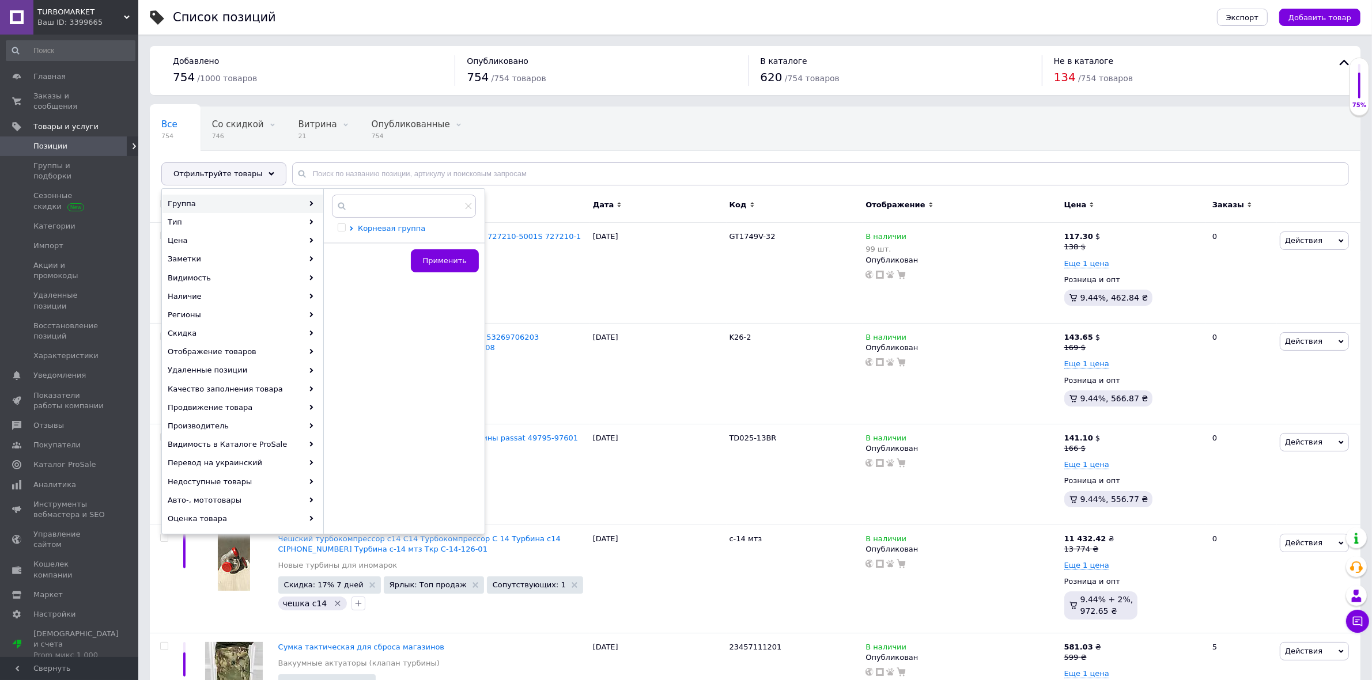
click at [350, 228] on icon at bounding box center [351, 228] width 5 height 5
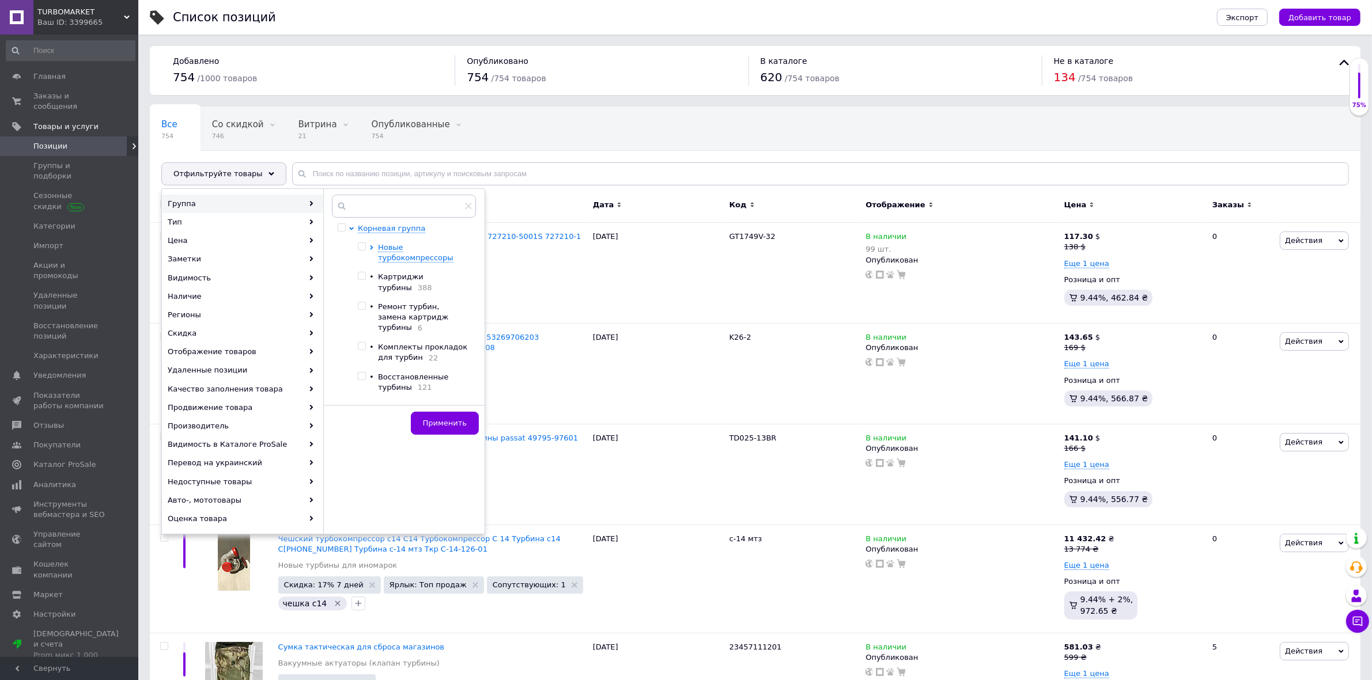
drag, startPoint x: 361, startPoint y: 384, endPoint x: 430, endPoint y: 410, distance: 73.8
click at [361, 402] on label at bounding box center [362, 406] width 8 height 8
click at [361, 403] on input "checkbox" at bounding box center [361, 406] width 7 height 7
checkbox input "true"
click at [459, 426] on span "Применить" at bounding box center [445, 423] width 44 height 9
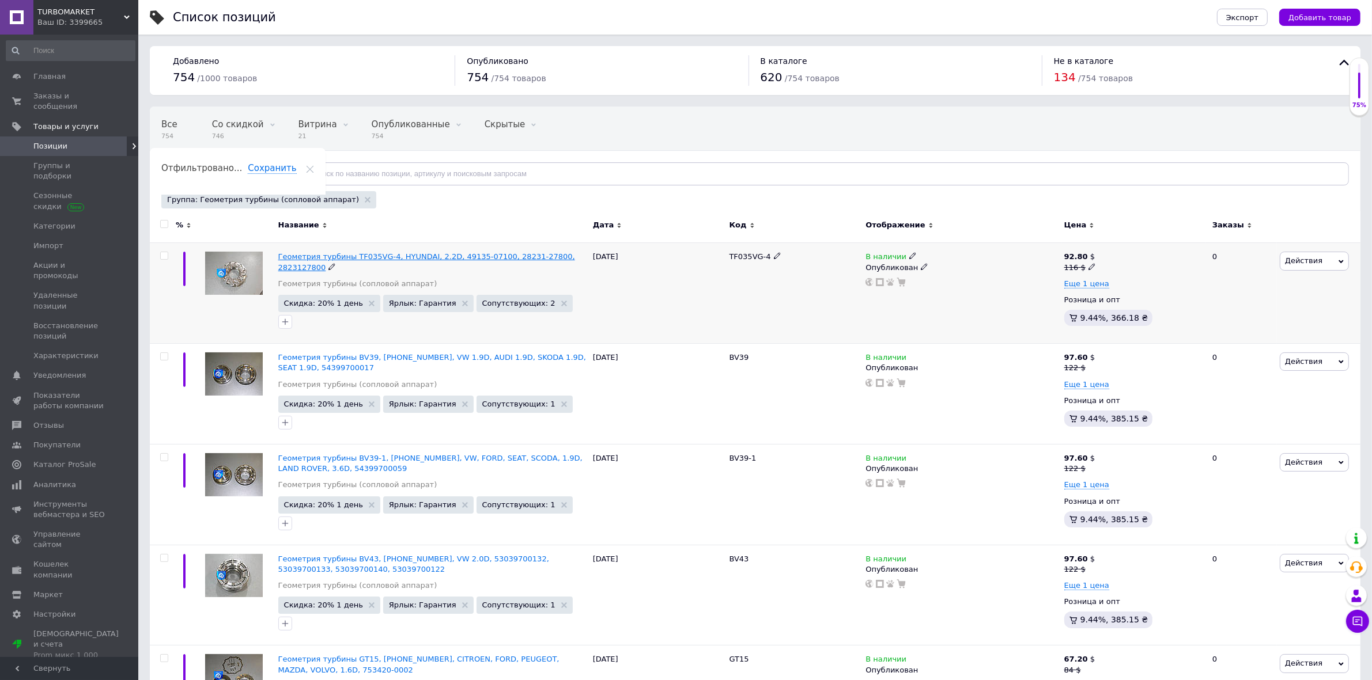
click at [314, 257] on span "Геометрия турбины TF035VG-4, HYUNDAI, 2.2D, 49135-07100, 28231-27800, 2823127800" at bounding box center [426, 261] width 297 height 19
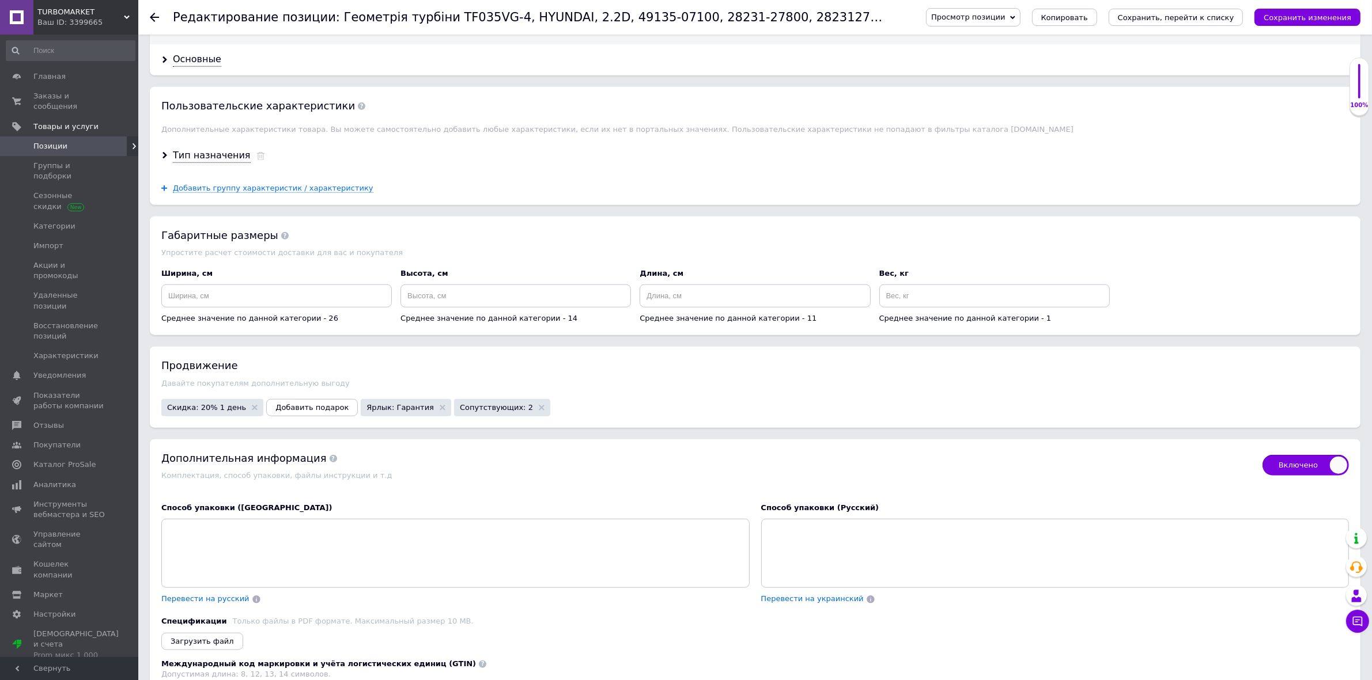
scroll to position [1368, 0]
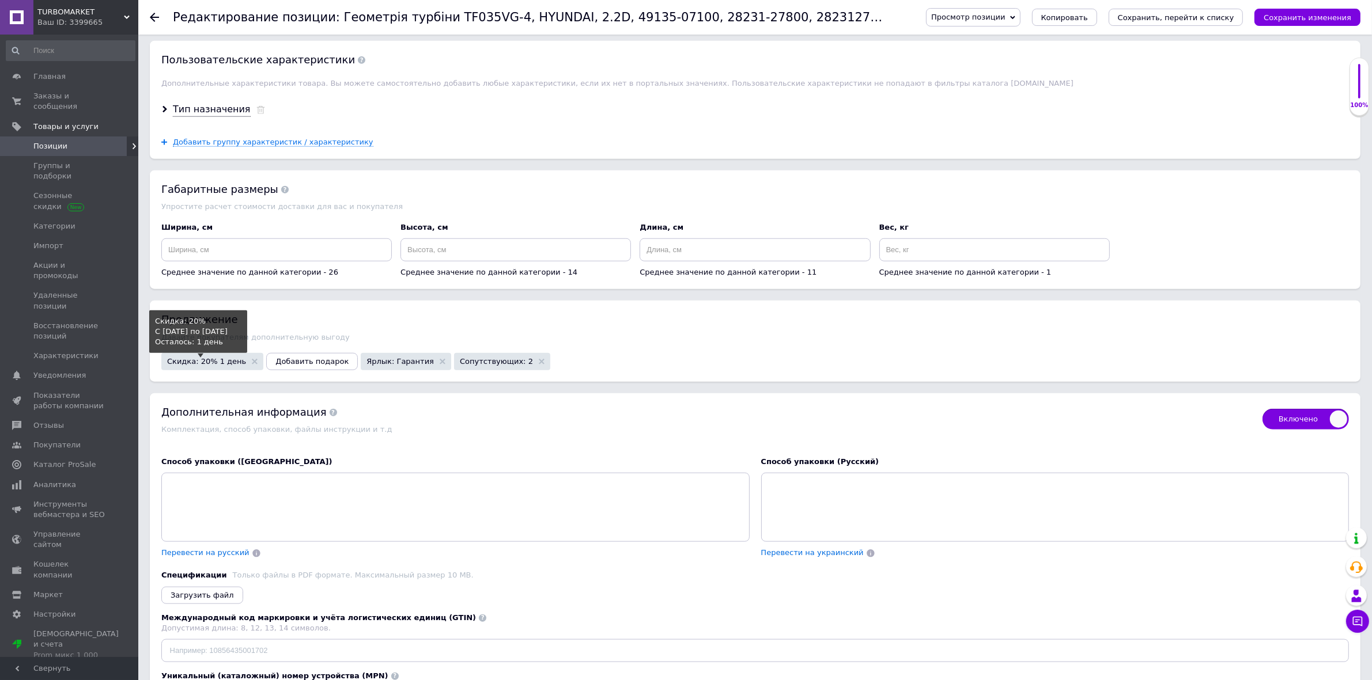
click at [221, 365] on span "Скидка: 20% 1 день" at bounding box center [206, 361] width 79 height 7
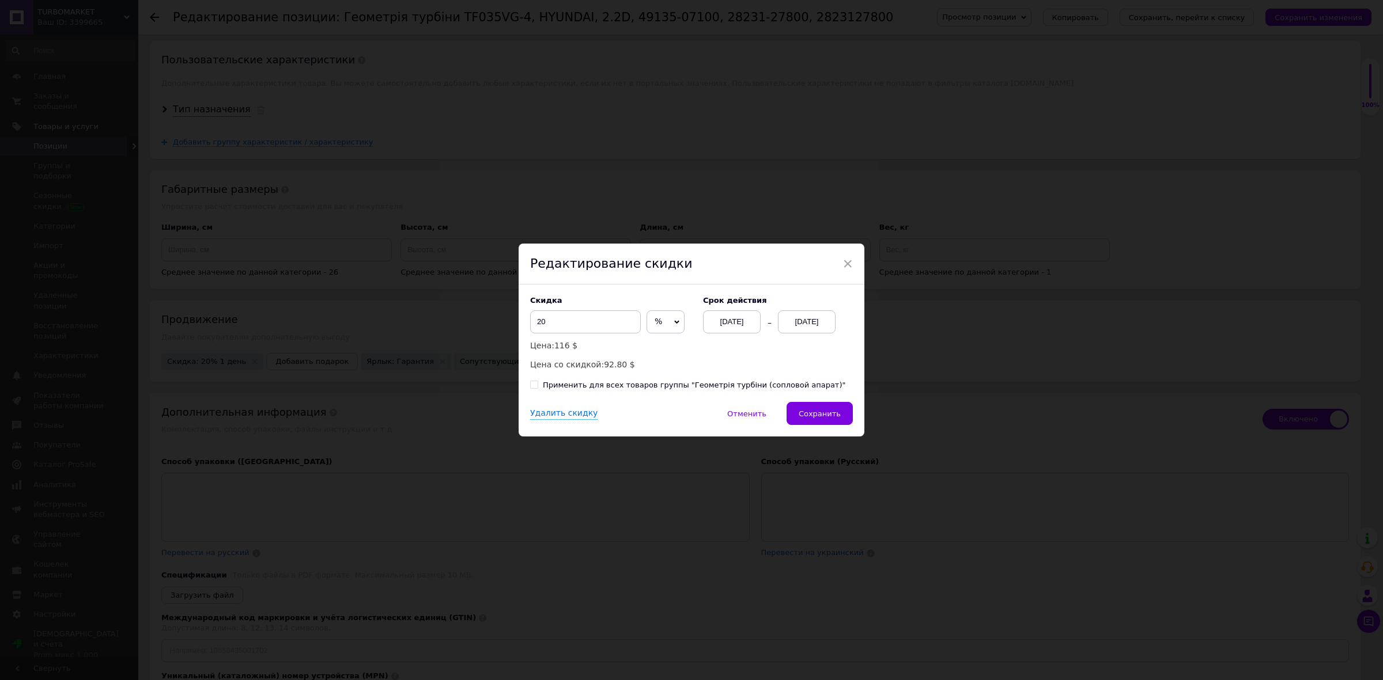
click at [819, 328] on div "[DATE]" at bounding box center [807, 322] width 58 height 23
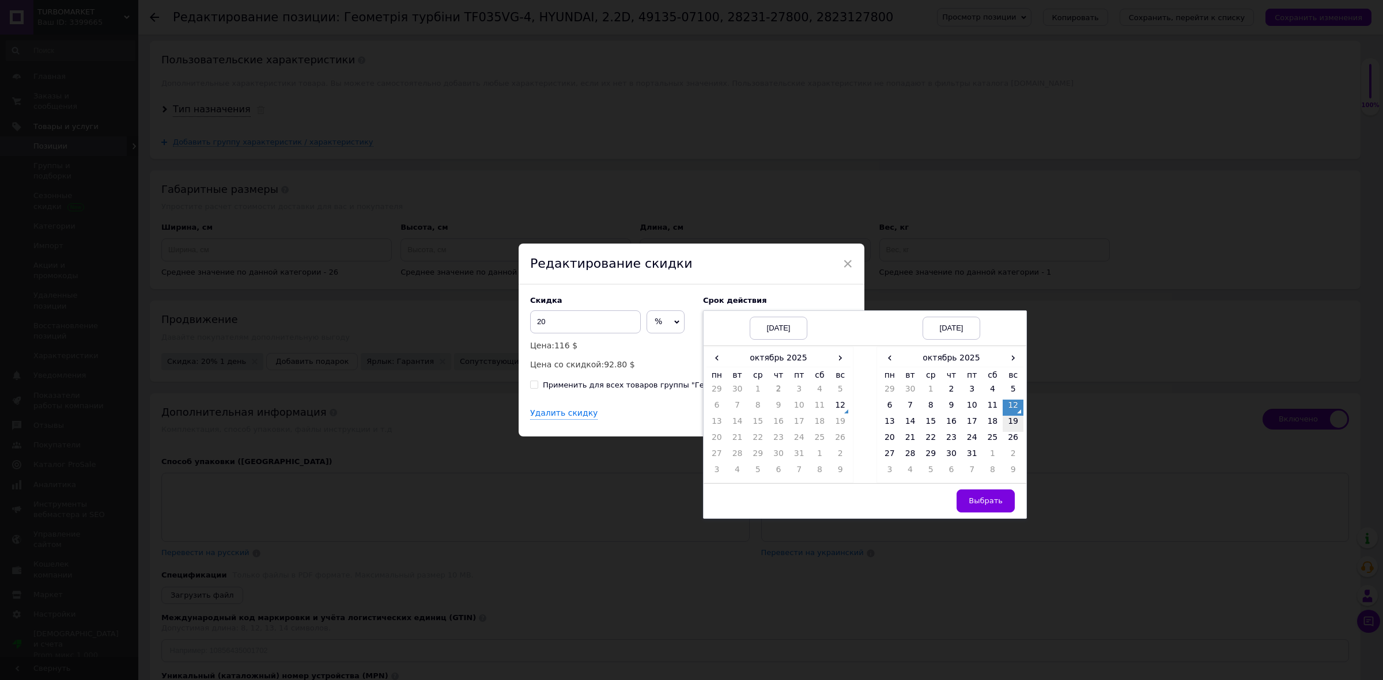
click at [1015, 425] on td "19" at bounding box center [1013, 424] width 21 height 16
click at [978, 496] on button "Выбрать" at bounding box center [985, 501] width 58 height 23
checkbox input "true"
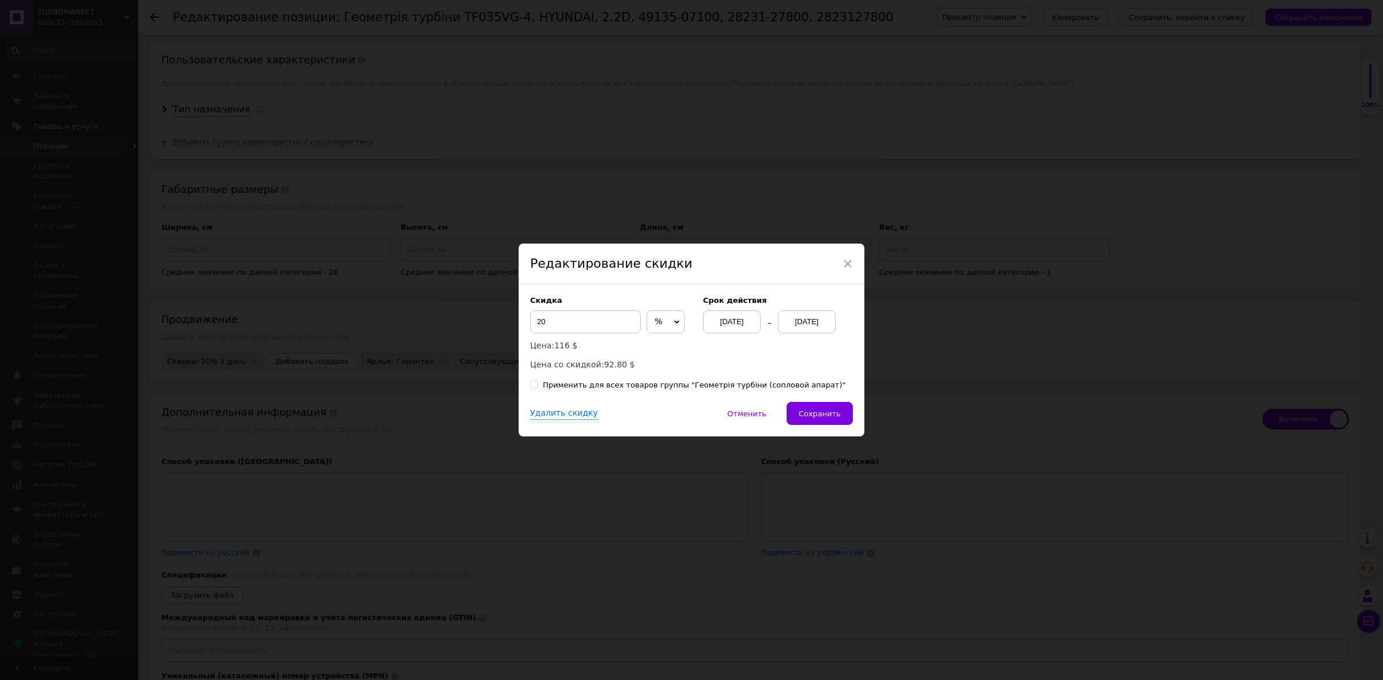
click at [557, 386] on div "Применить для всех товаров группы "Геометрія турбіни (сопловой апарат)"" at bounding box center [694, 385] width 303 height 10
click at [538, 386] on input "Применить для всех товаров группы "Геометрія турбіни (сопловой апарат)"" at bounding box center [533, 384] width 7 height 7
checkbox input "true"
click at [817, 413] on span "Сохранить" at bounding box center [820, 414] width 42 height 9
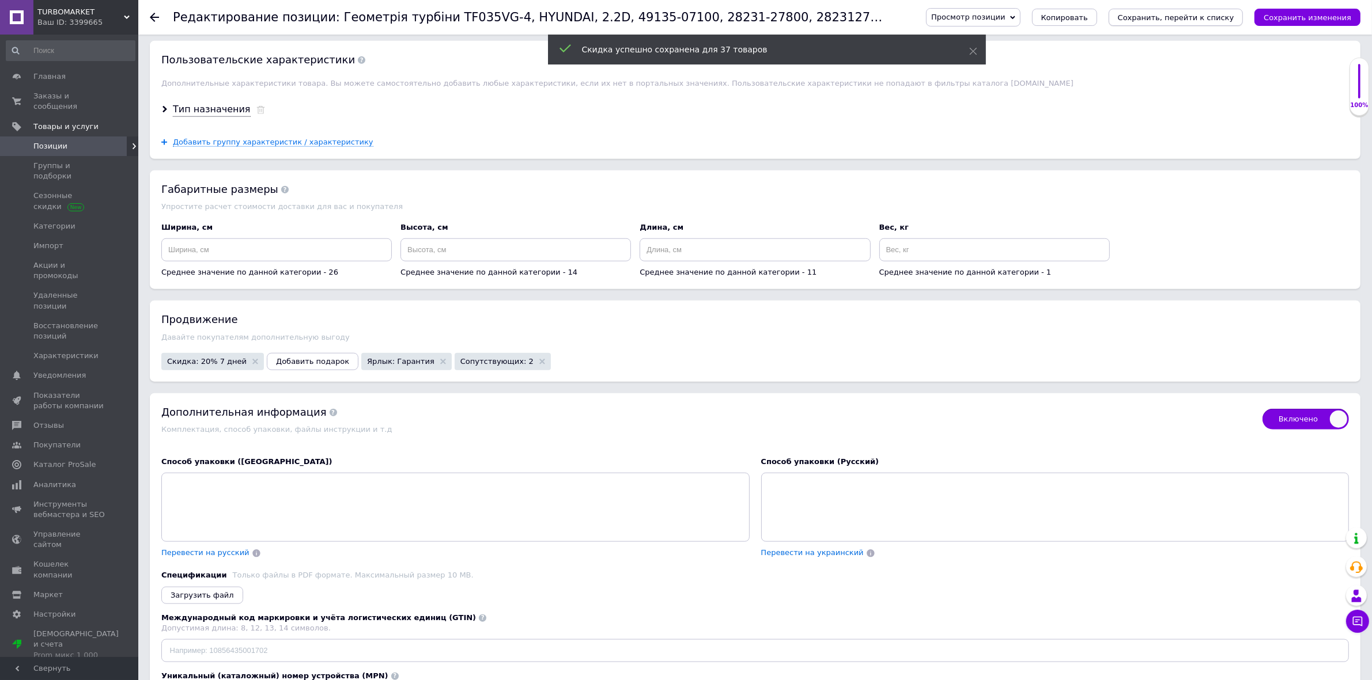
click at [1173, 19] on icon "Сохранить, перейти к списку" at bounding box center [1176, 17] width 116 height 9
checkbox input "true"
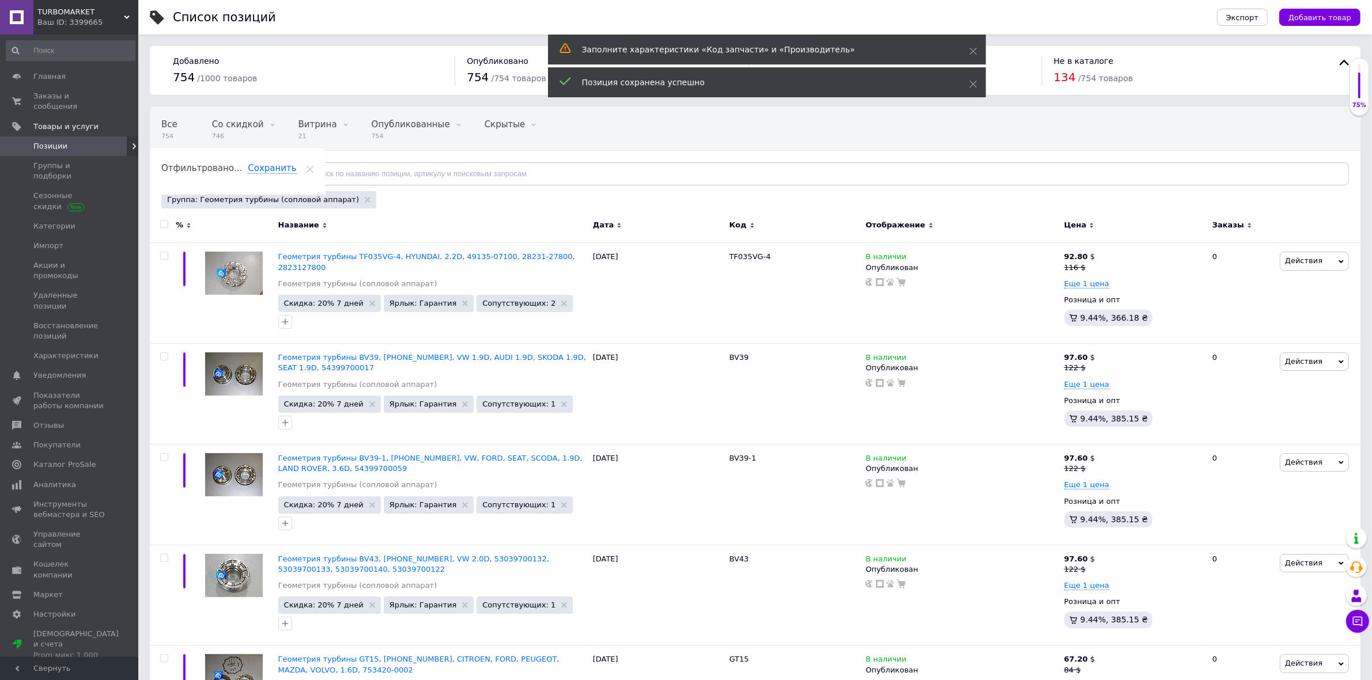
click at [343, 196] on div "Группа: Геометрия турбины (сопловой аппарат)" at bounding box center [268, 199] width 215 height 17
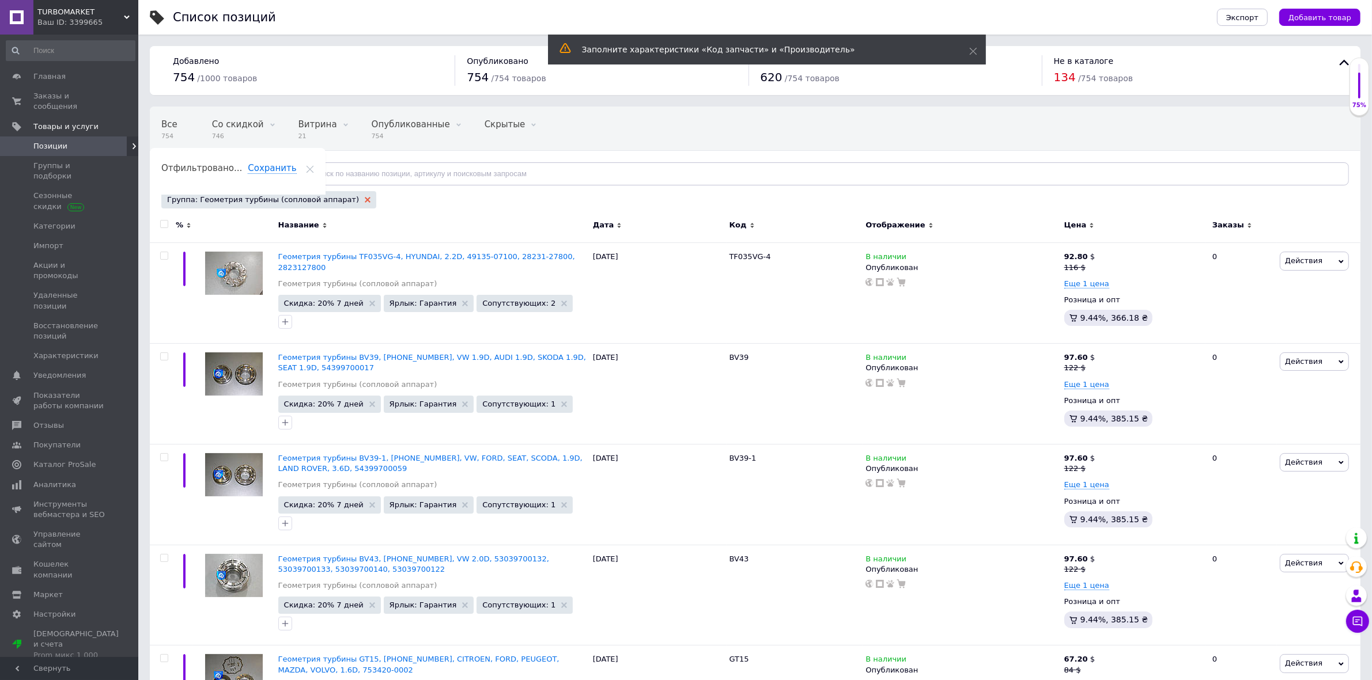
click at [365, 202] on use at bounding box center [368, 200] width 6 height 6
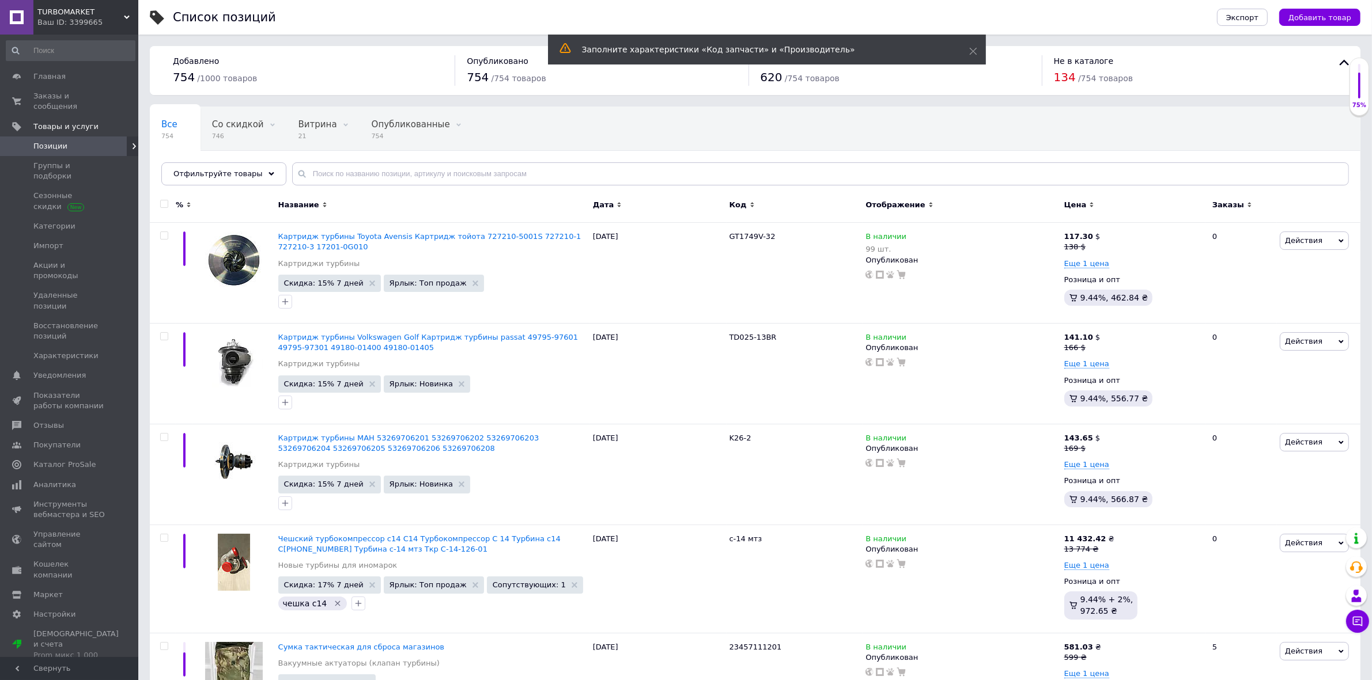
click at [269, 176] on icon at bounding box center [272, 174] width 6 height 6
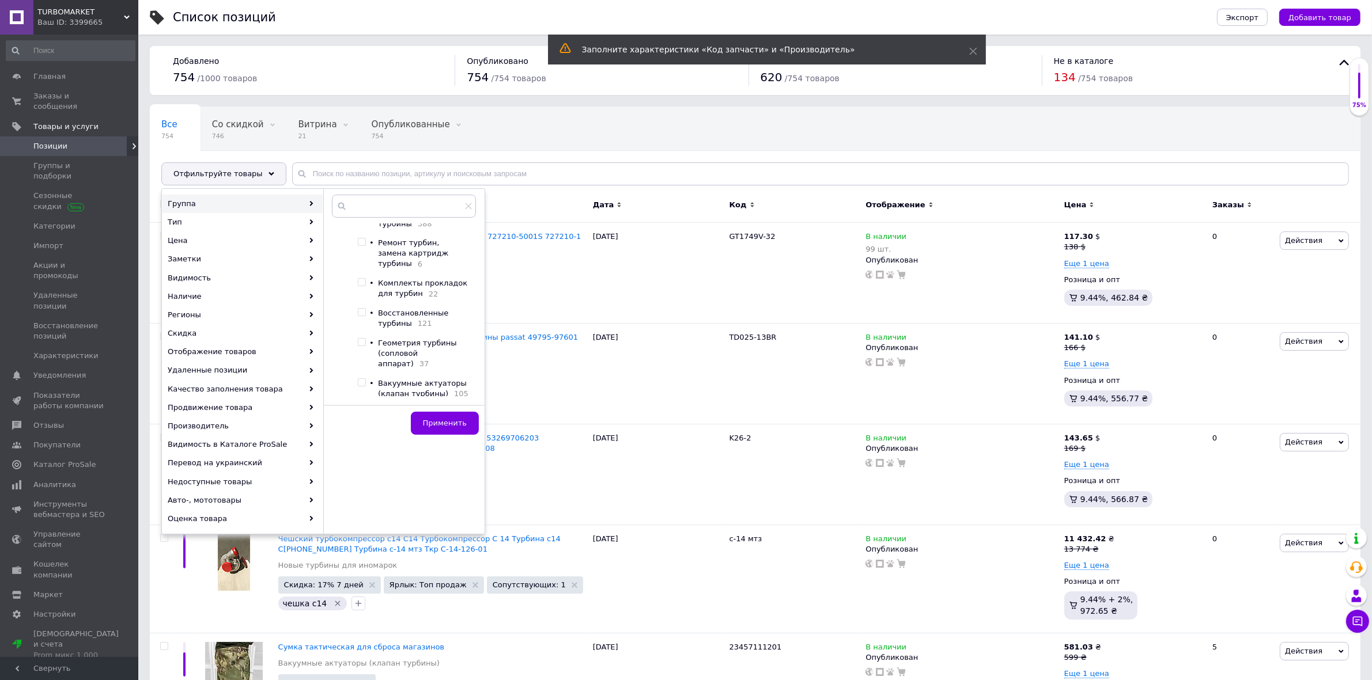
scroll to position [72, 0]
click at [357, 344] on div at bounding box center [353, 292] width 9 height 281
click at [361, 371] on input "checkbox" at bounding box center [361, 374] width 7 height 7
checkbox input "true"
click at [426, 418] on button "Применить" at bounding box center [445, 423] width 68 height 23
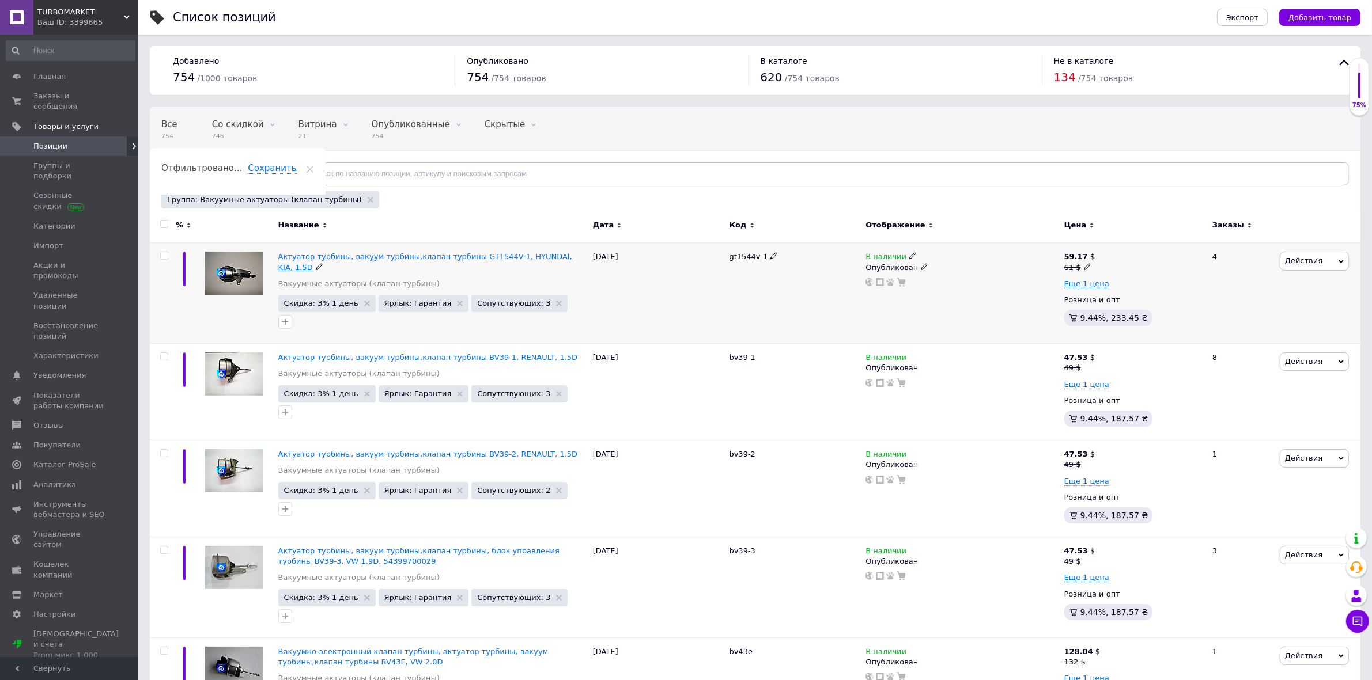
click at [324, 256] on span "Актуатор турбины, вакуум турбины,клапан турбины GT1544V-1, HYUNDAI, KIA, 1.5D" at bounding box center [425, 261] width 294 height 19
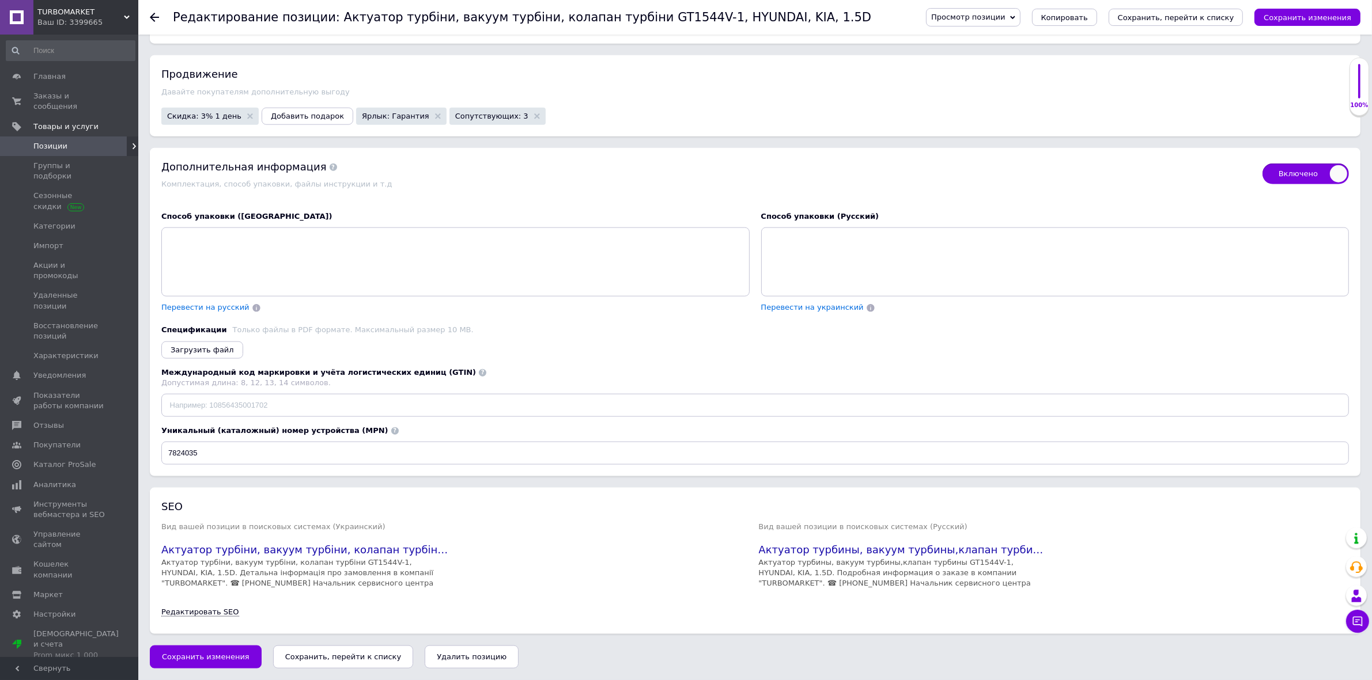
scroll to position [1657, 0]
click at [220, 120] on span "Скидка: 3% 1 день" at bounding box center [204, 115] width 74 height 7
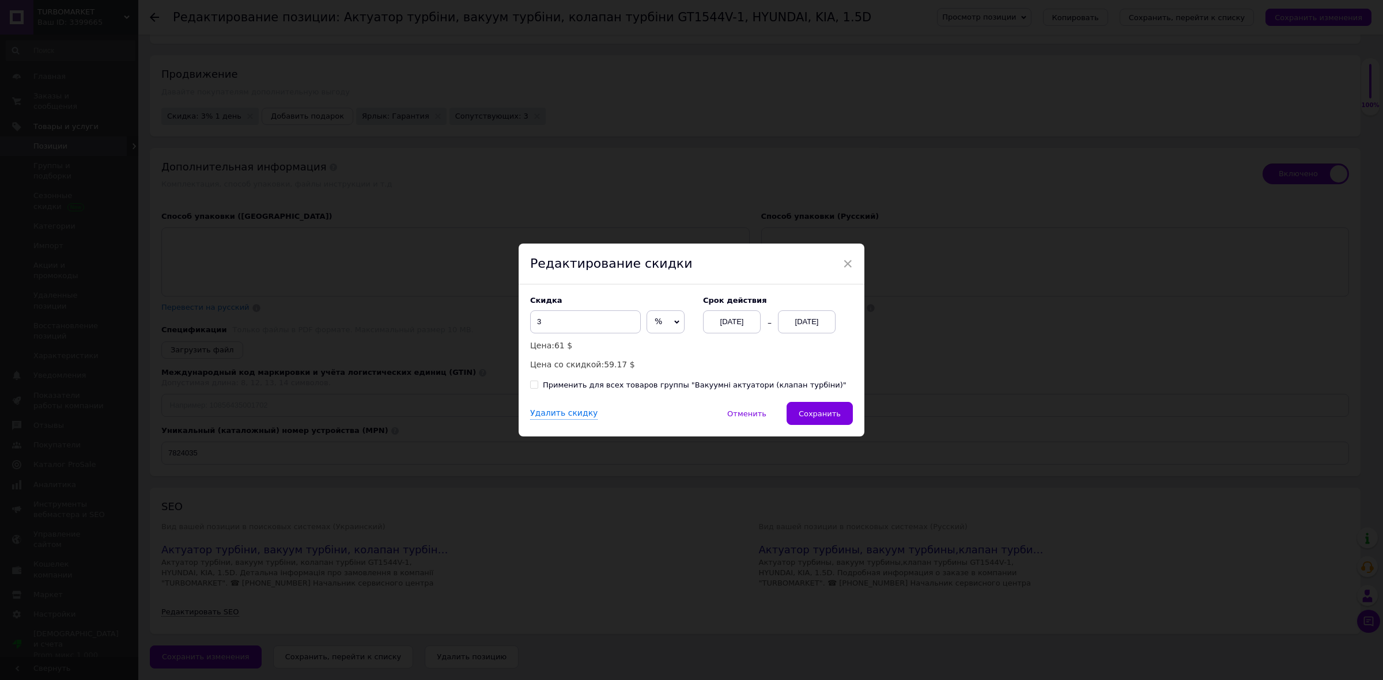
click at [827, 332] on div "[DATE]" at bounding box center [807, 322] width 58 height 23
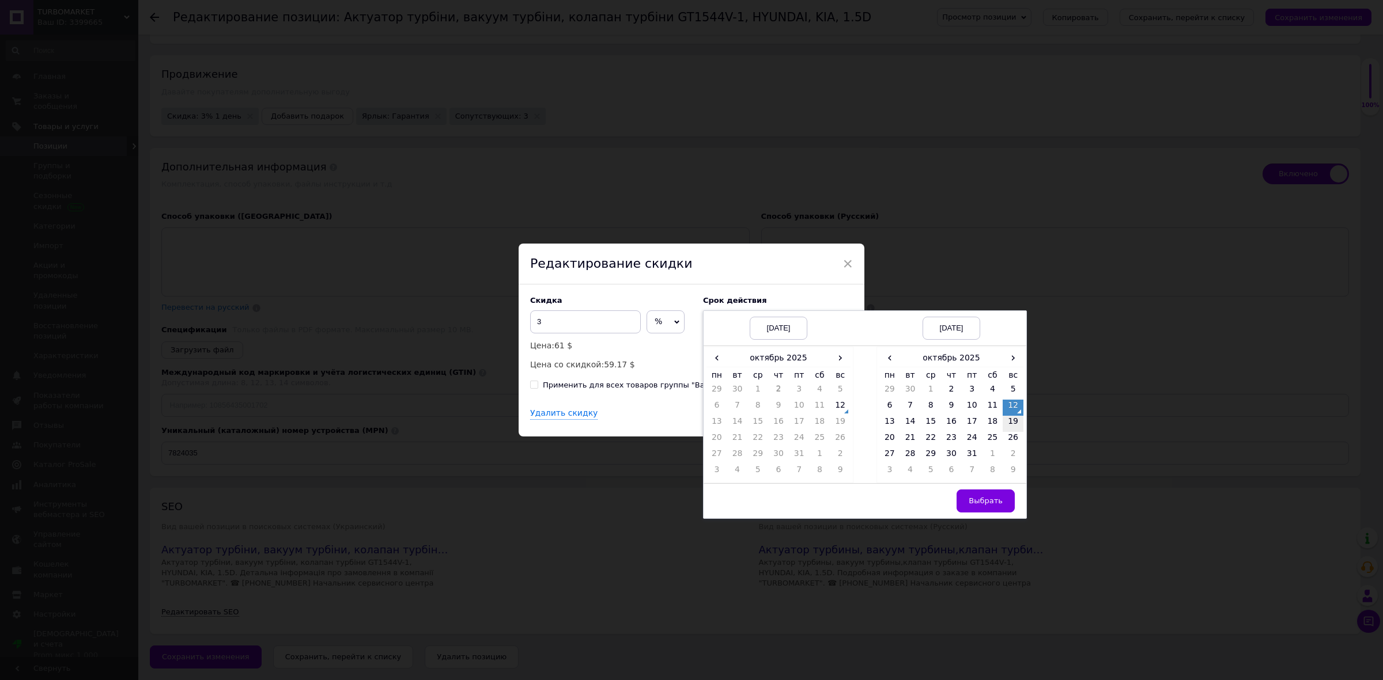
click at [1013, 425] on td "19" at bounding box center [1013, 424] width 21 height 16
click at [980, 502] on span "Выбрать" at bounding box center [986, 501] width 34 height 9
checkbox input "true"
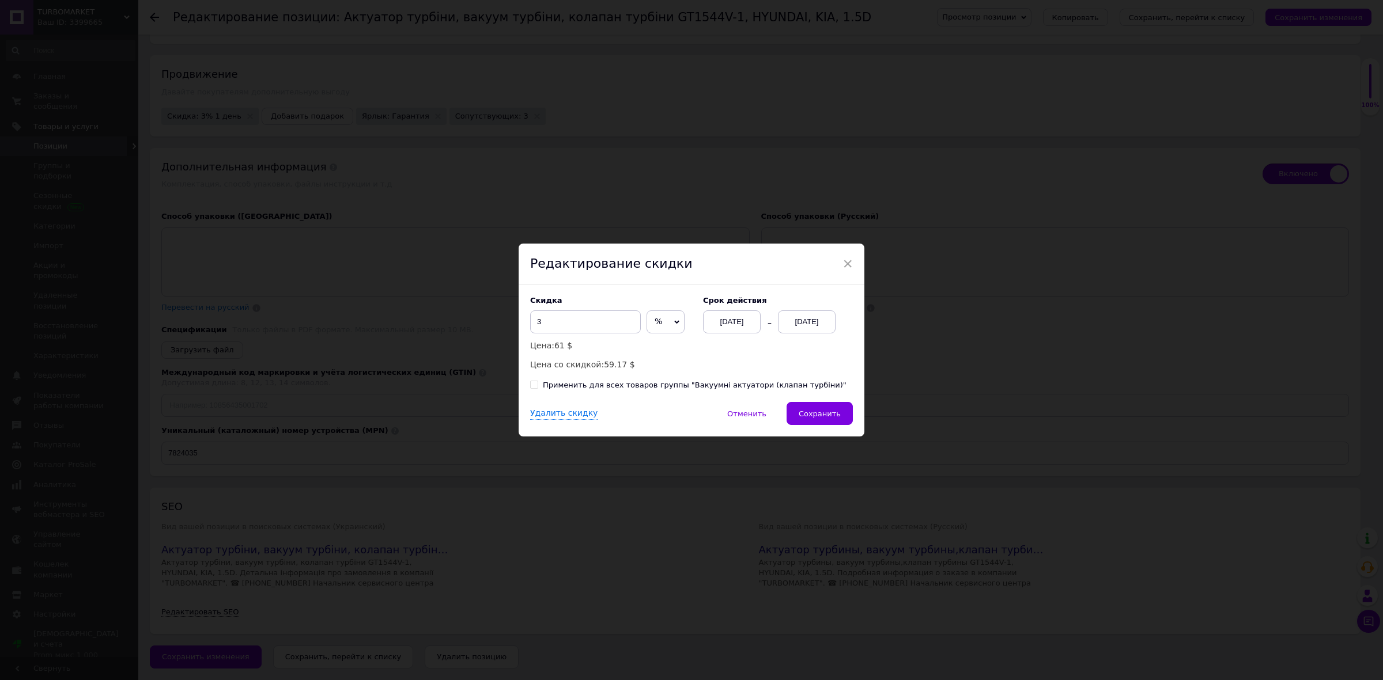
drag, startPoint x: 623, startPoint y: 388, endPoint x: 630, endPoint y: 389, distance: 7.0
click at [622, 387] on div "Применить для всех товаров группы "Вакуумні актуатори (клапан турбіни)"" at bounding box center [695, 385] width 304 height 10
click at [538, 387] on input "Применить для всех товаров группы "Вакуумні актуатори (клапан турбіни)"" at bounding box center [533, 384] width 7 height 7
checkbox input "true"
click at [811, 418] on span "Сохранить" at bounding box center [820, 414] width 42 height 9
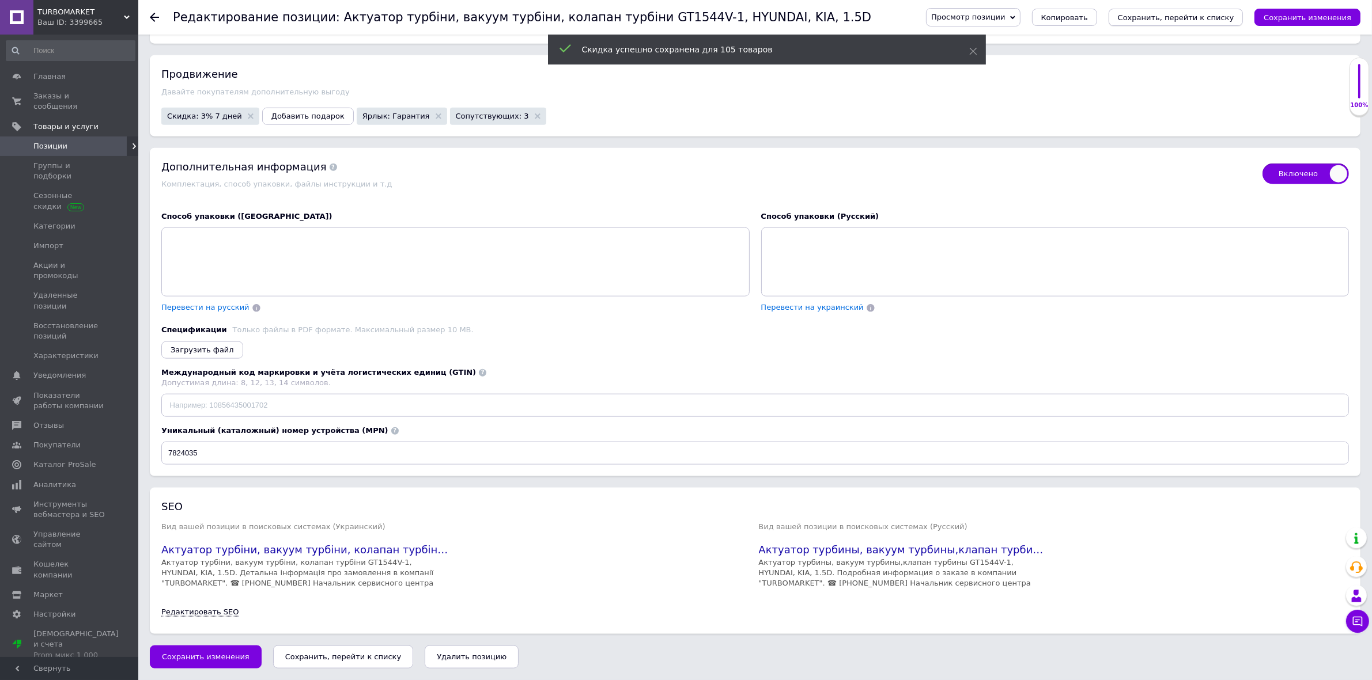
click at [1205, 16] on icon "Сохранить, перейти к списку" at bounding box center [1176, 17] width 116 height 9
checkbox input "true"
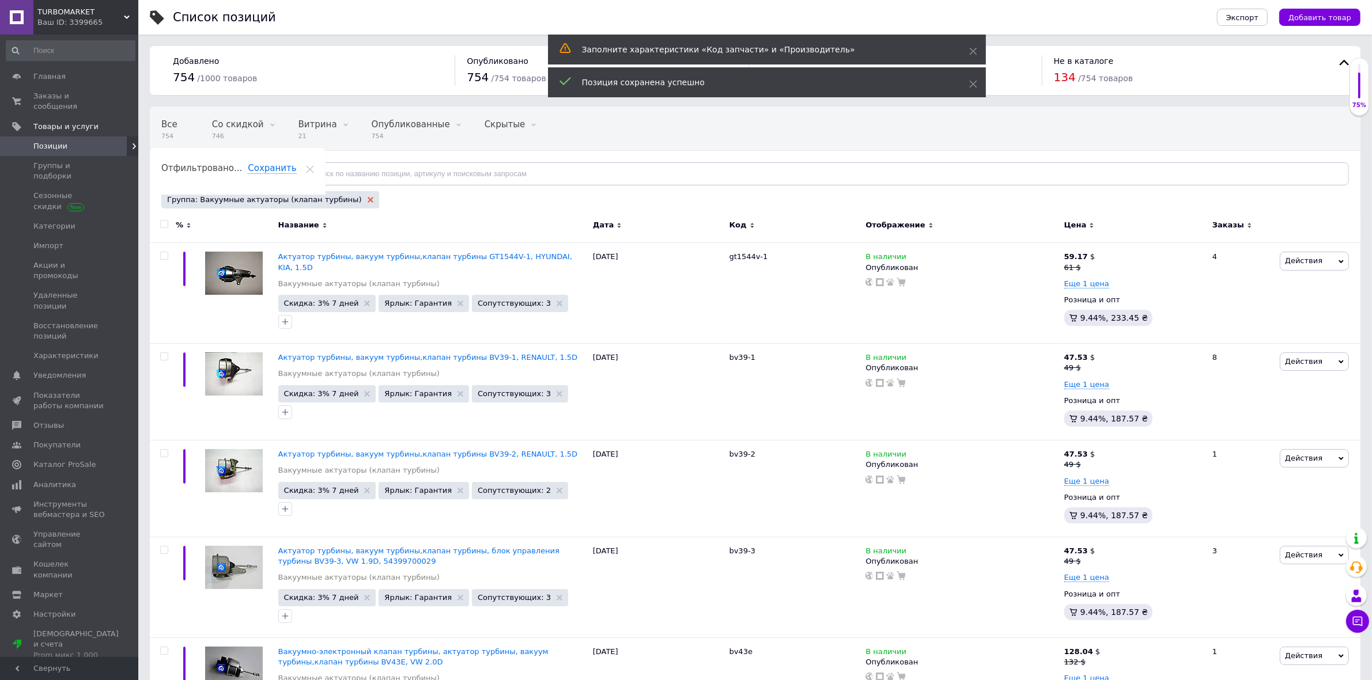
click at [368, 202] on use at bounding box center [371, 200] width 6 height 6
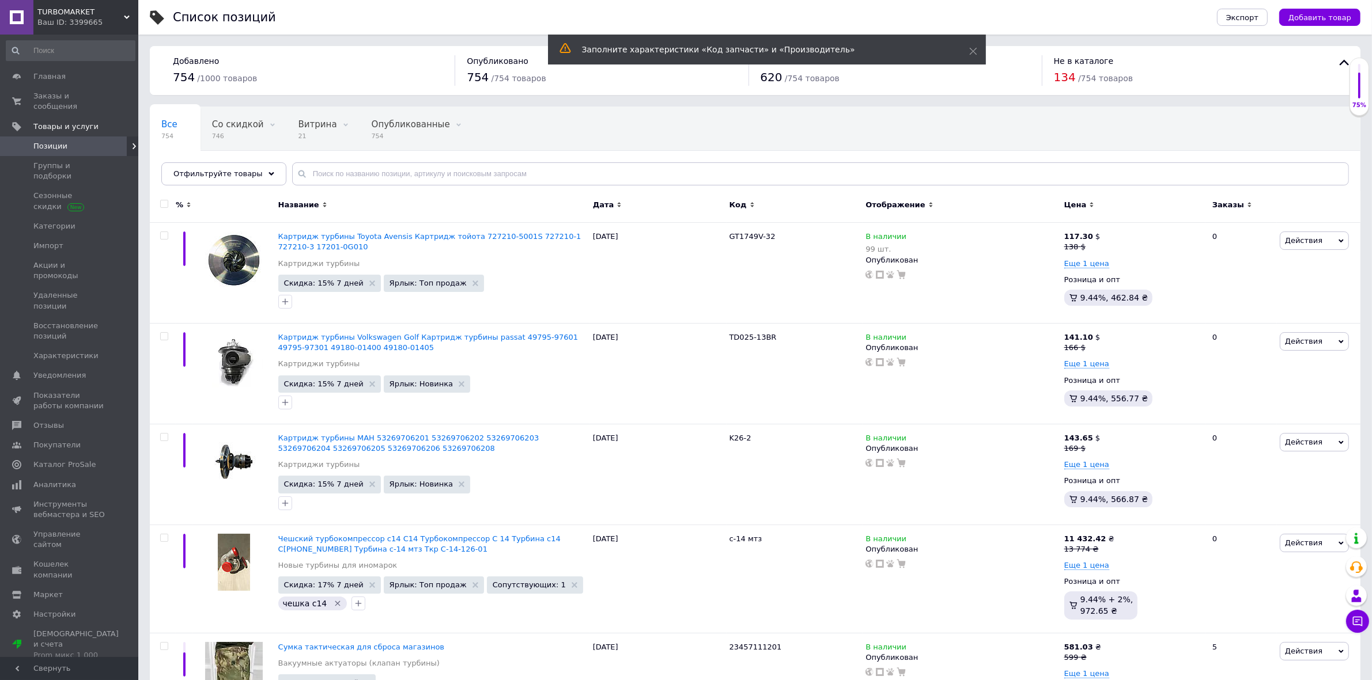
click at [257, 177] on div "Отфильтруйте товары" at bounding box center [223, 173] width 125 height 23
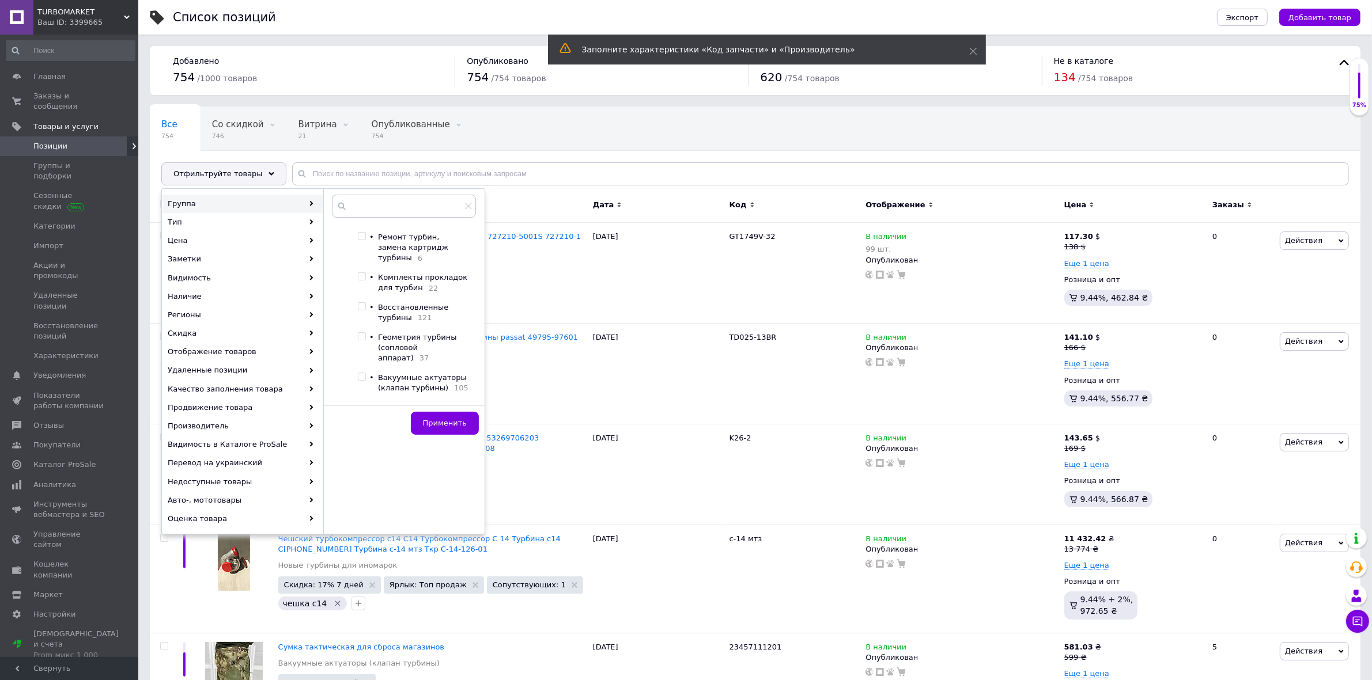
scroll to position [80, 0]
click at [361, 364] on input "checkbox" at bounding box center [361, 367] width 7 height 7
checkbox input "true"
click at [421, 425] on button "Применить" at bounding box center [445, 423] width 68 height 23
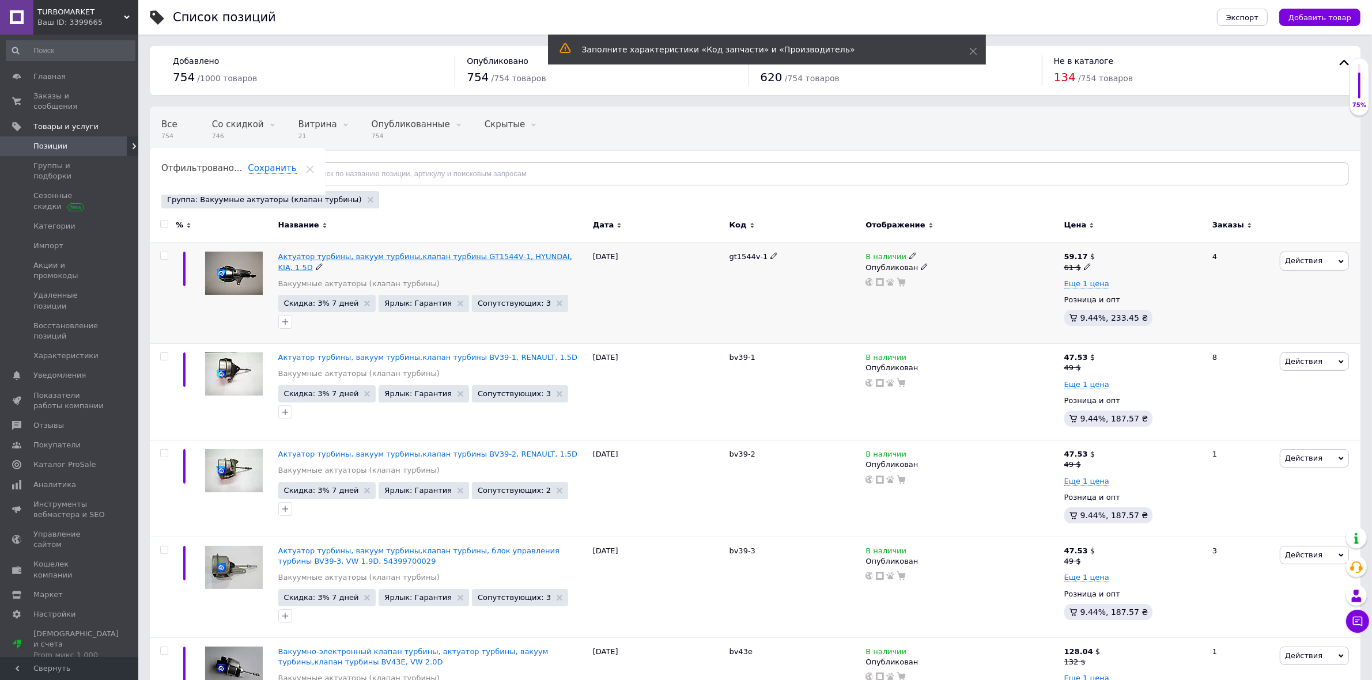
click at [311, 261] on span "Актуатор турбины, вакуум турбины,клапан турбины GT1544V-1, HYUNDAI, KIA, 1.5D" at bounding box center [425, 261] width 294 height 19
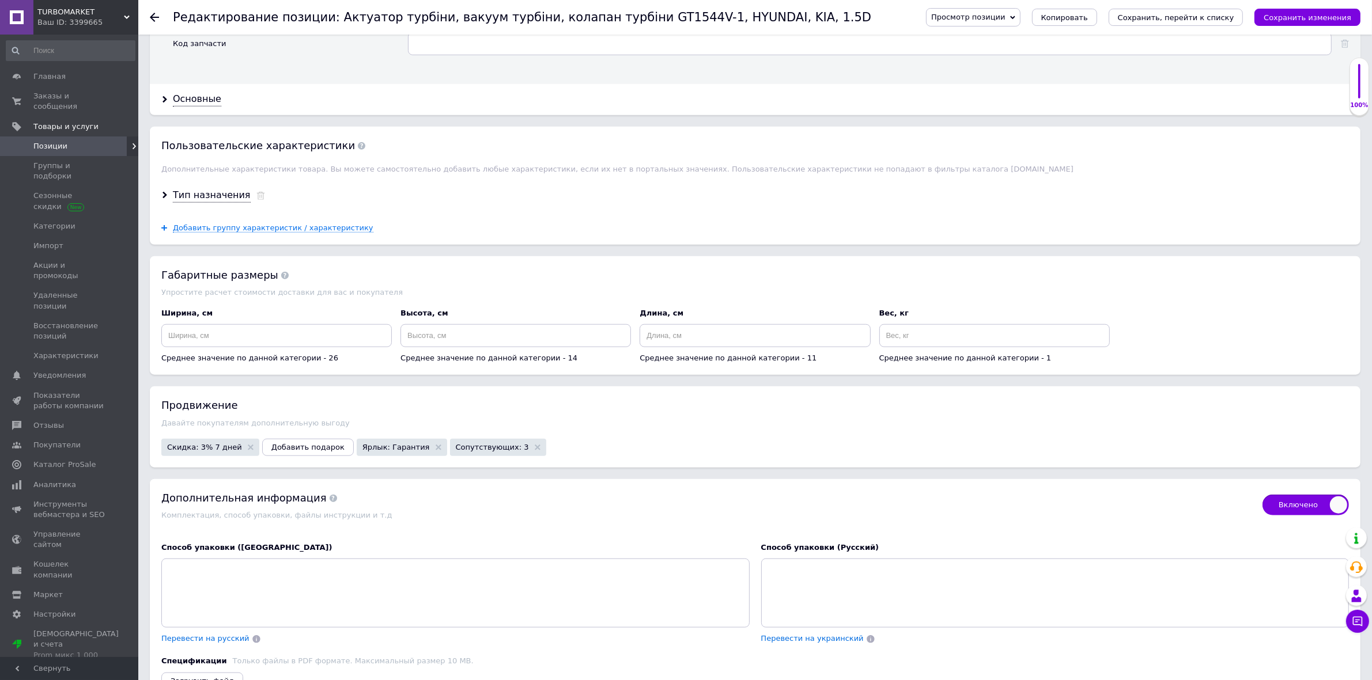
scroll to position [1296, 0]
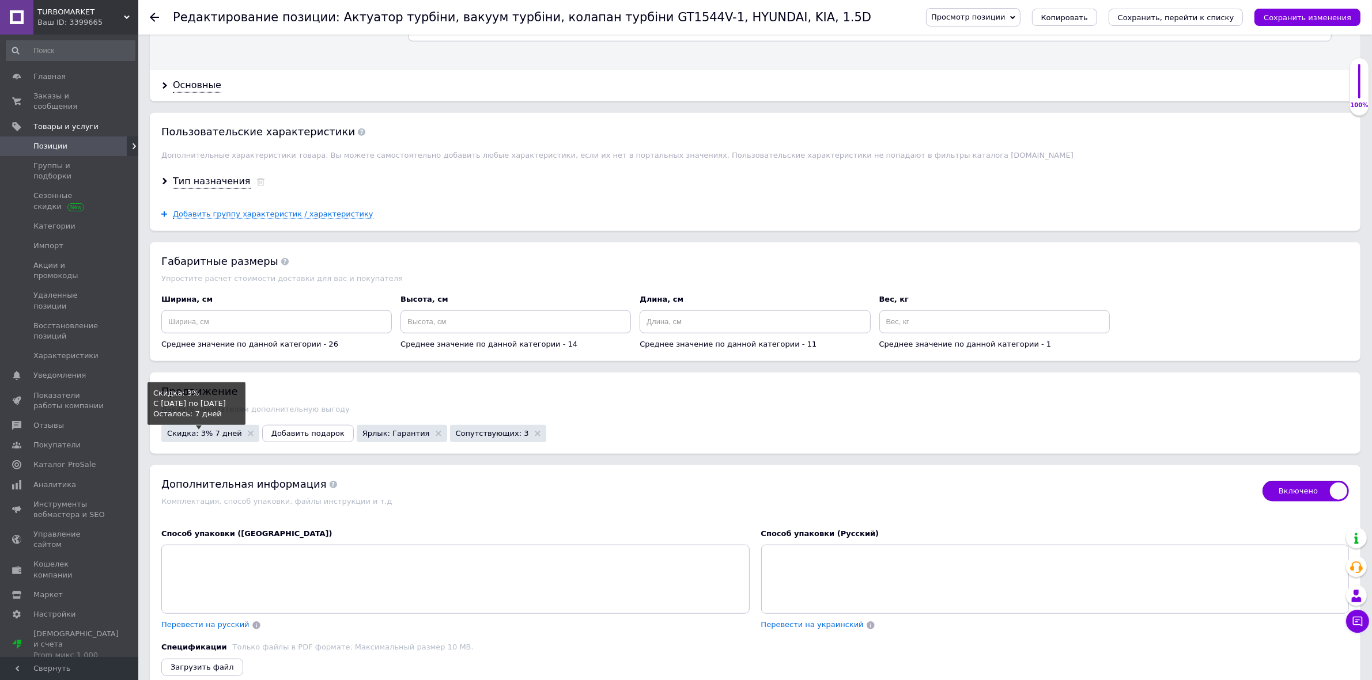
click at [200, 437] on span "Скидка: 3% 7 дней" at bounding box center [204, 433] width 75 height 7
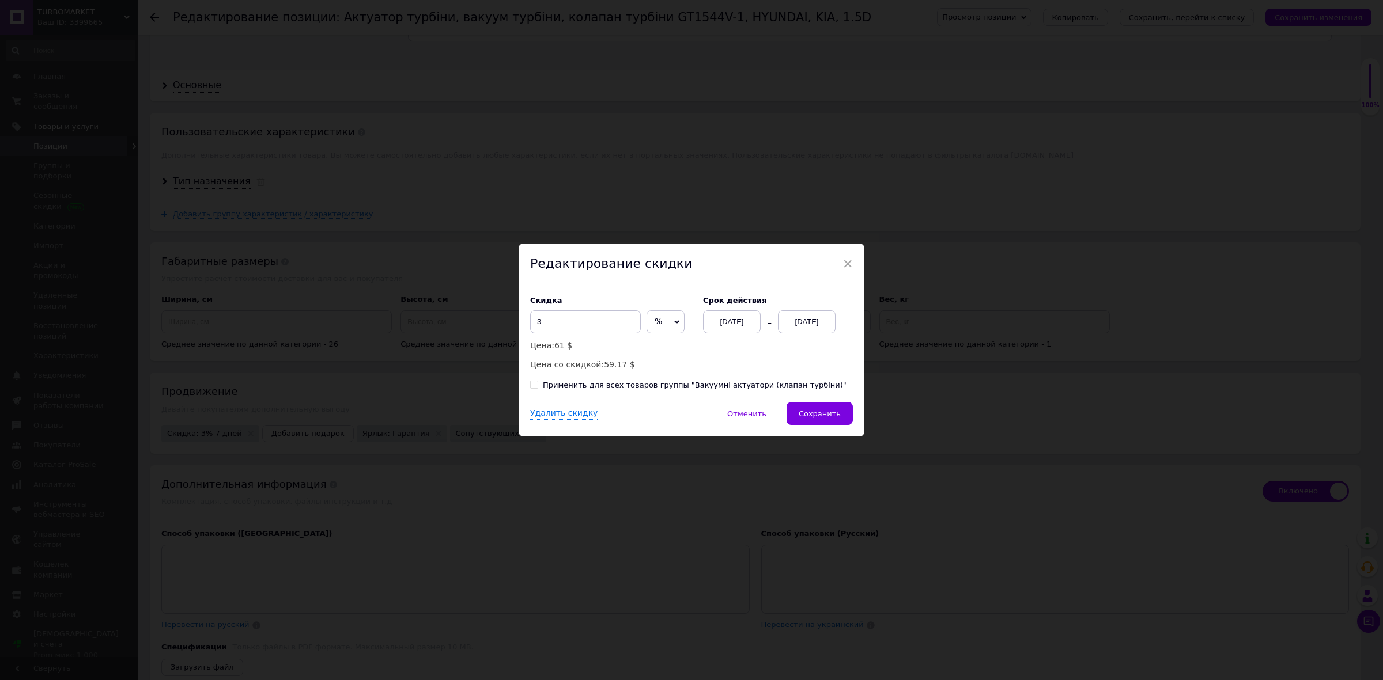
click at [810, 321] on div "[DATE]" at bounding box center [807, 322] width 58 height 23
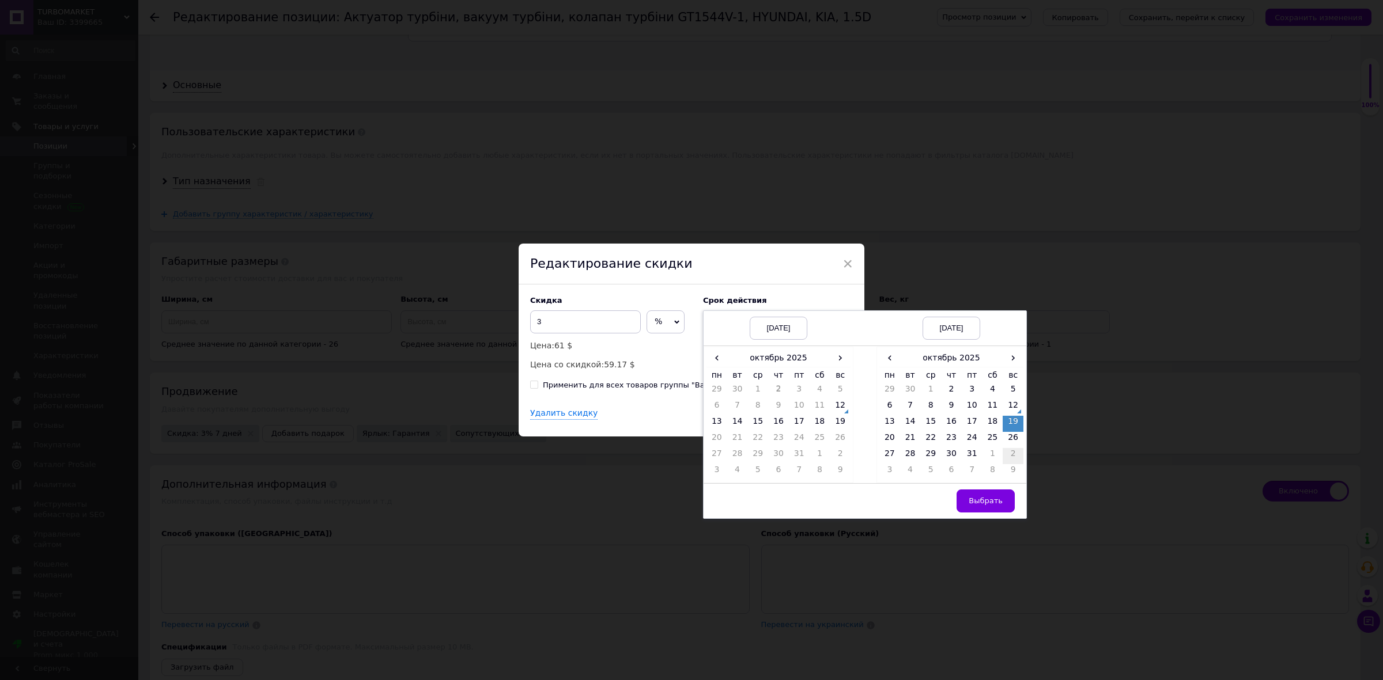
click at [1018, 450] on td "2" at bounding box center [1013, 456] width 21 height 16
click at [848, 257] on span "×" at bounding box center [847, 264] width 10 height 20
checkbox input "true"
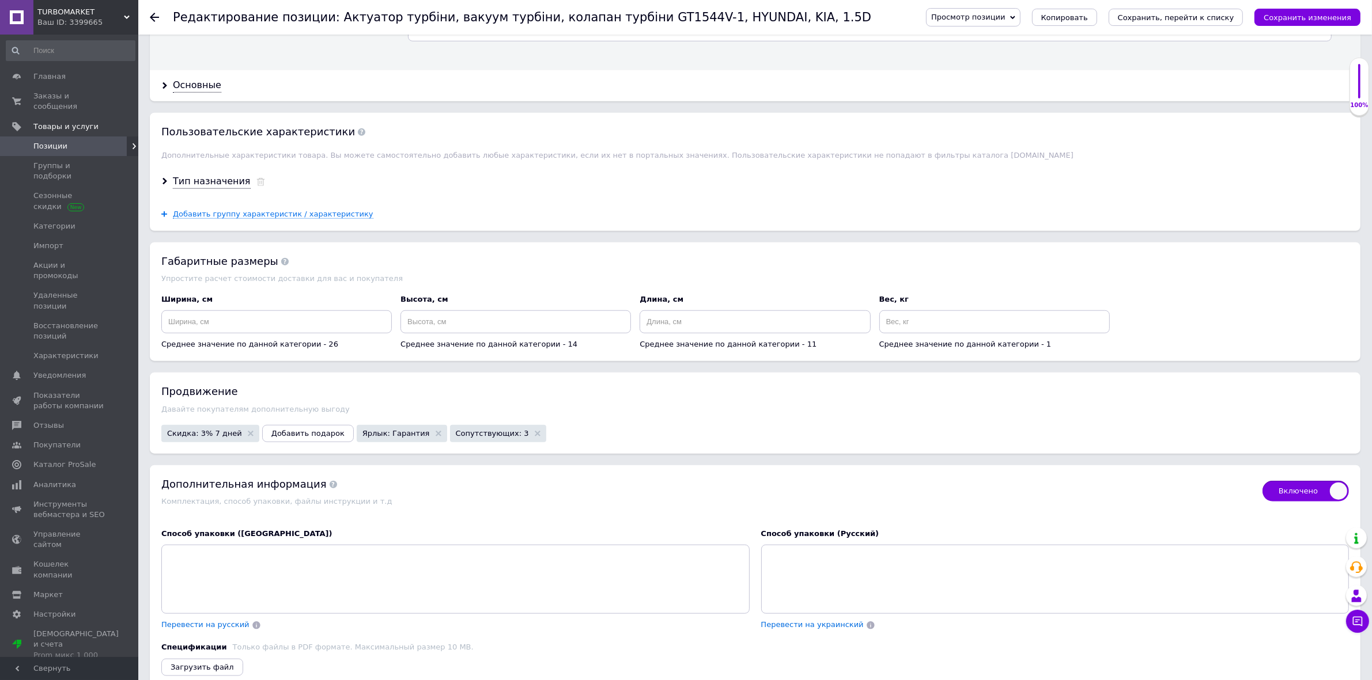
click at [153, 17] on use at bounding box center [154, 17] width 9 height 9
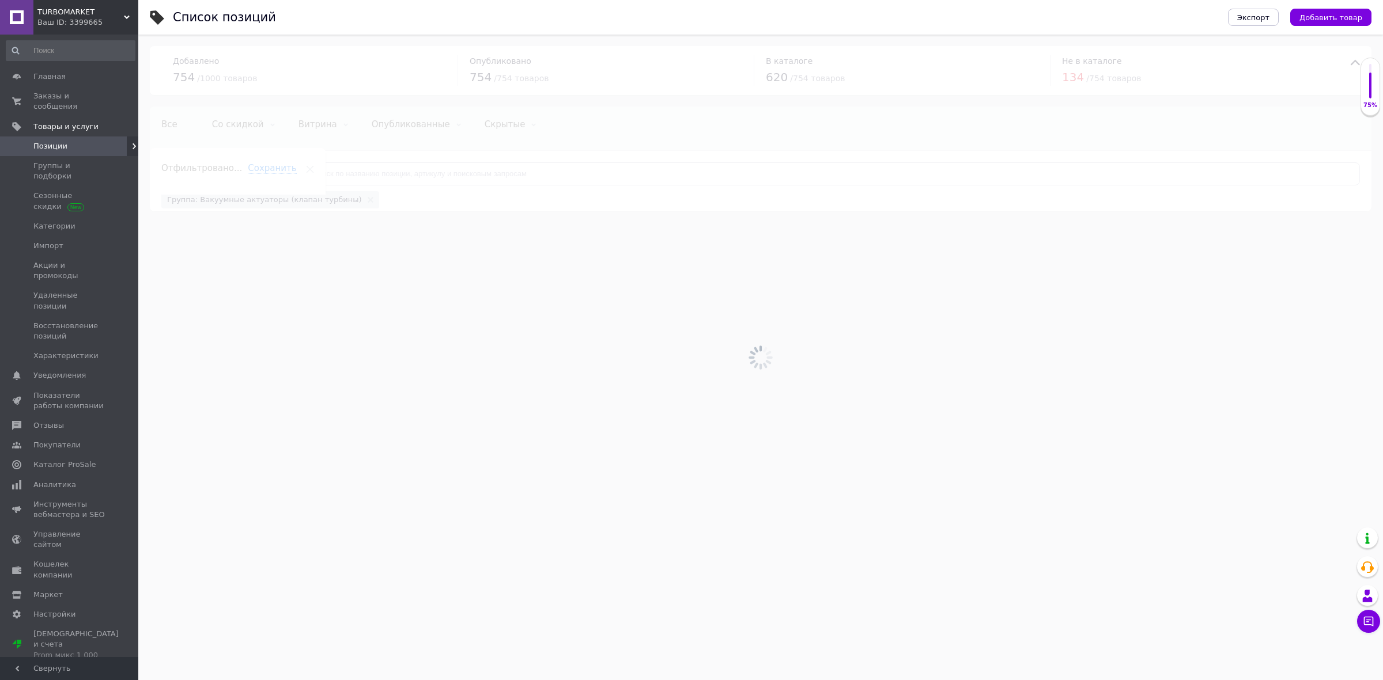
click at [368, 201] on use at bounding box center [371, 200] width 6 height 6
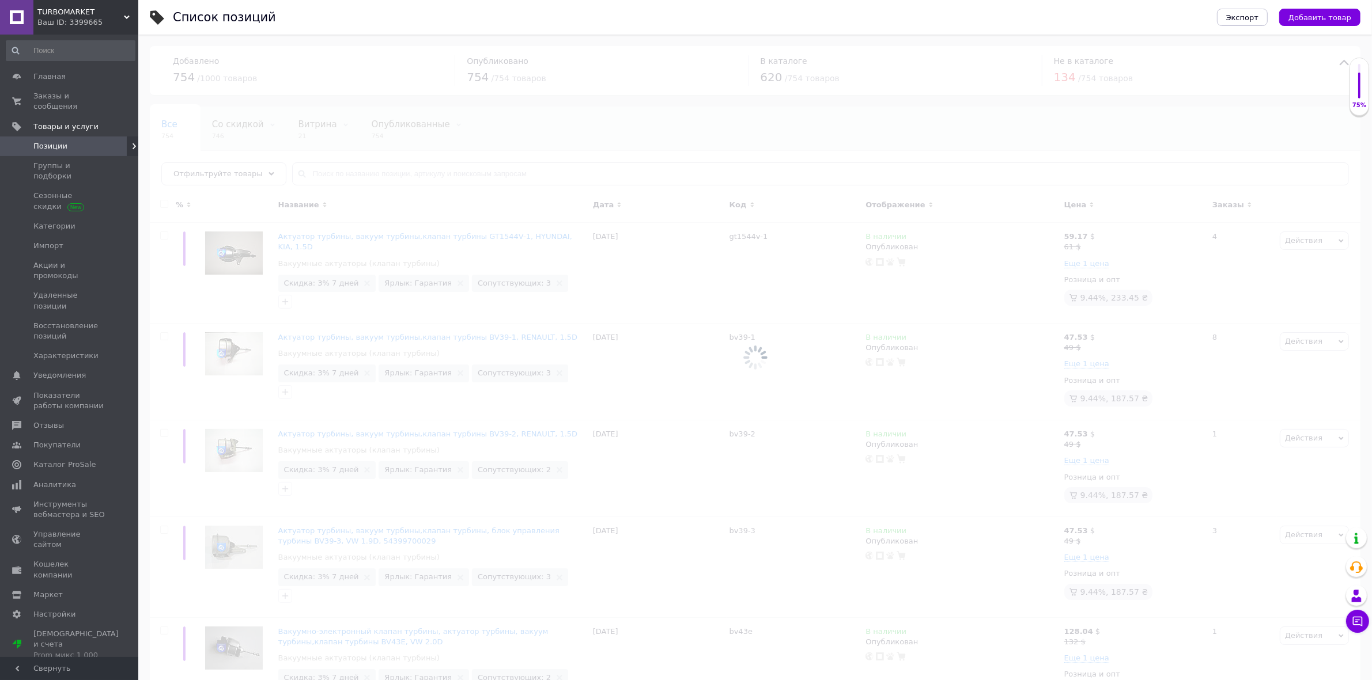
click at [341, 201] on div at bounding box center [755, 358] width 1234 height 646
